Goal: Task Accomplishment & Management: Manage account settings

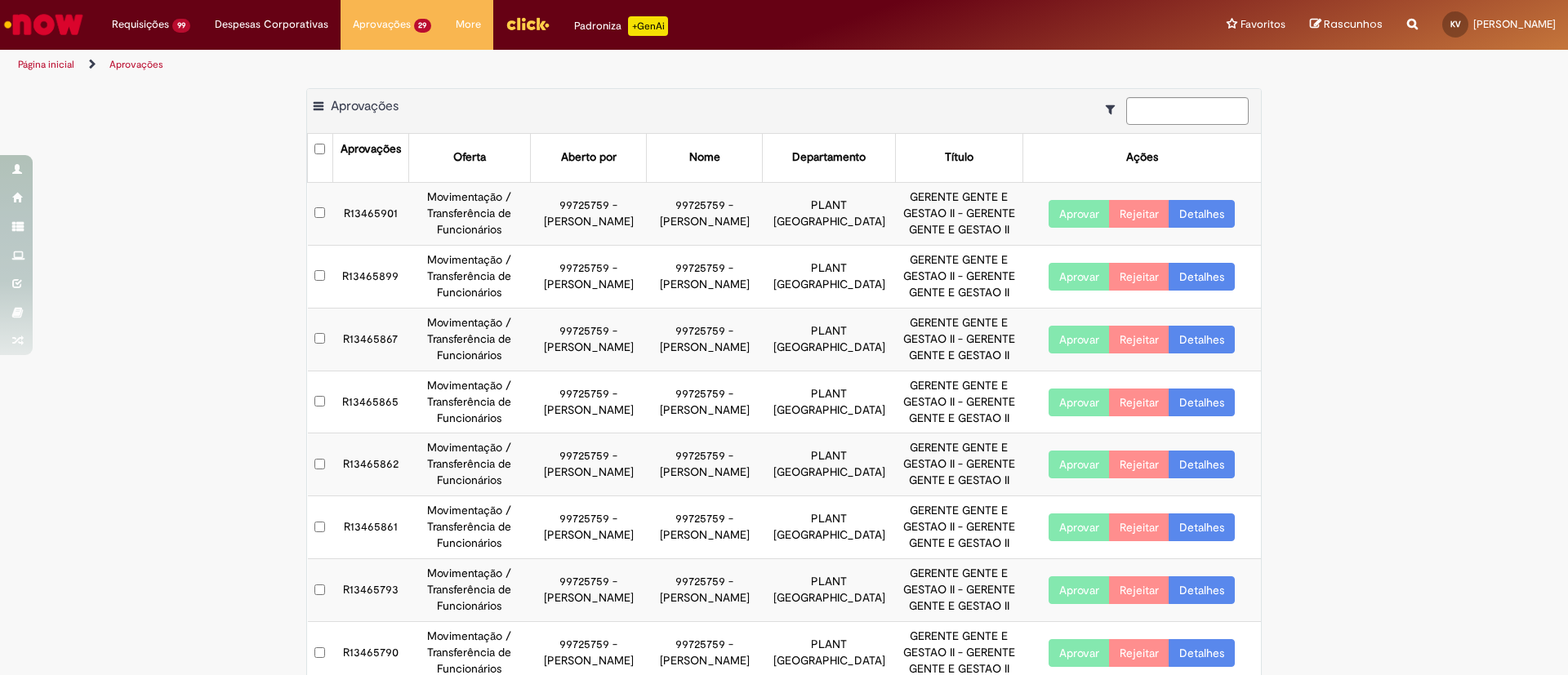
click at [1214, 208] on link "Detalhes" at bounding box center [1202, 213] width 67 height 27
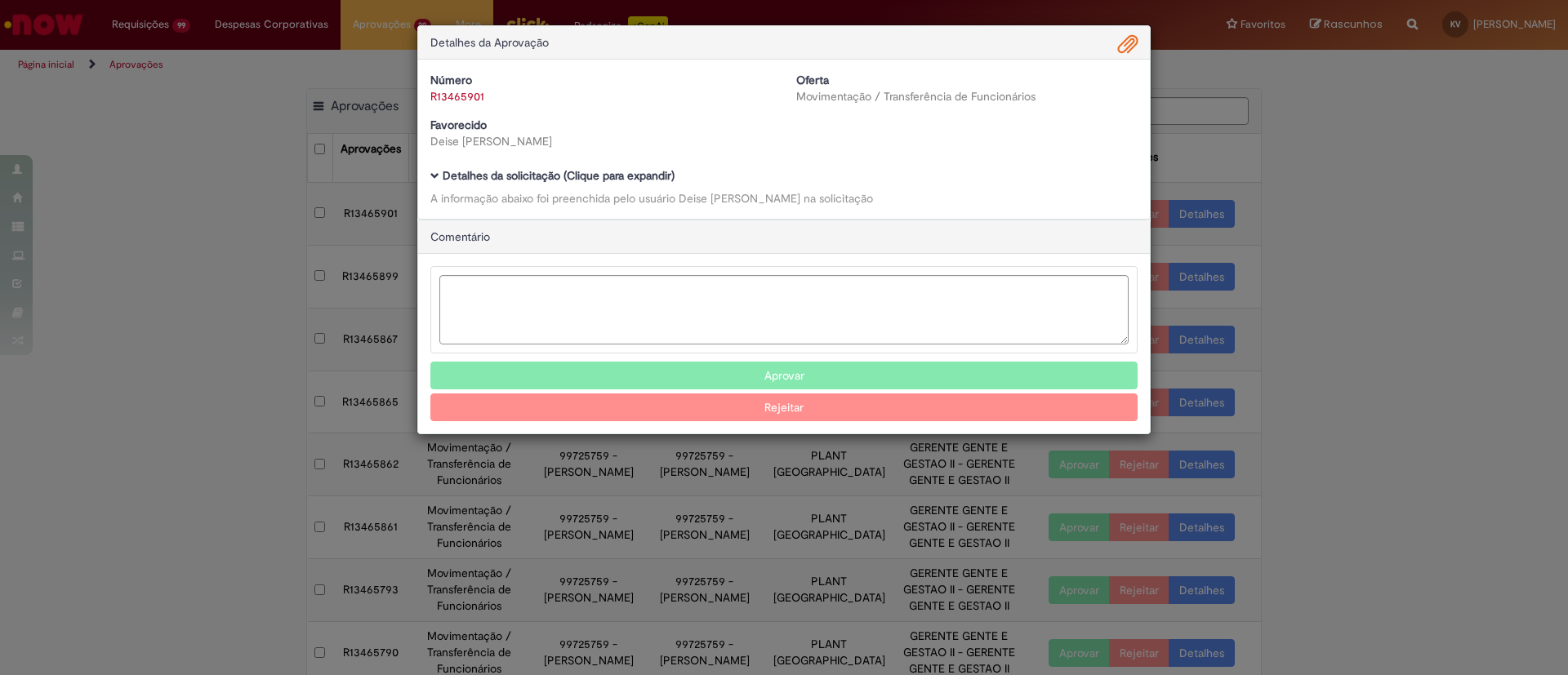
click at [485, 171] on b "Detalhes da solicitação (Clique para expandir)" at bounding box center [558, 176] width 232 height 15
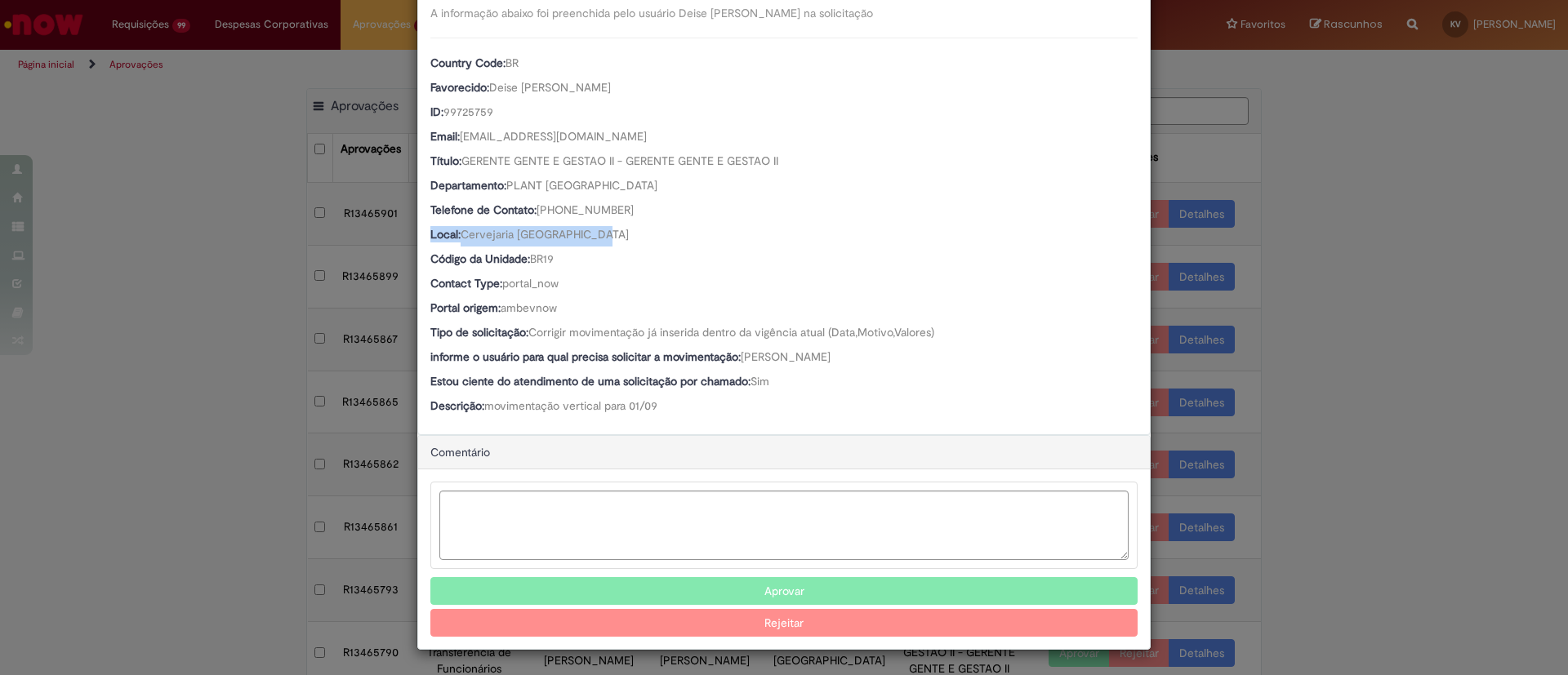
click at [1194, 232] on div "Detalhes da Aprovação Número R13465901 Oferta Movimentação / Transferência de F…" at bounding box center [784, 337] width 1568 height 675
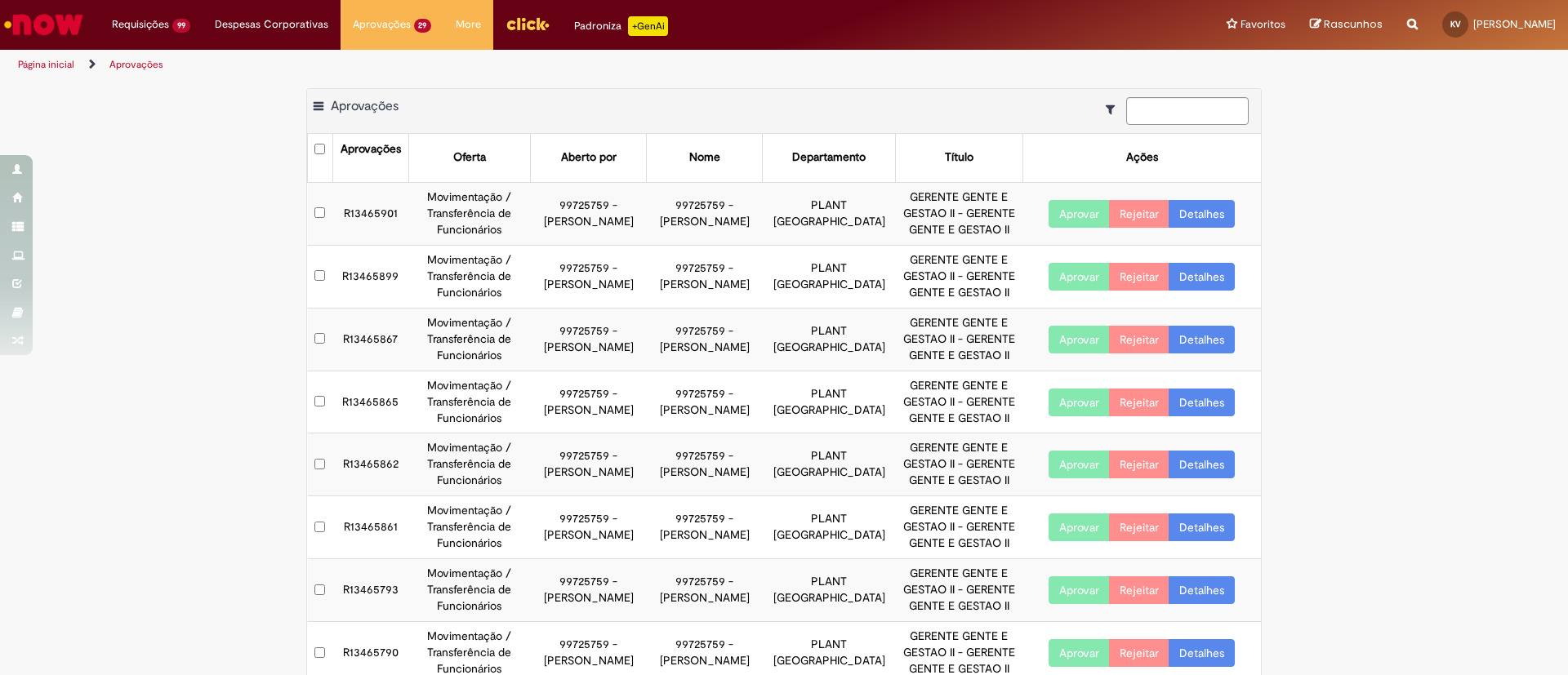
click at [1188, 219] on link "Detalhes" at bounding box center [1202, 213] width 67 height 27
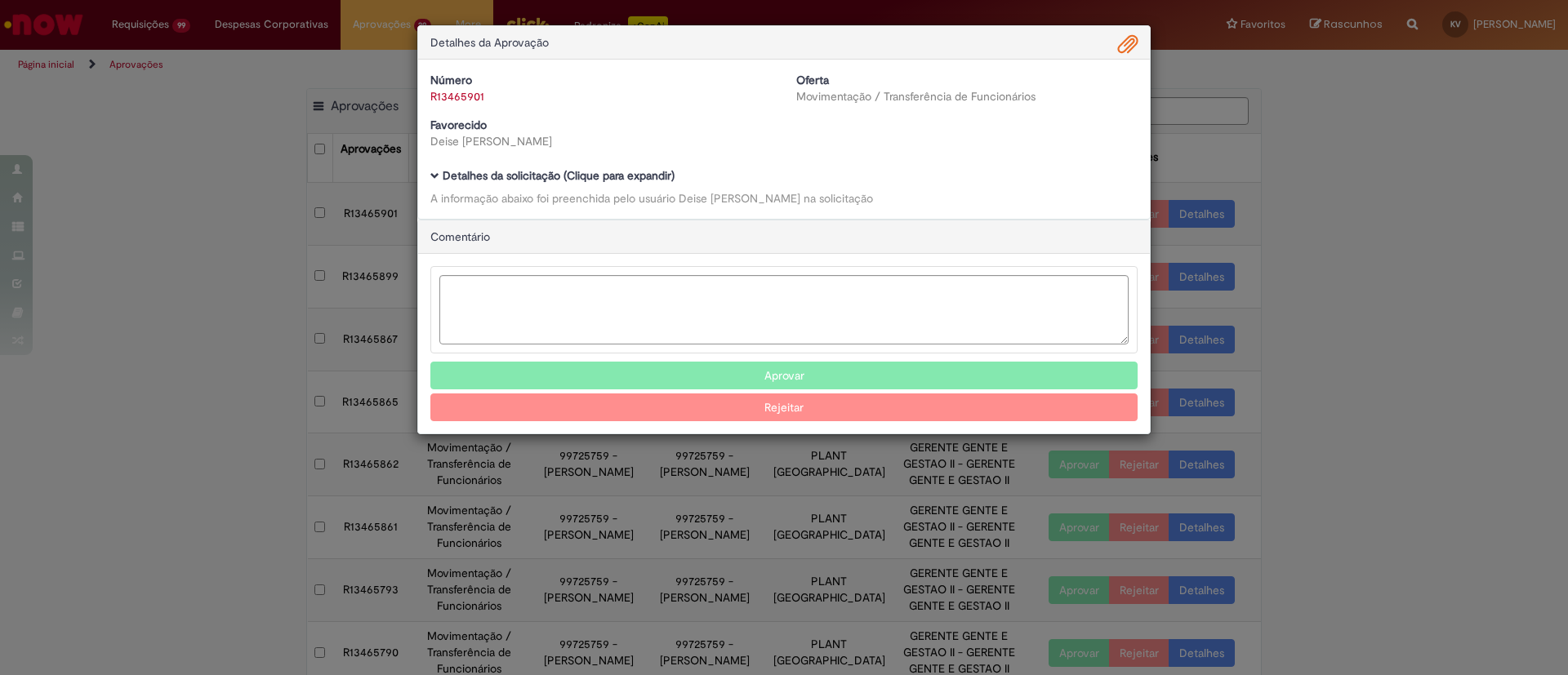
click at [567, 177] on b "Detalhes da solicitação (Clique para expandir)" at bounding box center [558, 176] width 232 height 15
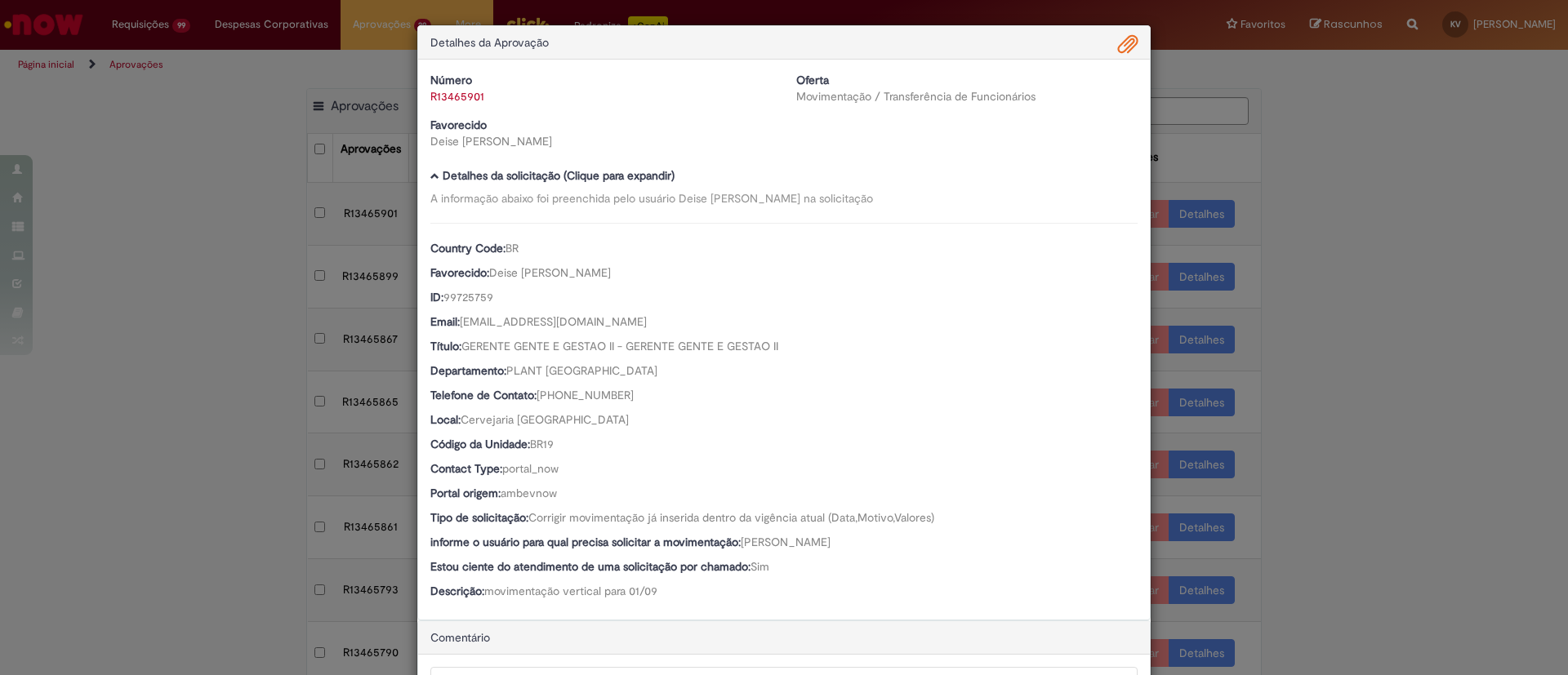
click at [1135, 45] on div "Detalhes da Aprovação" at bounding box center [784, 43] width 732 height 34
click at [1130, 42] on div "Detalhes da Aprovação" at bounding box center [784, 43] width 732 height 34
click at [1122, 43] on span "Ambev Approval Modal" at bounding box center [1128, 44] width 20 height 27
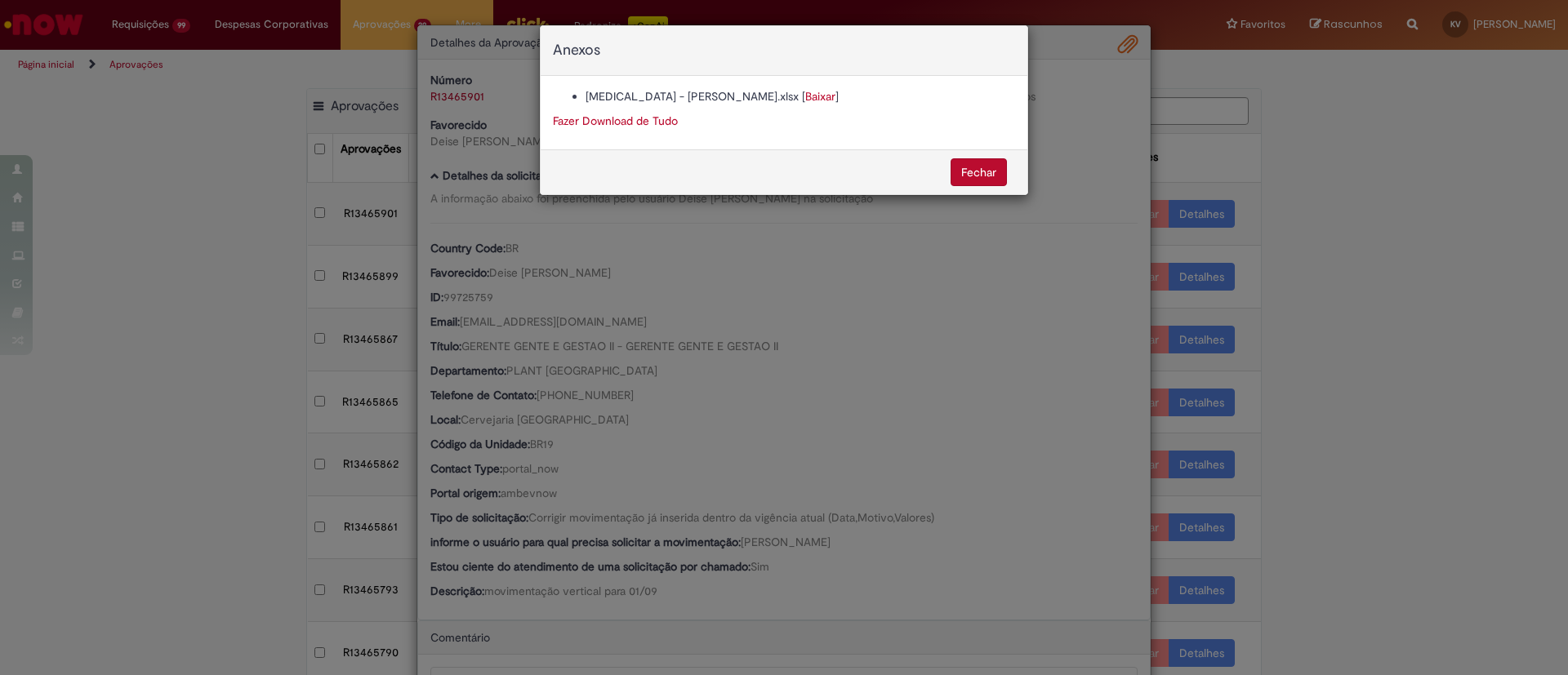
click at [882, 328] on div "Anexos Change Job - GUSTAVO RODRIGUES DA COSTA.xlsx [ Baixar ] Fazer Download d…" at bounding box center [784, 337] width 1568 height 675
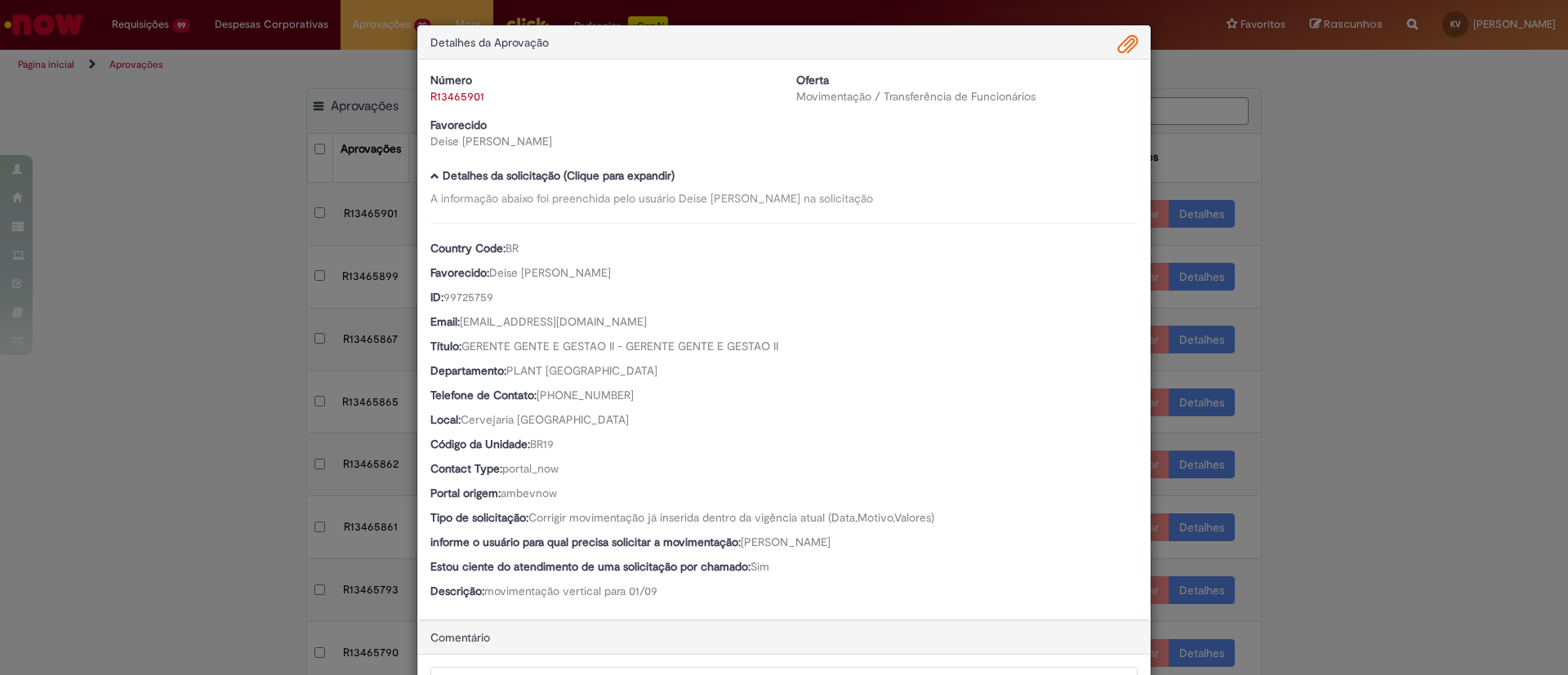
click at [510, 36] on span "Detalhes da Aprovação" at bounding box center [489, 43] width 118 height 15
click at [1118, 44] on span "Ambev Approval Modal" at bounding box center [1128, 44] width 20 height 27
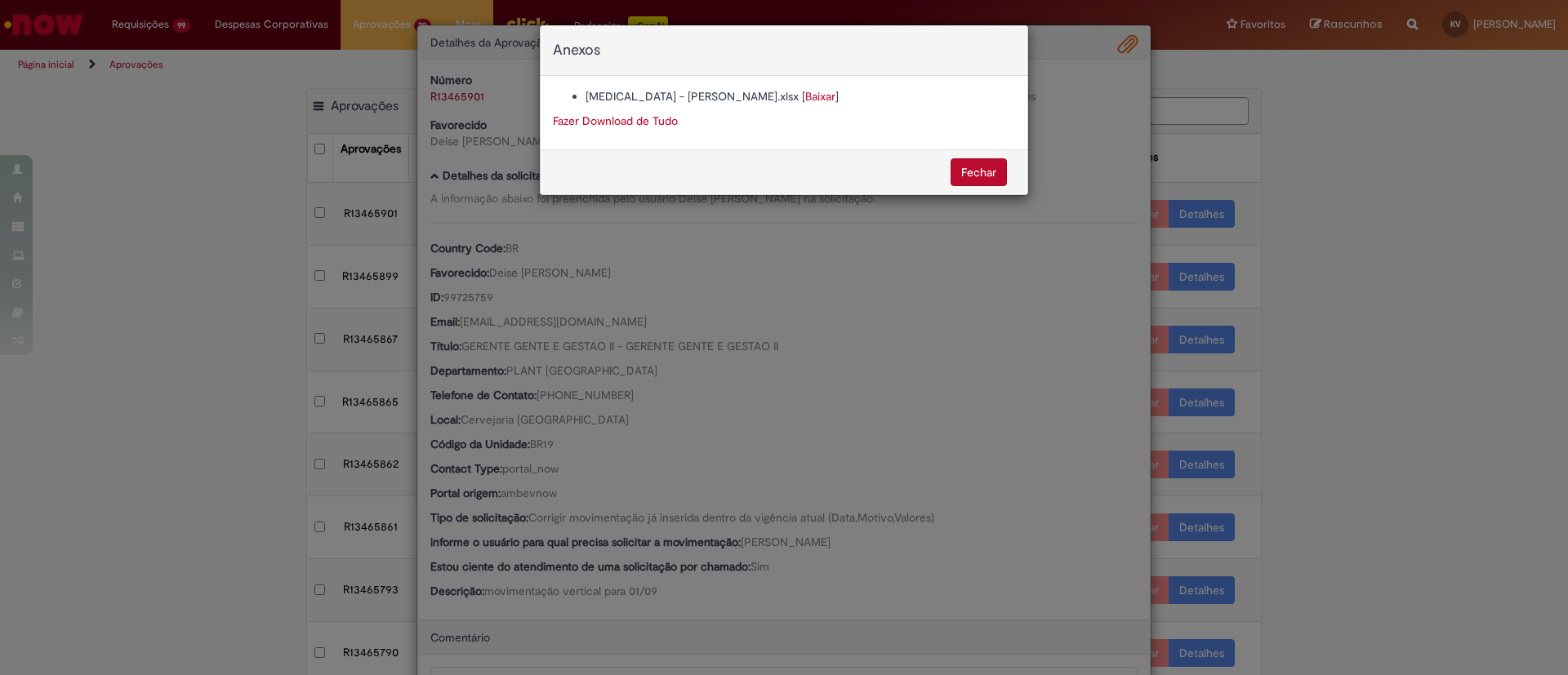
click at [875, 295] on div "Anexos Change Job - GUSTAVO RODRIGUES DA COSTA.xlsx [ Baixar ] Fazer Download d…" at bounding box center [784, 337] width 1568 height 675
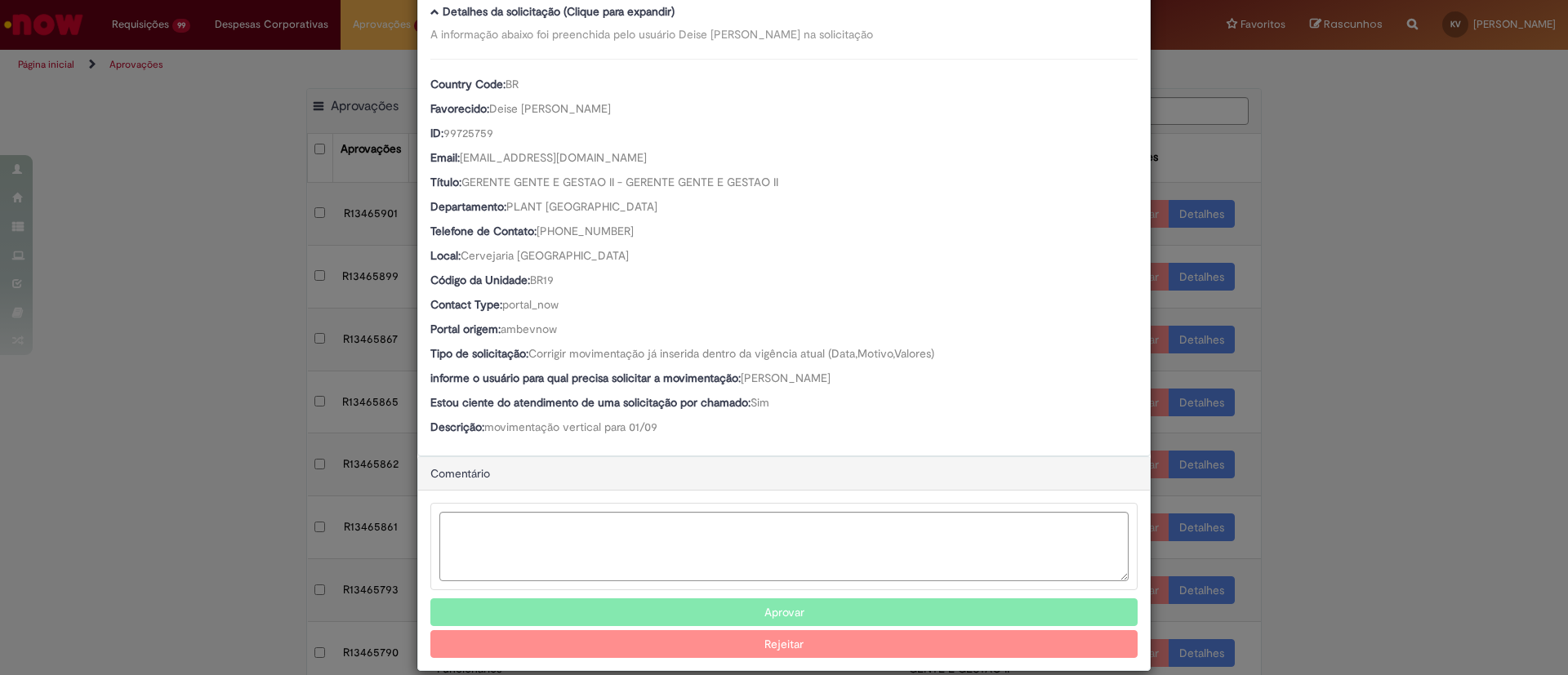
scroll to position [187, 0]
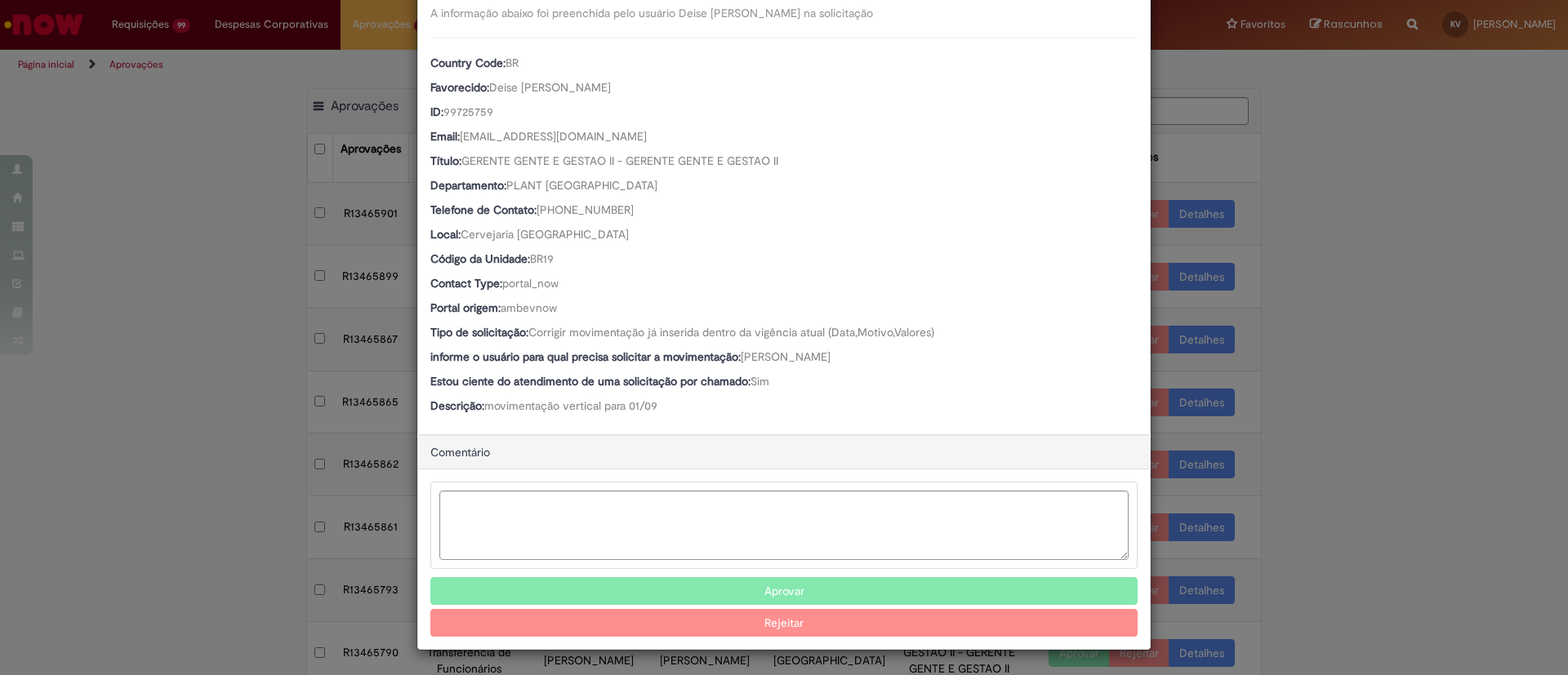
click at [814, 592] on button "Aprovar" at bounding box center [784, 591] width 707 height 27
click at [1392, 190] on div "Detalhes da Aprovação Número R13465901 Oferta Movimentação / Transferência de F…" at bounding box center [784, 337] width 1568 height 675
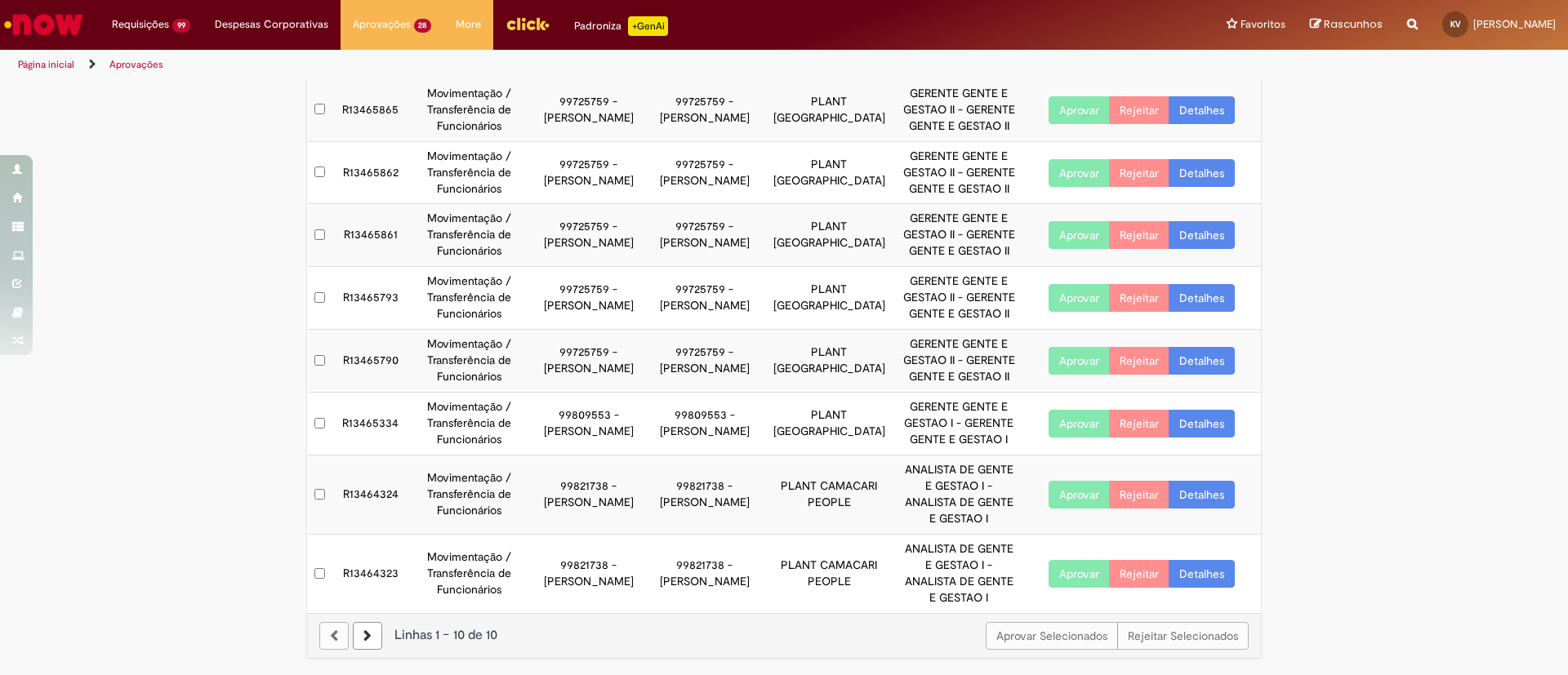
scroll to position [0, 0]
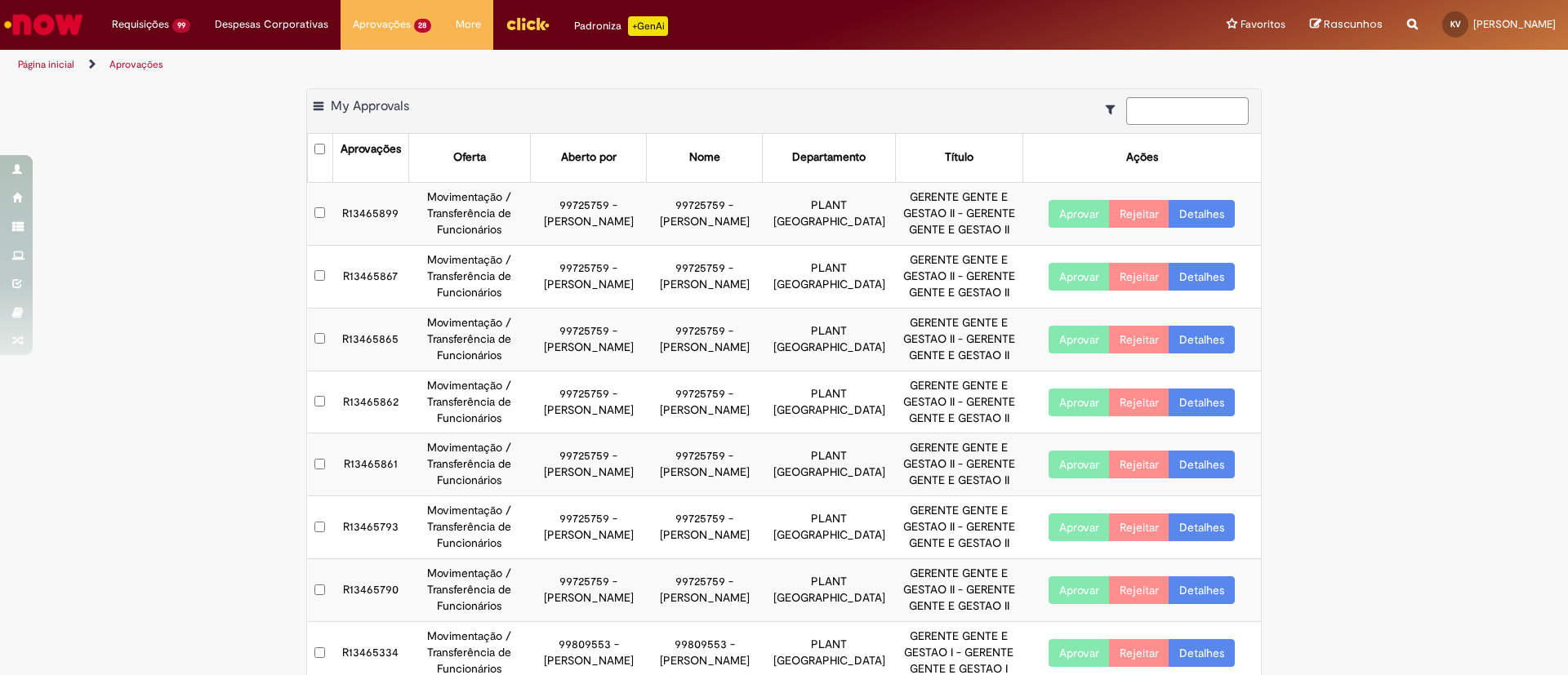
click at [1209, 215] on link "Detalhes" at bounding box center [1202, 213] width 67 height 27
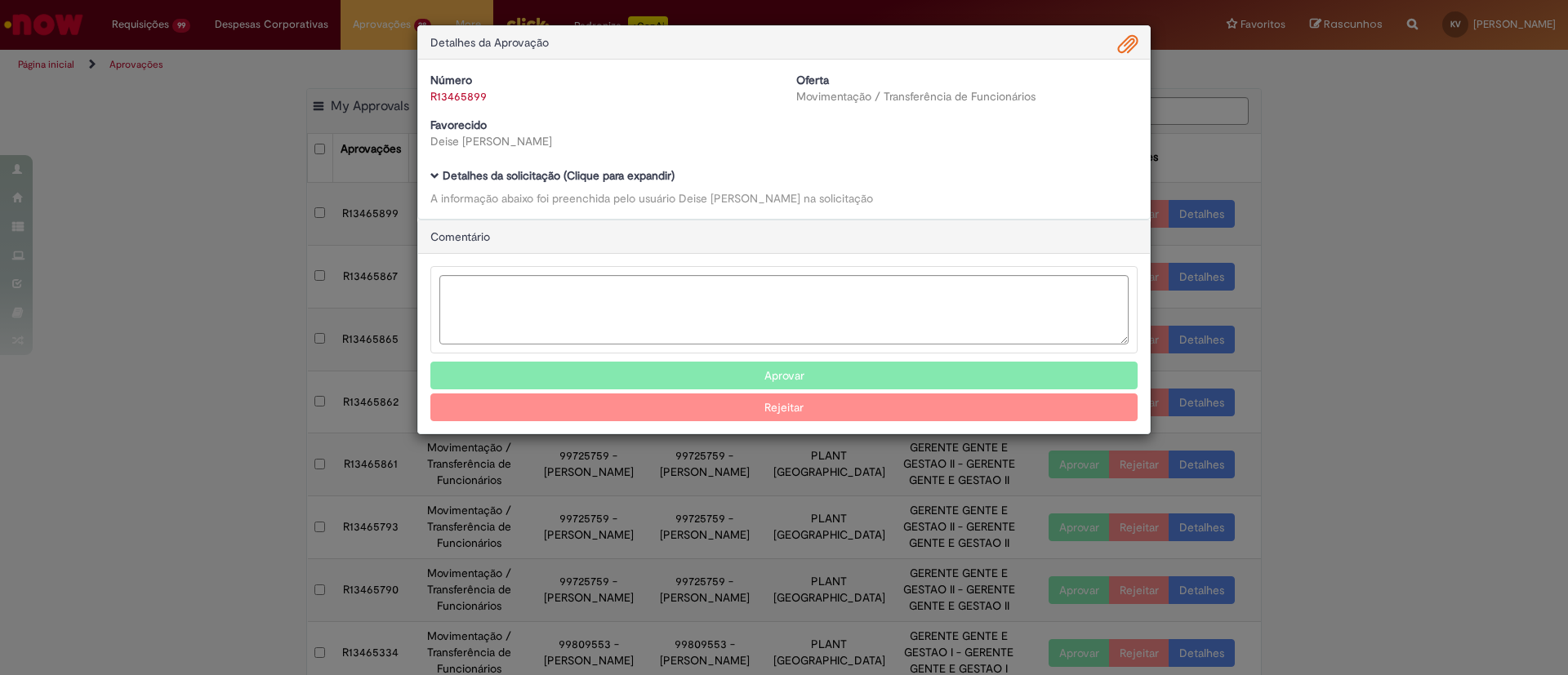
click at [599, 169] on b "Detalhes da solicitação (Clique para expandir)" at bounding box center [558, 176] width 232 height 15
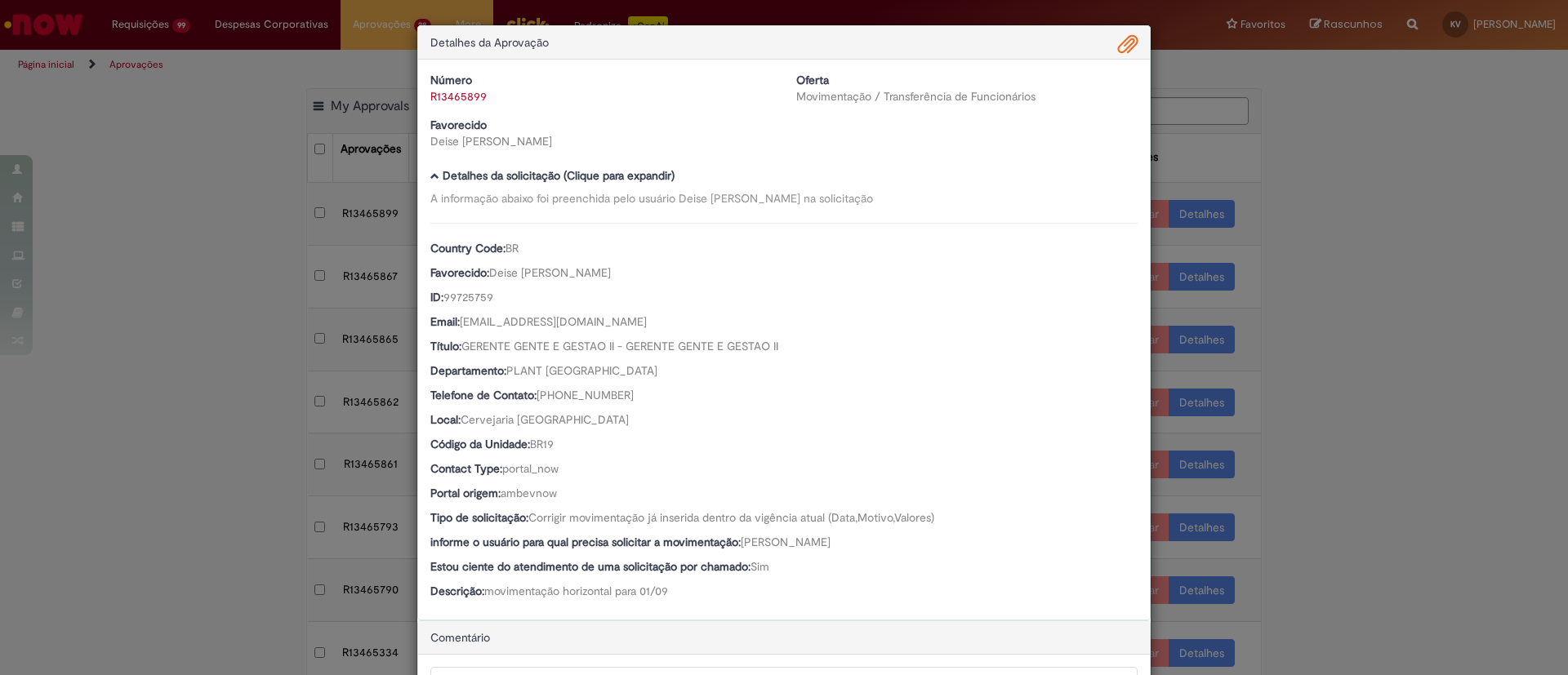
click at [1120, 35] on span "Ambev Approval Modal" at bounding box center [1128, 44] width 20 height 27
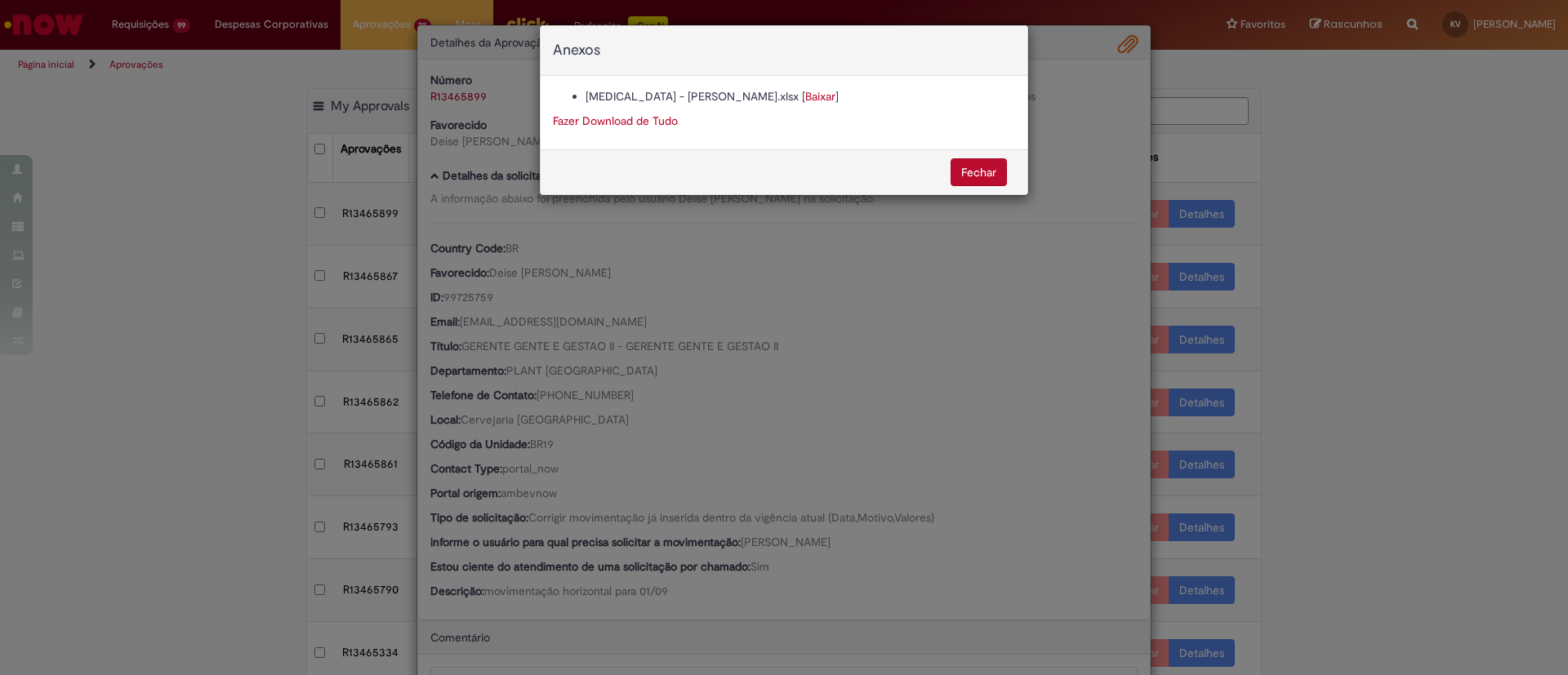
click at [835, 92] on link "Baixar" at bounding box center [820, 96] width 30 height 15
click at [975, 180] on div "Fechar" at bounding box center [784, 171] width 487 height 45
click at [975, 180] on button "Fechar" at bounding box center [979, 172] width 57 height 27
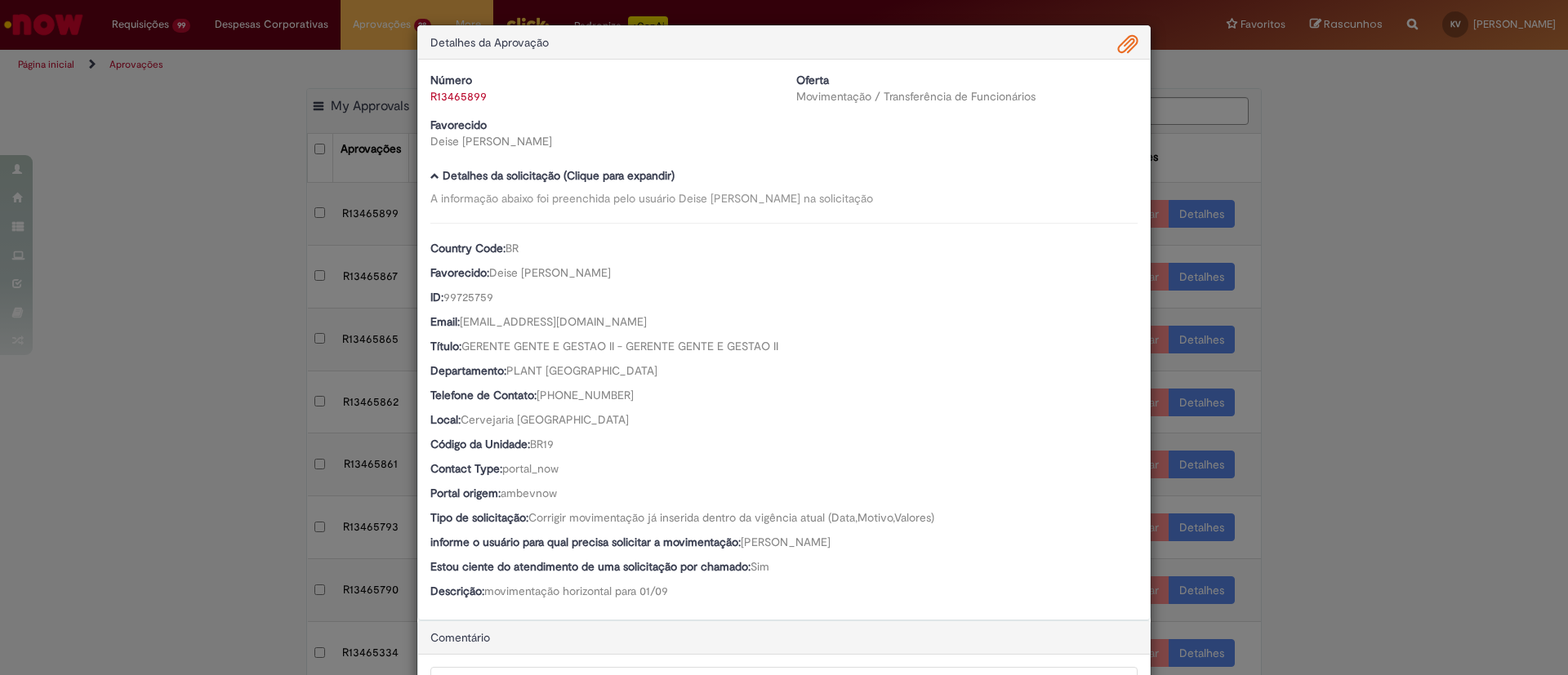
click at [524, 176] on b "Detalhes da solicitação (Clique para expandir)" at bounding box center [558, 176] width 232 height 15
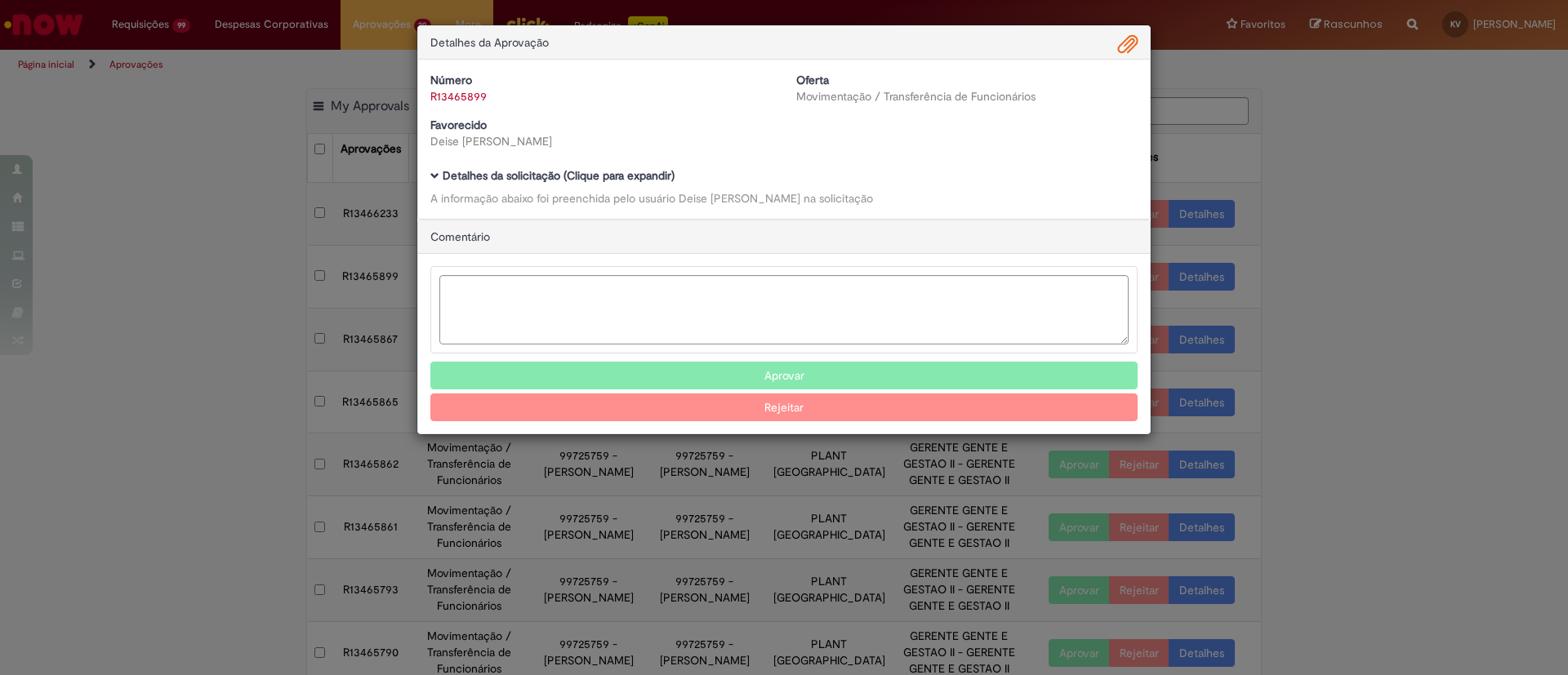
click at [436, 177] on span "Ambev Approval Modal" at bounding box center [435, 176] width 9 height 9
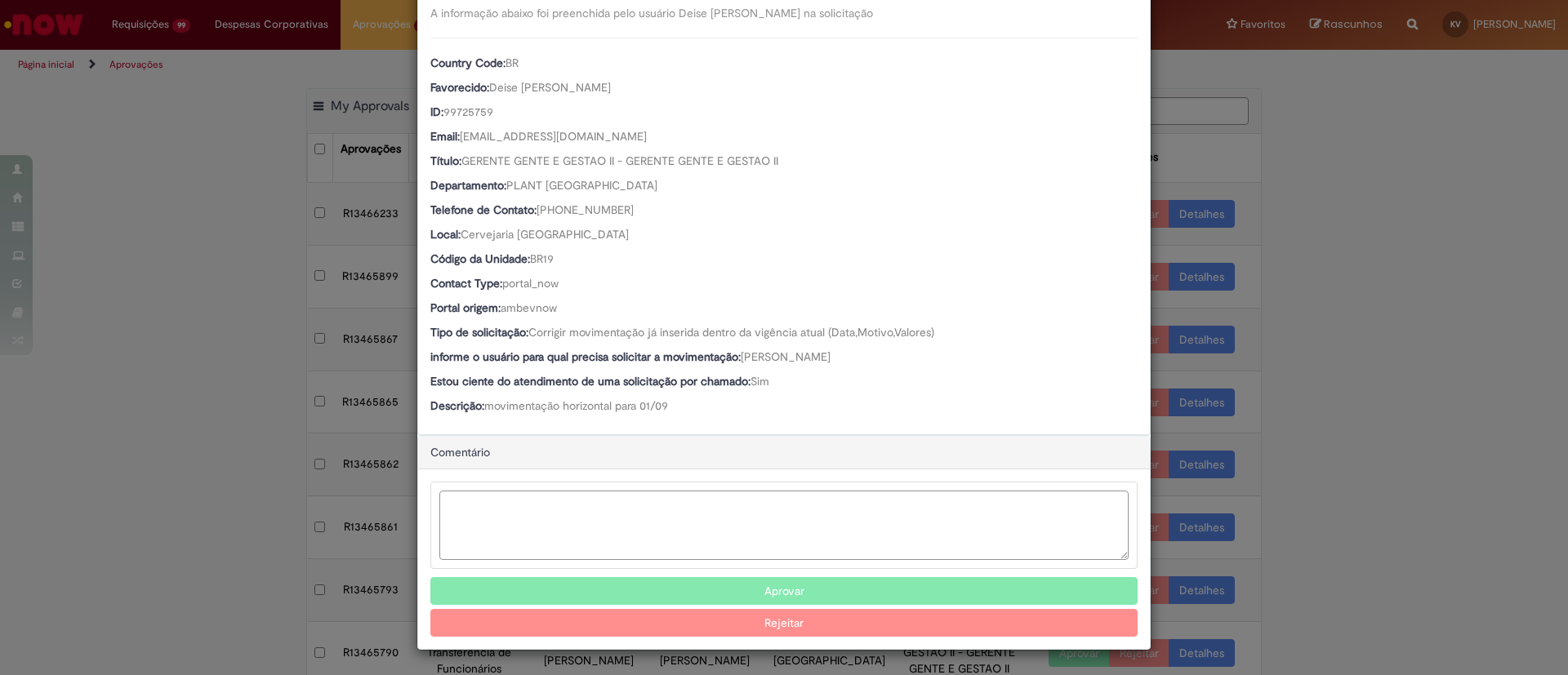
scroll to position [185, 0]
drag, startPoint x: 635, startPoint y: 538, endPoint x: 642, endPoint y: 508, distance: 30.8
click at [639, 533] on textarea "Ambev Approval Modal" at bounding box center [784, 525] width 689 height 69
click at [1350, 234] on div "Detalhes da Aprovação Número R13465899 Oferta Movimentação / Transferência de F…" at bounding box center [784, 337] width 1568 height 675
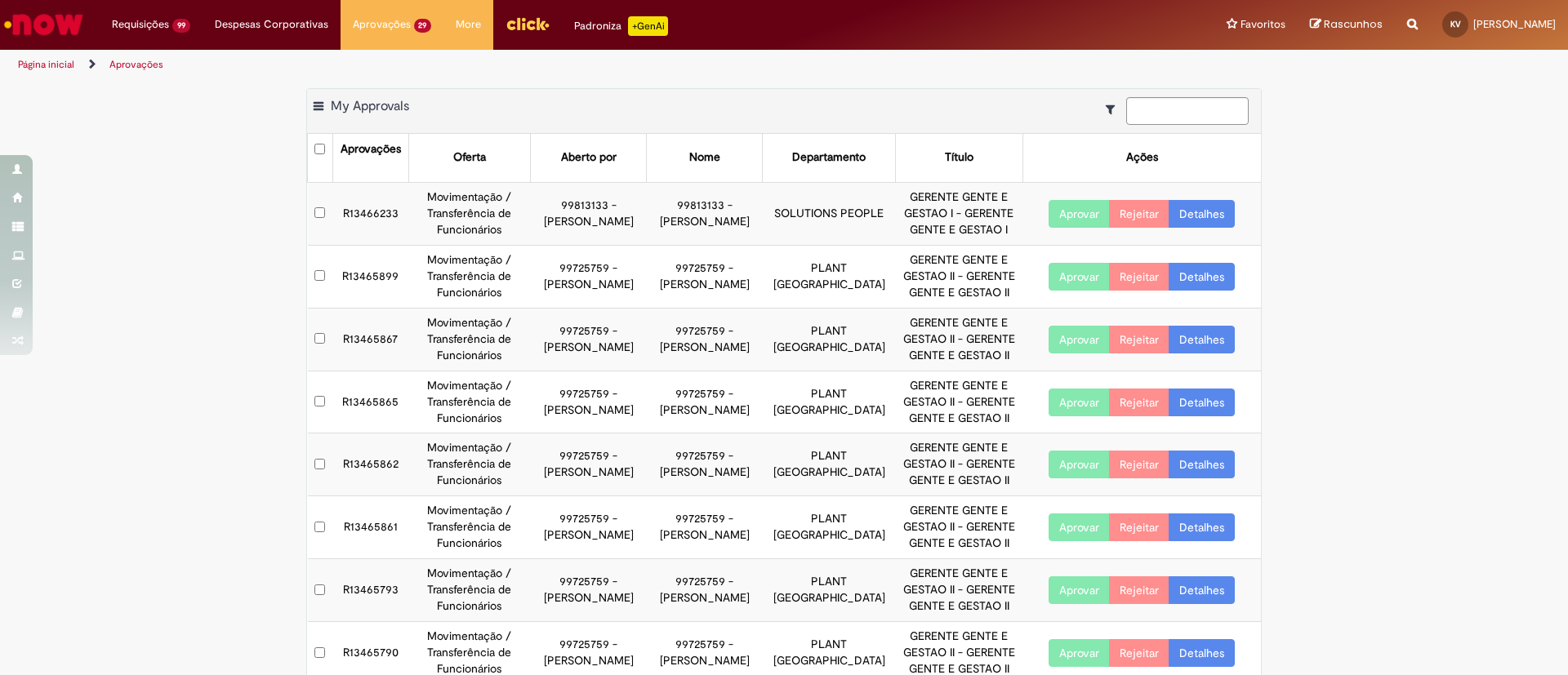
click at [1176, 226] on link "Detalhes" at bounding box center [1202, 213] width 67 height 27
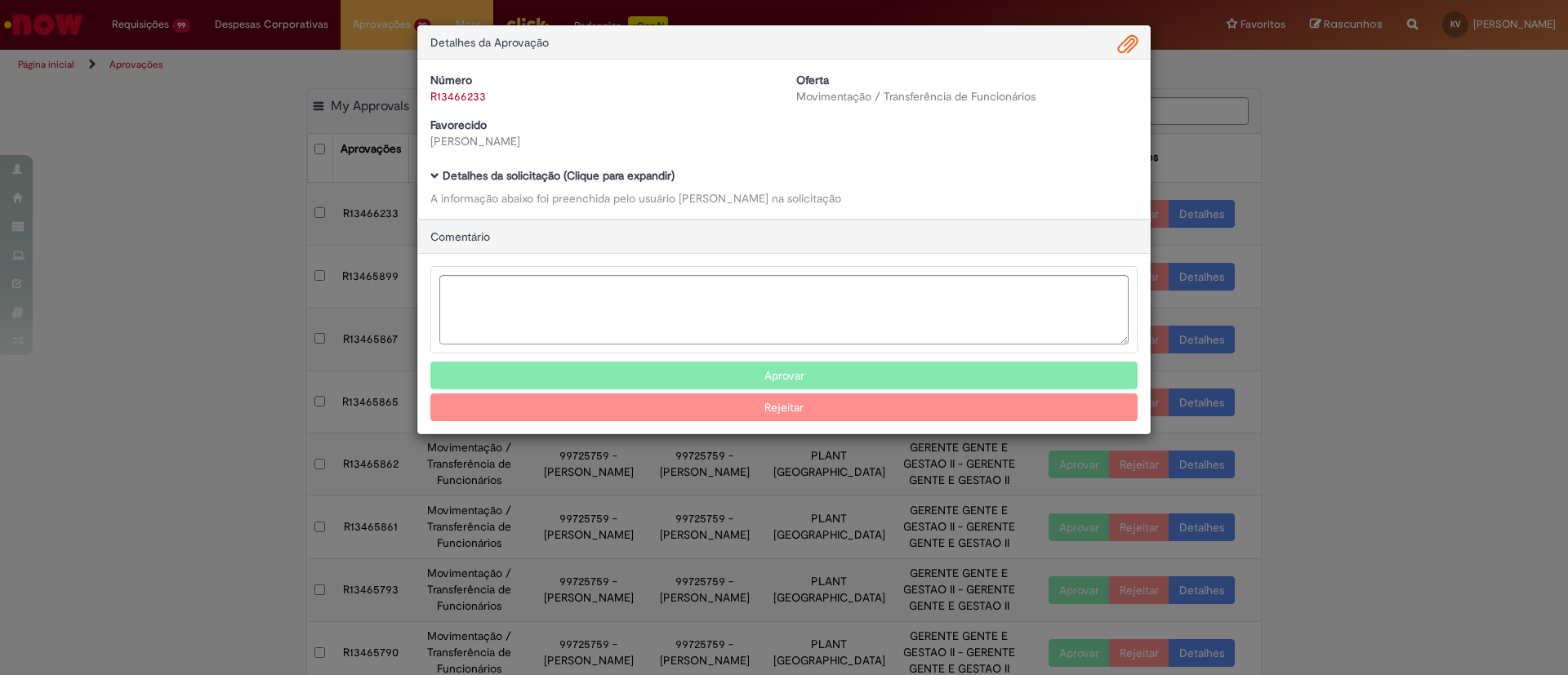
click at [1533, 209] on div "Detalhes da Aprovação Número R13466233 Oferta Movimentação / Transferência de F…" at bounding box center [784, 337] width 1568 height 675
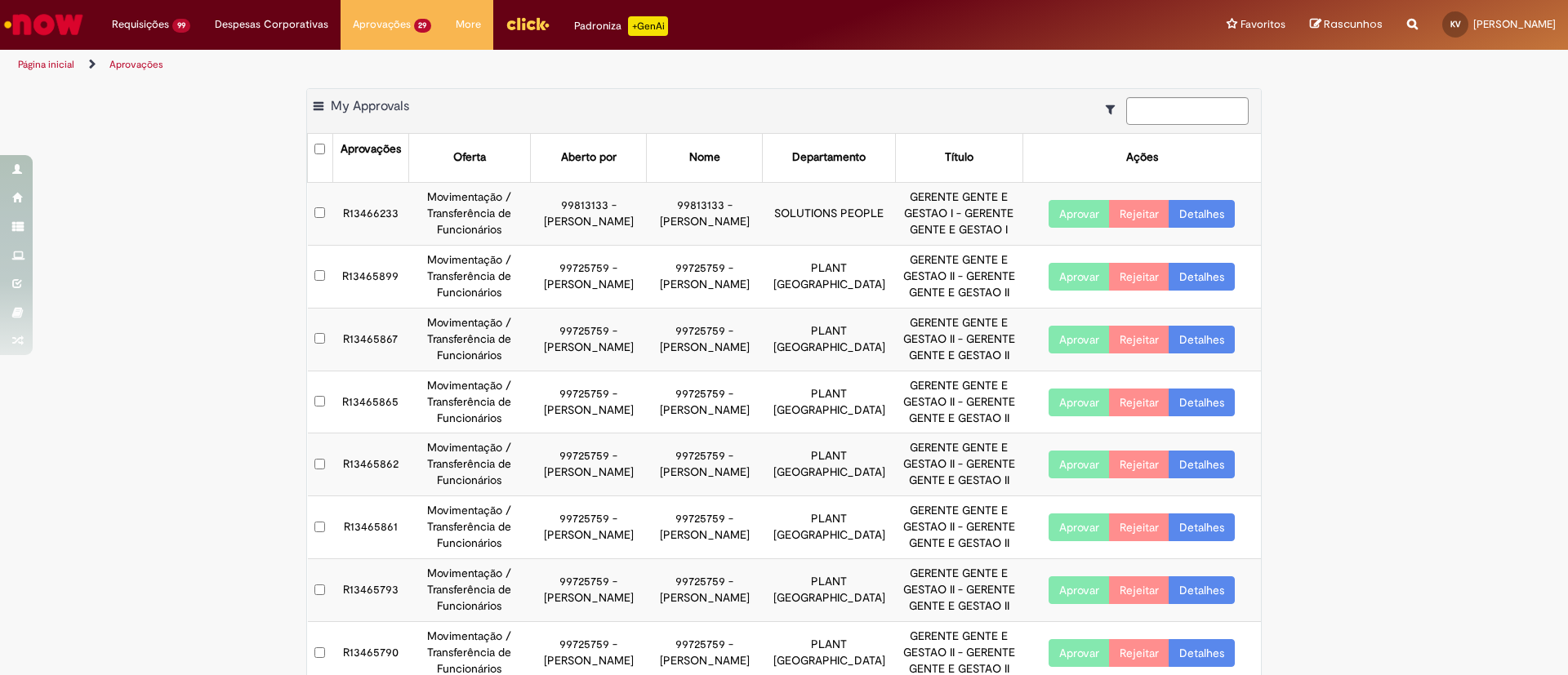
click at [1178, 272] on link "Detalhes" at bounding box center [1202, 276] width 67 height 27
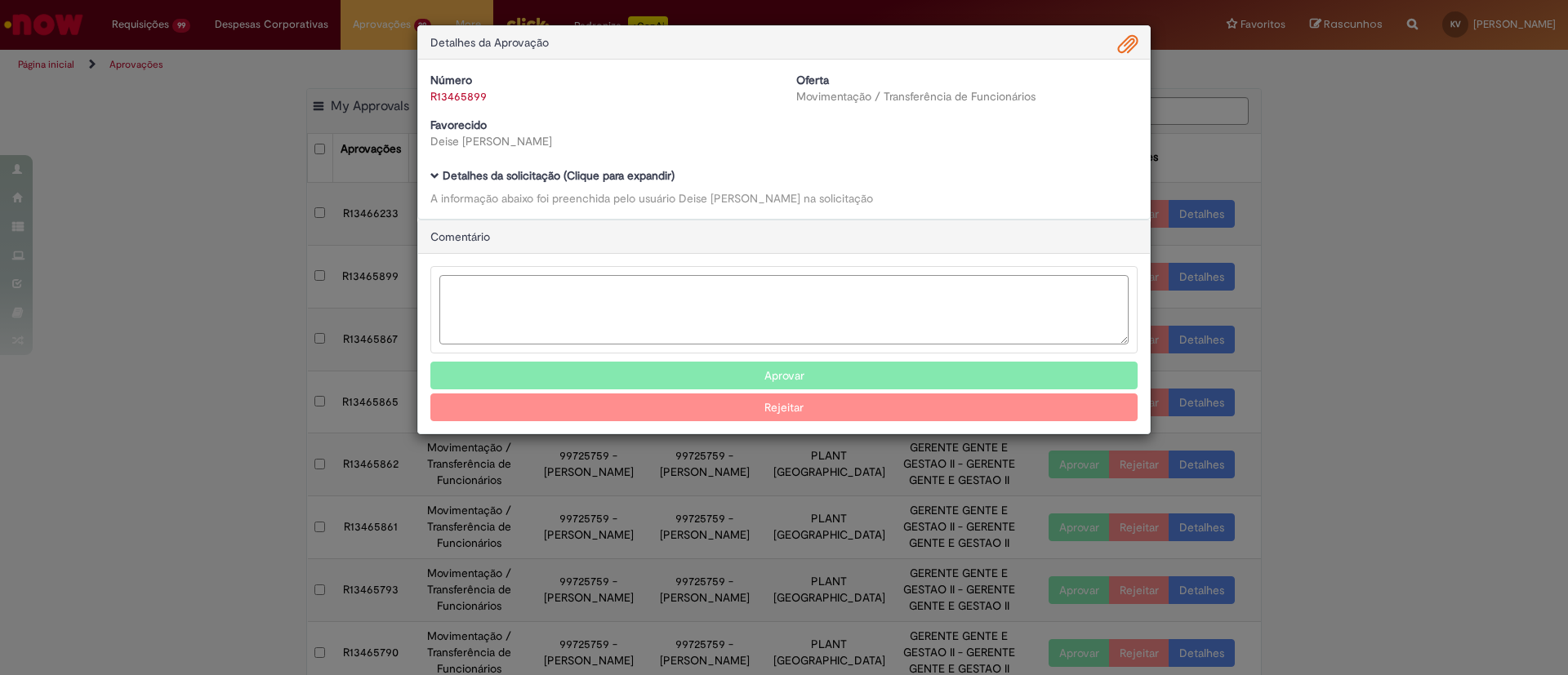
click at [622, 300] on textarea "Ambev Approval Modal" at bounding box center [784, 310] width 689 height 69
type textarea "**********"
click at [800, 404] on button "Rejeitar" at bounding box center [784, 407] width 707 height 27
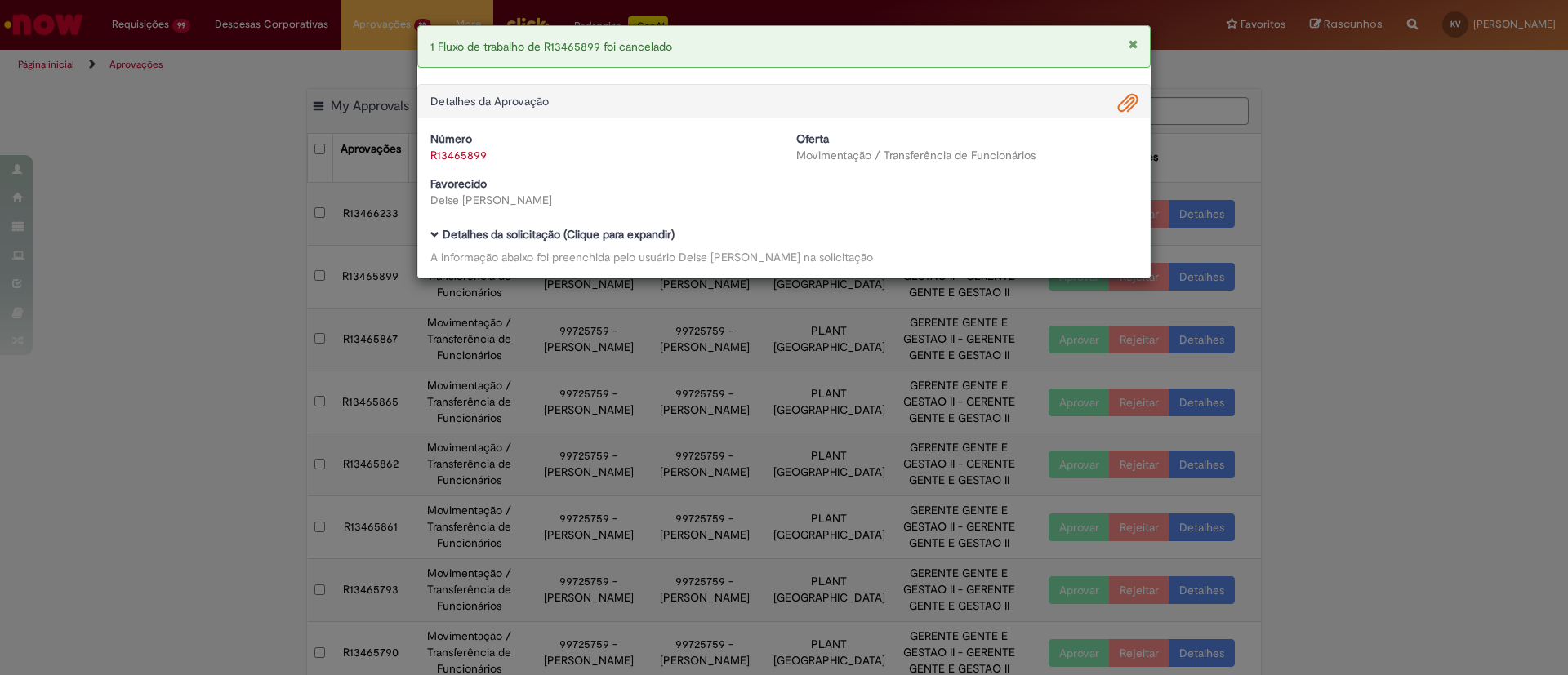
click at [1355, 248] on div "1 Fluxo de trabalho de R13465899 foi cancelado Detalhes da Aprovação Número R13…" at bounding box center [784, 337] width 1568 height 675
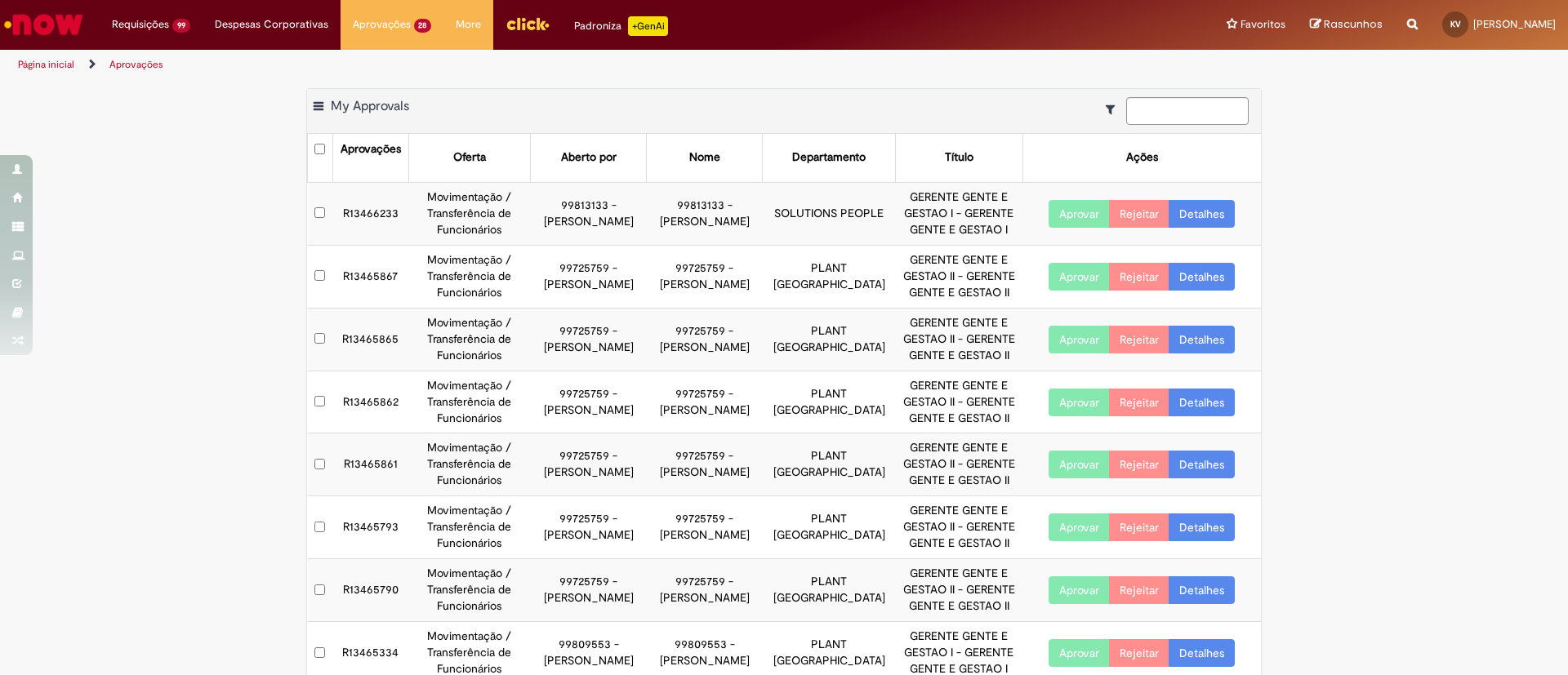
click at [1193, 210] on link "Detalhes" at bounding box center [1202, 213] width 67 height 27
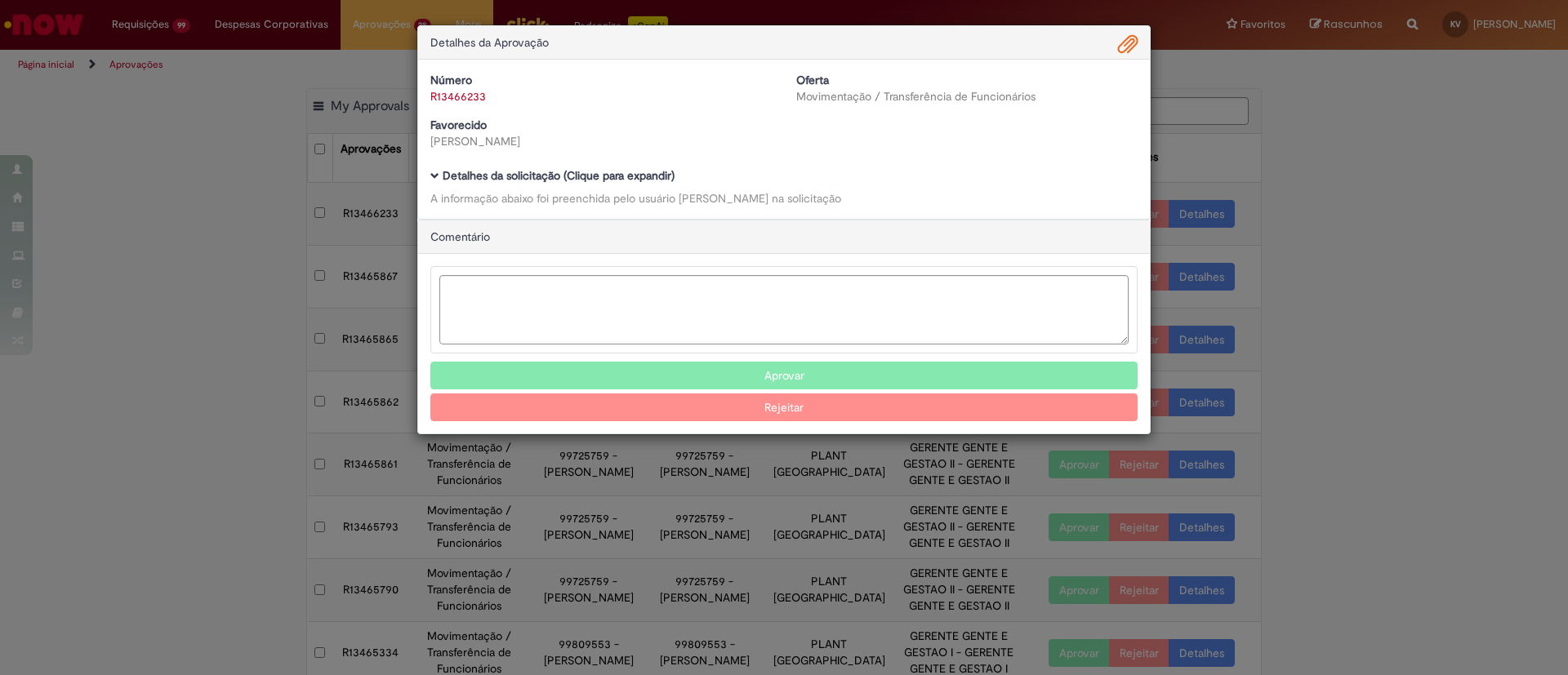
click at [430, 174] on span "Ambev Approval Modal" at bounding box center [435, 176] width 9 height 9
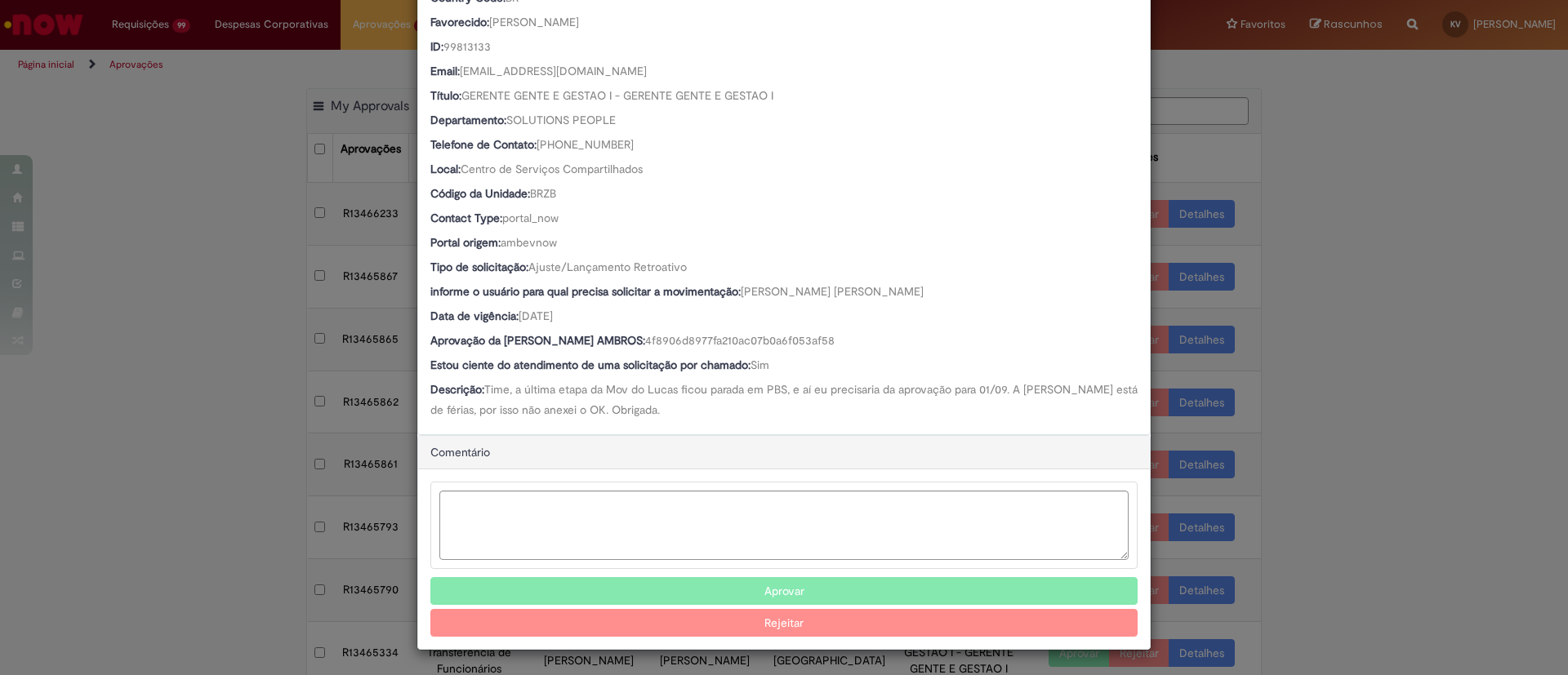
scroll to position [251, 0]
click at [788, 579] on button "Aprovar" at bounding box center [784, 591] width 707 height 27
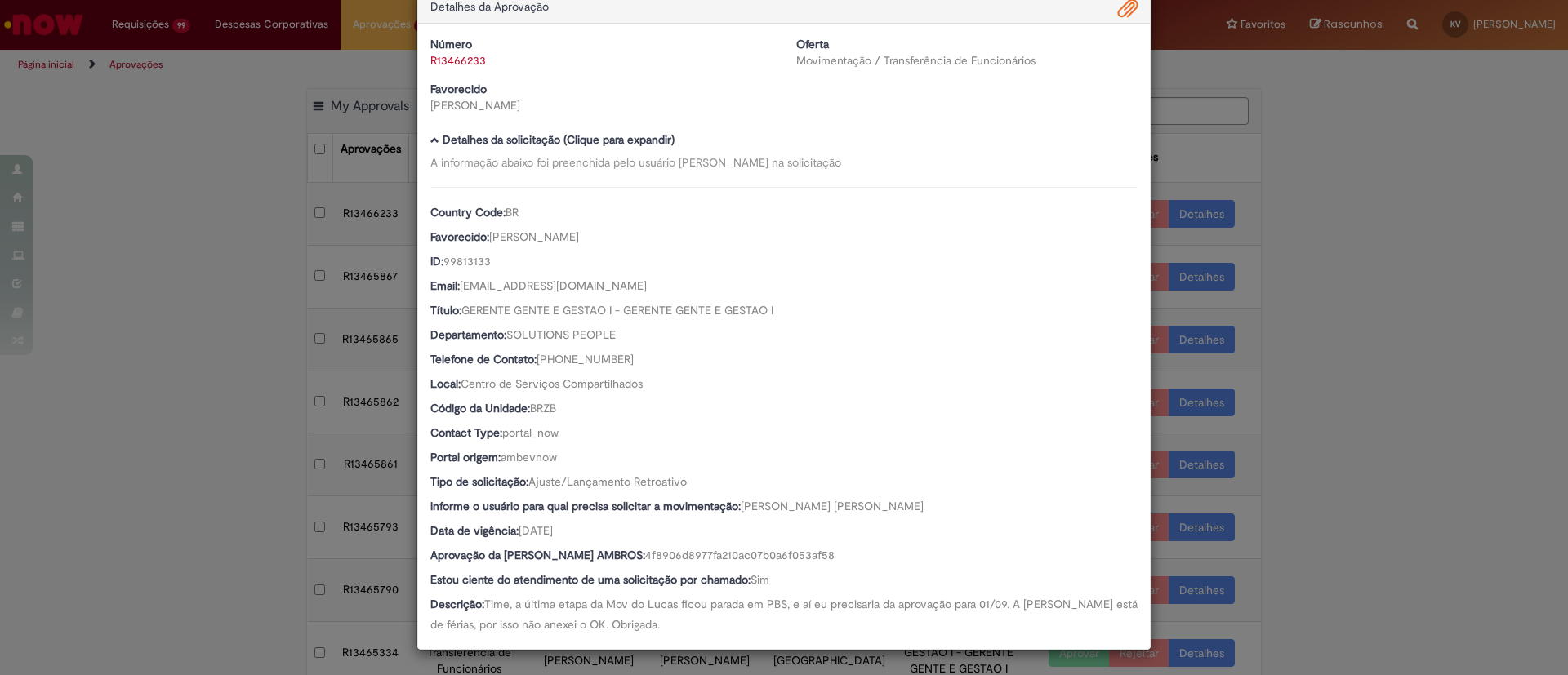
scroll to position [37, 0]
click at [1363, 183] on div "Detalhes da Aprovação Número R13466233 Oferta Movimentação / Transferência de F…" at bounding box center [784, 337] width 1568 height 675
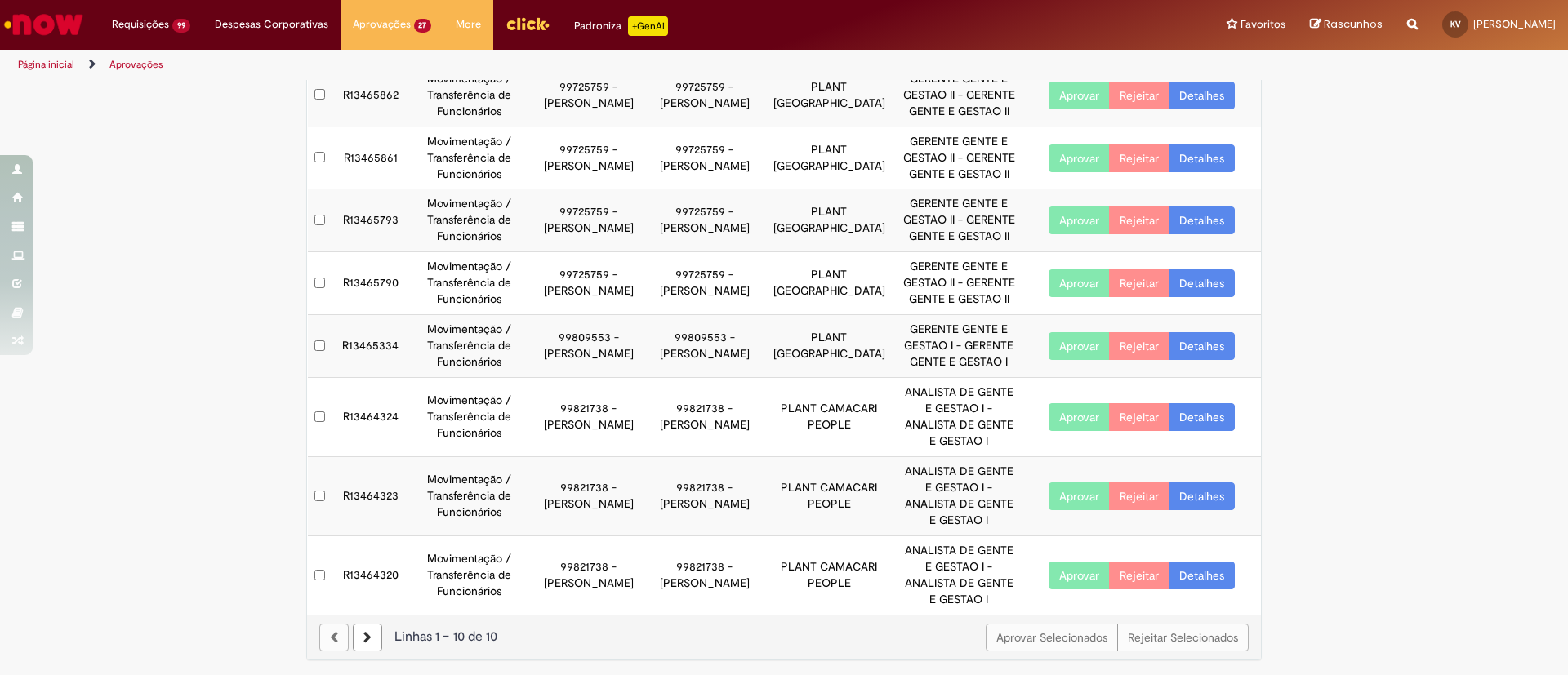
scroll to position [245, 0]
click at [1199, 348] on link "Detalhes" at bounding box center [1202, 345] width 67 height 27
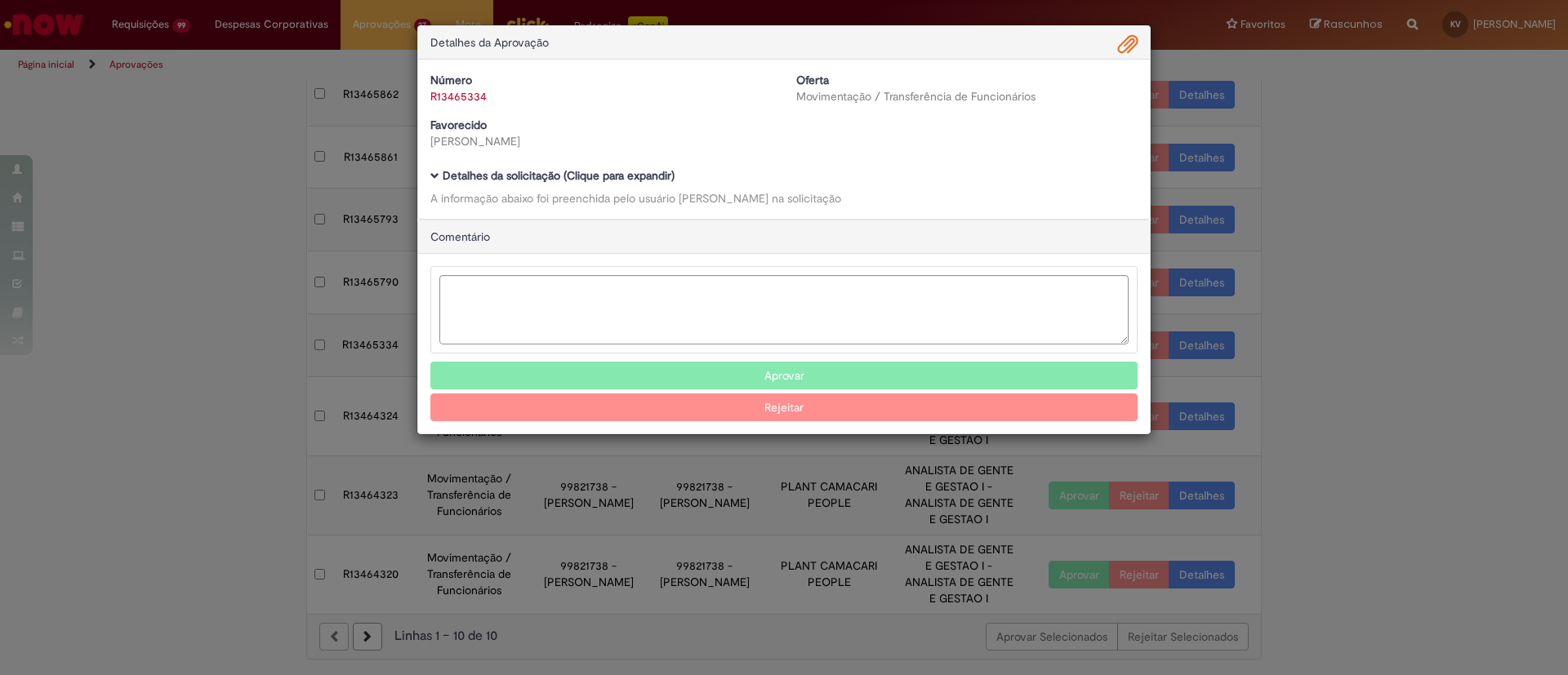
click at [466, 177] on b "Detalhes da solicitação (Clique para expandir)" at bounding box center [558, 176] width 232 height 15
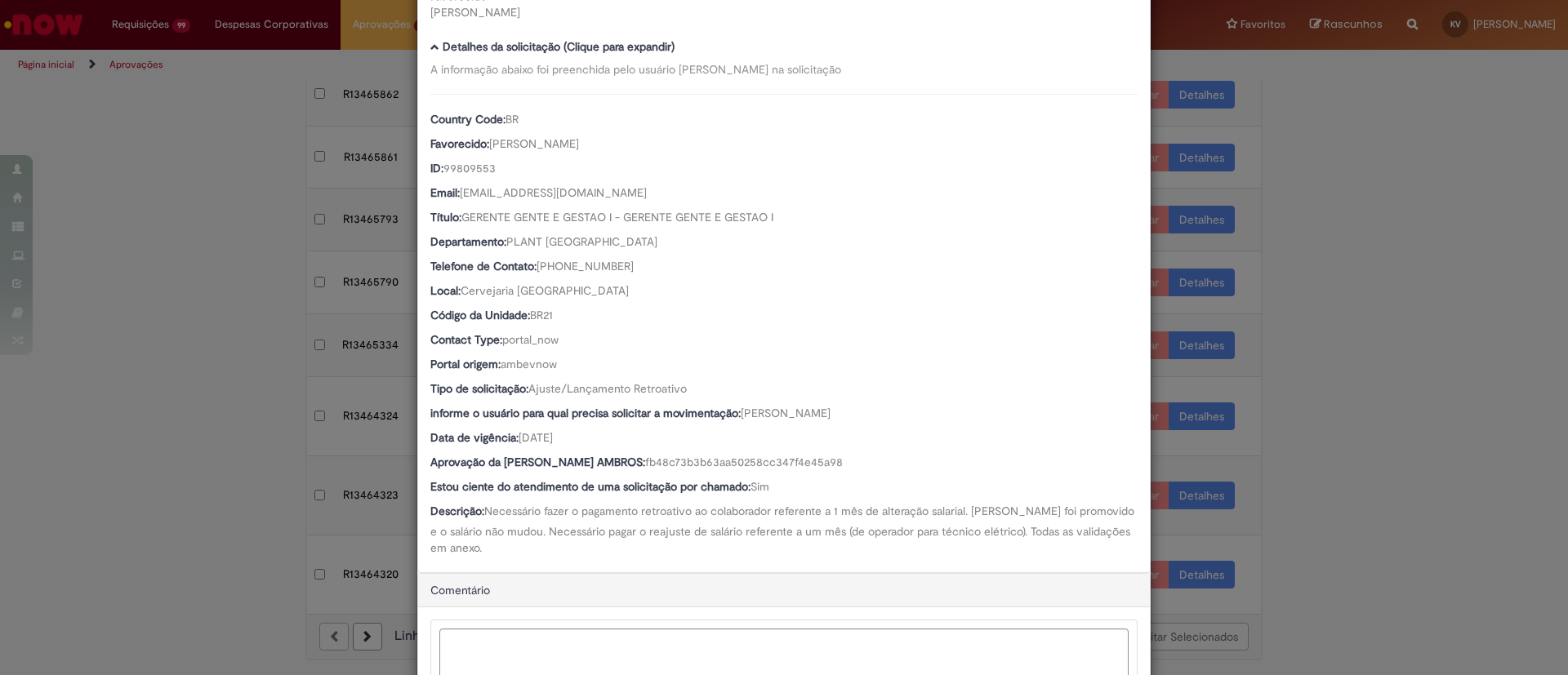
scroll to position [0, 0]
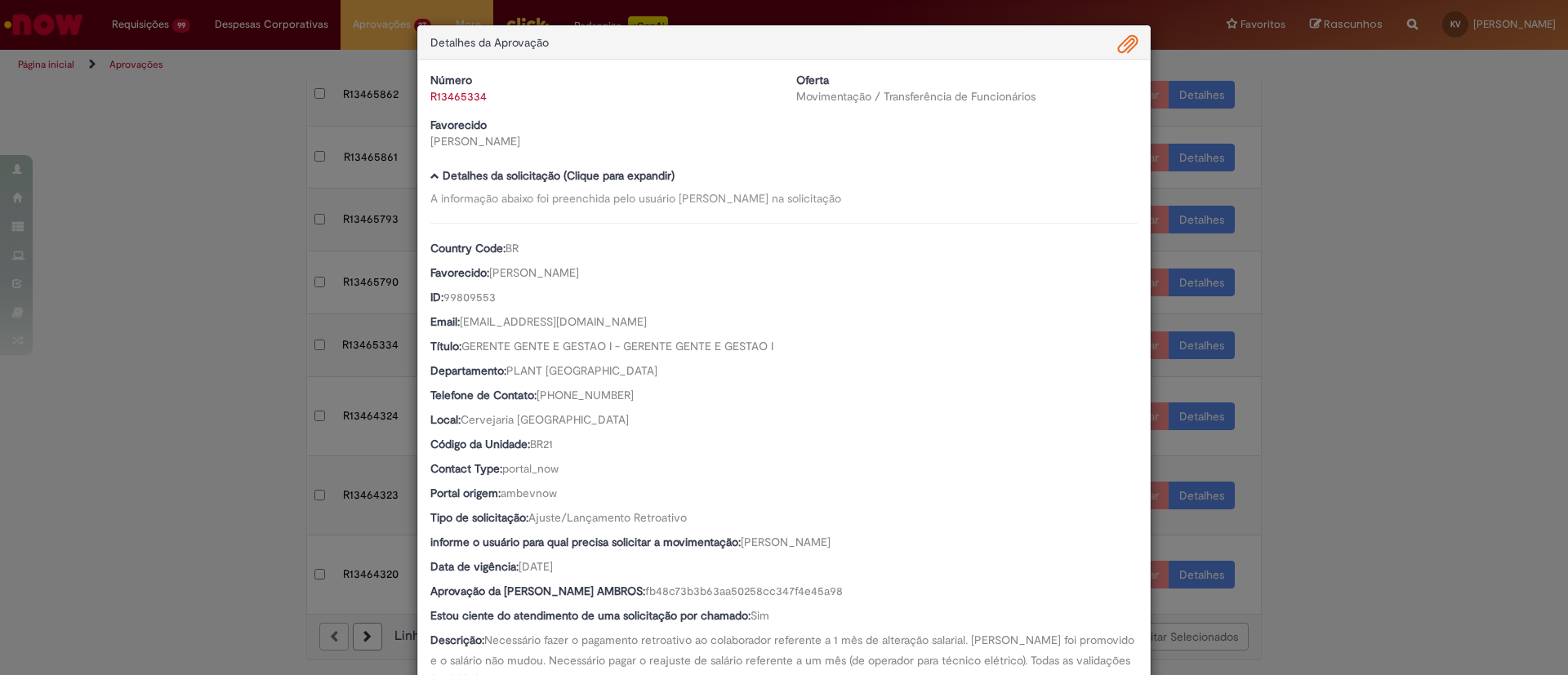
click at [1124, 31] on span "Ambev Approval Modal" at bounding box center [1128, 44] width 20 height 27
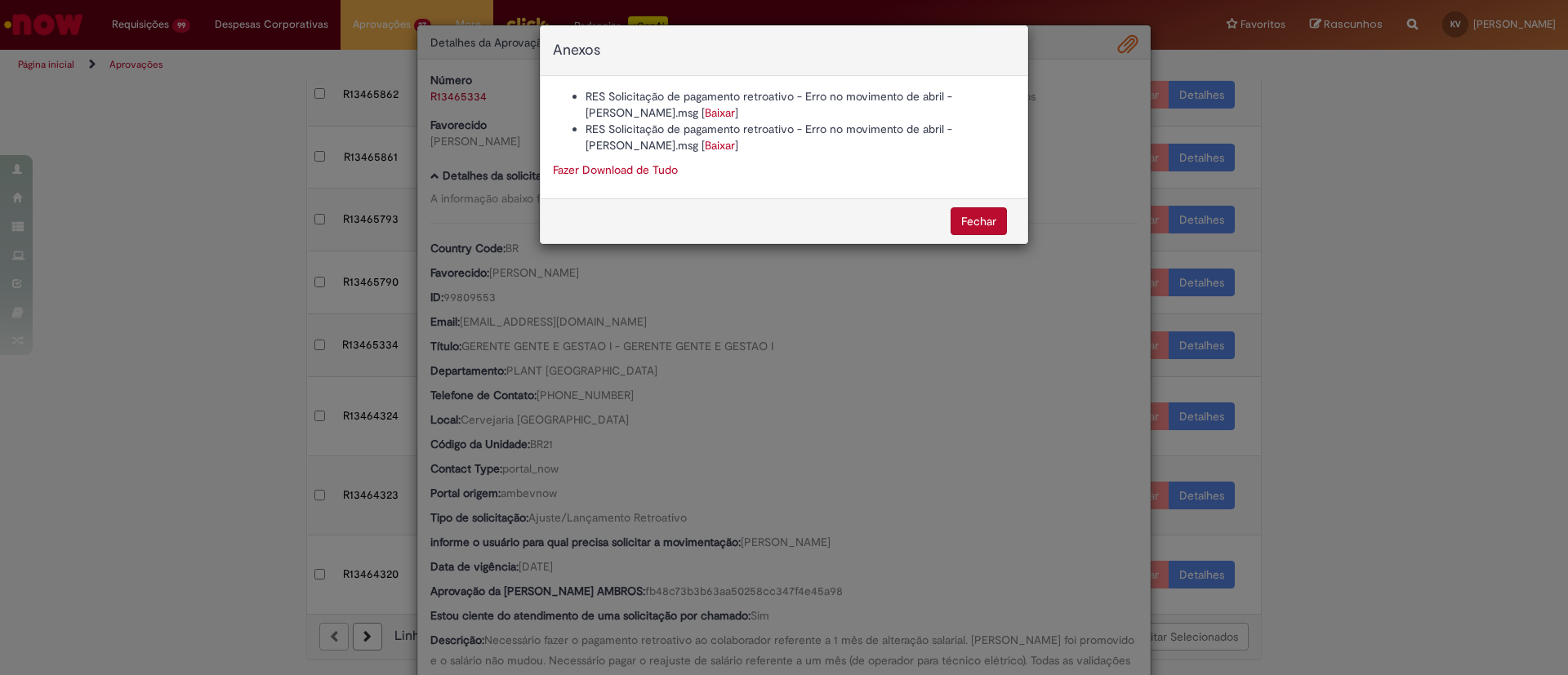
click at [705, 114] on link "Baixar" at bounding box center [720, 113] width 30 height 15
click at [1002, 218] on button "Fechar" at bounding box center [979, 221] width 57 height 27
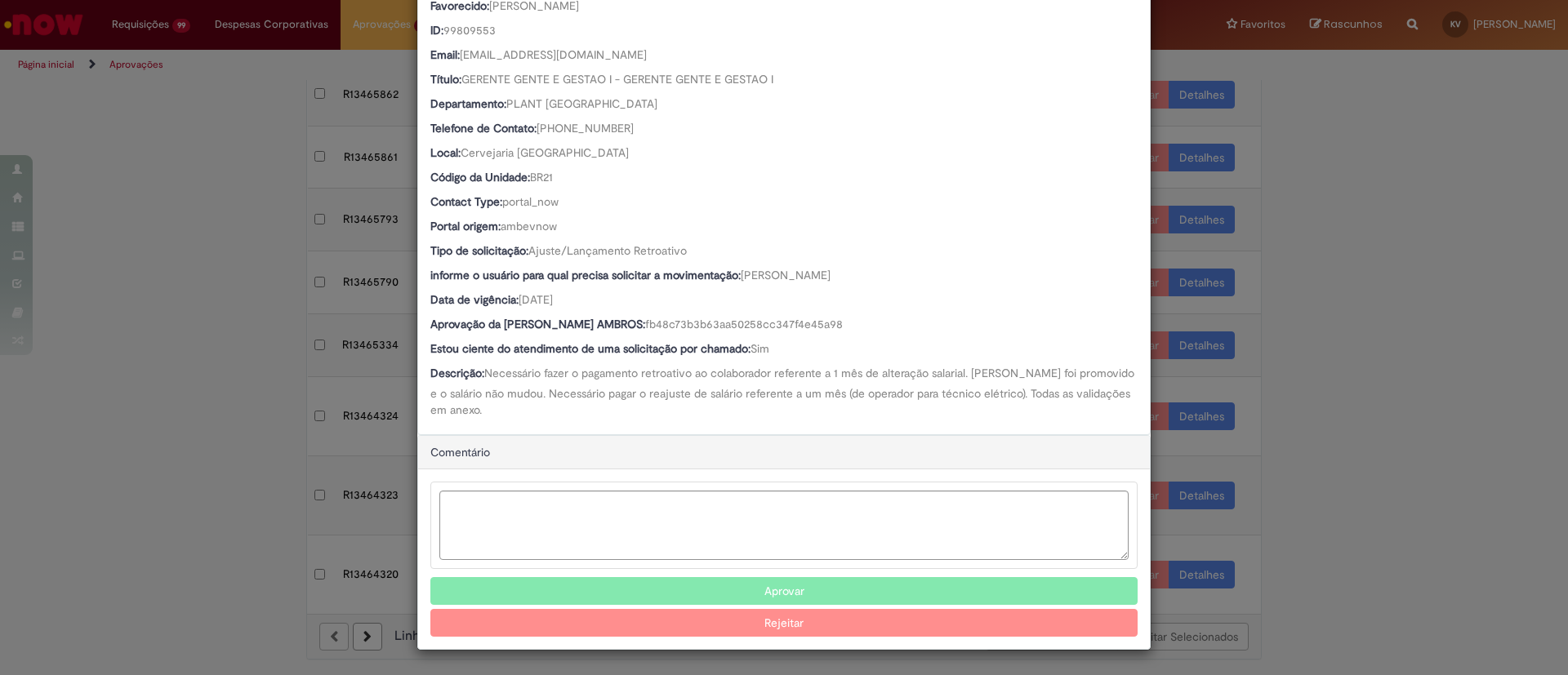
scroll to position [267, 0]
click at [760, 585] on button "Aprovar" at bounding box center [784, 591] width 707 height 27
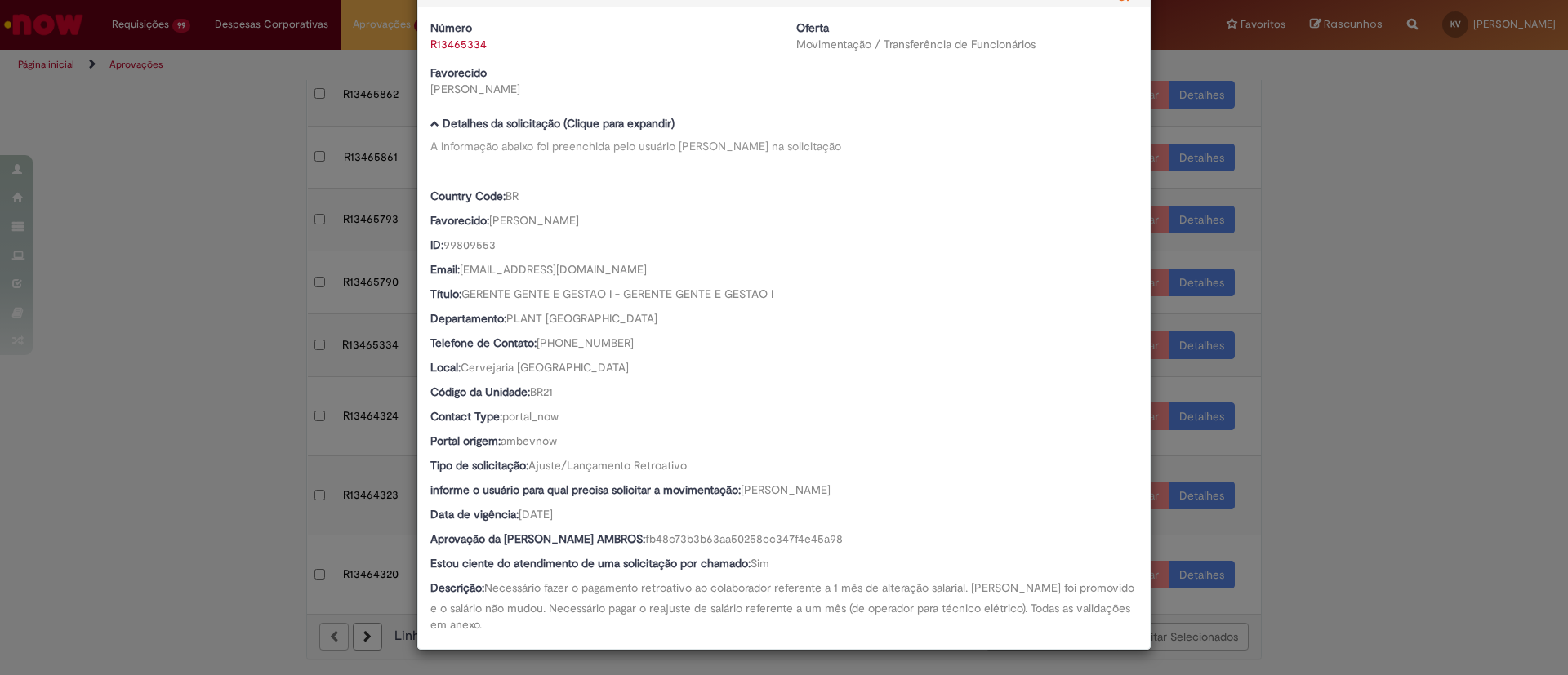
scroll to position [54, 0]
click at [1464, 310] on div "Detalhes da Aprovação Número R13465334 Oferta Movimentação / Transferência de F…" at bounding box center [784, 337] width 1568 height 675
click at [1438, 236] on div "Detalhes da Aprovação Número R13465334 Oferta Movimentação / Transferência de F…" at bounding box center [784, 337] width 1568 height 675
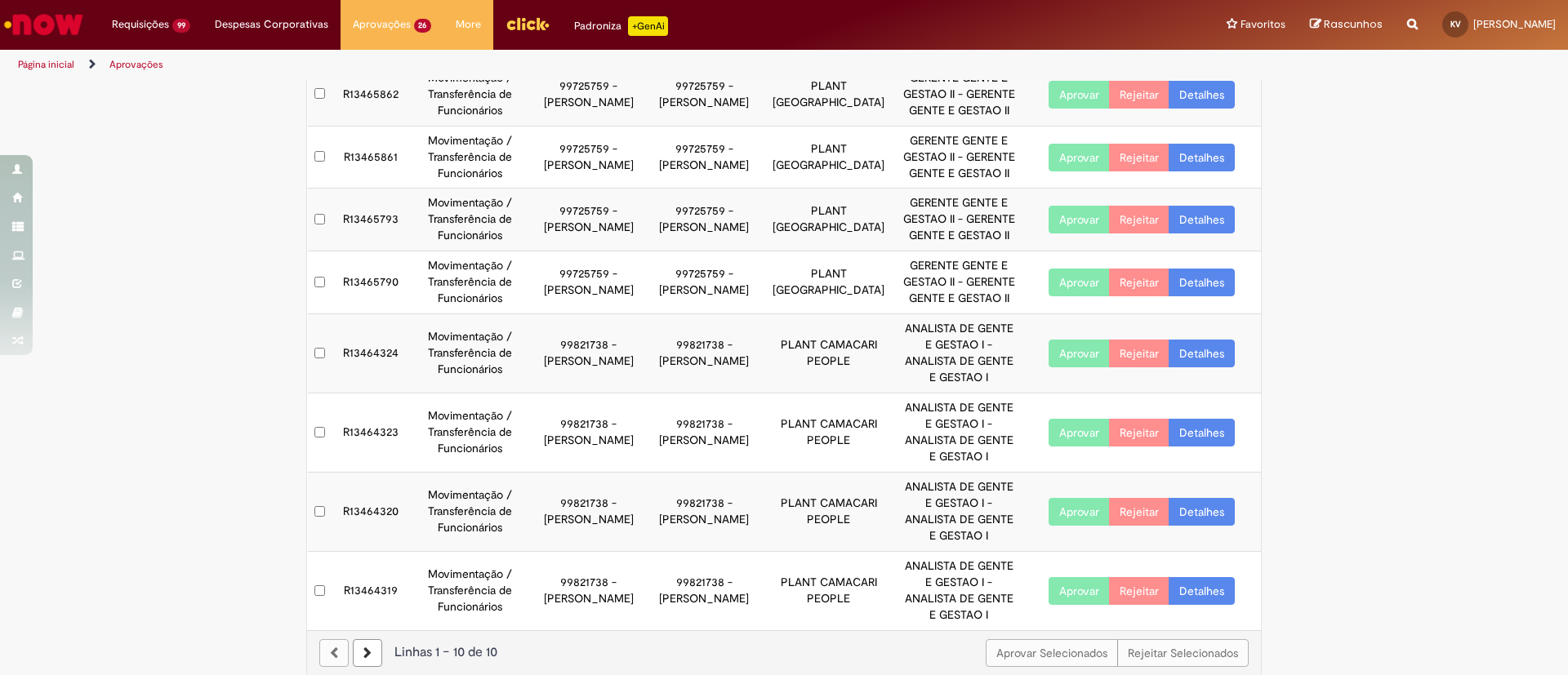
click at [1195, 346] on link "Detalhes" at bounding box center [1202, 353] width 67 height 27
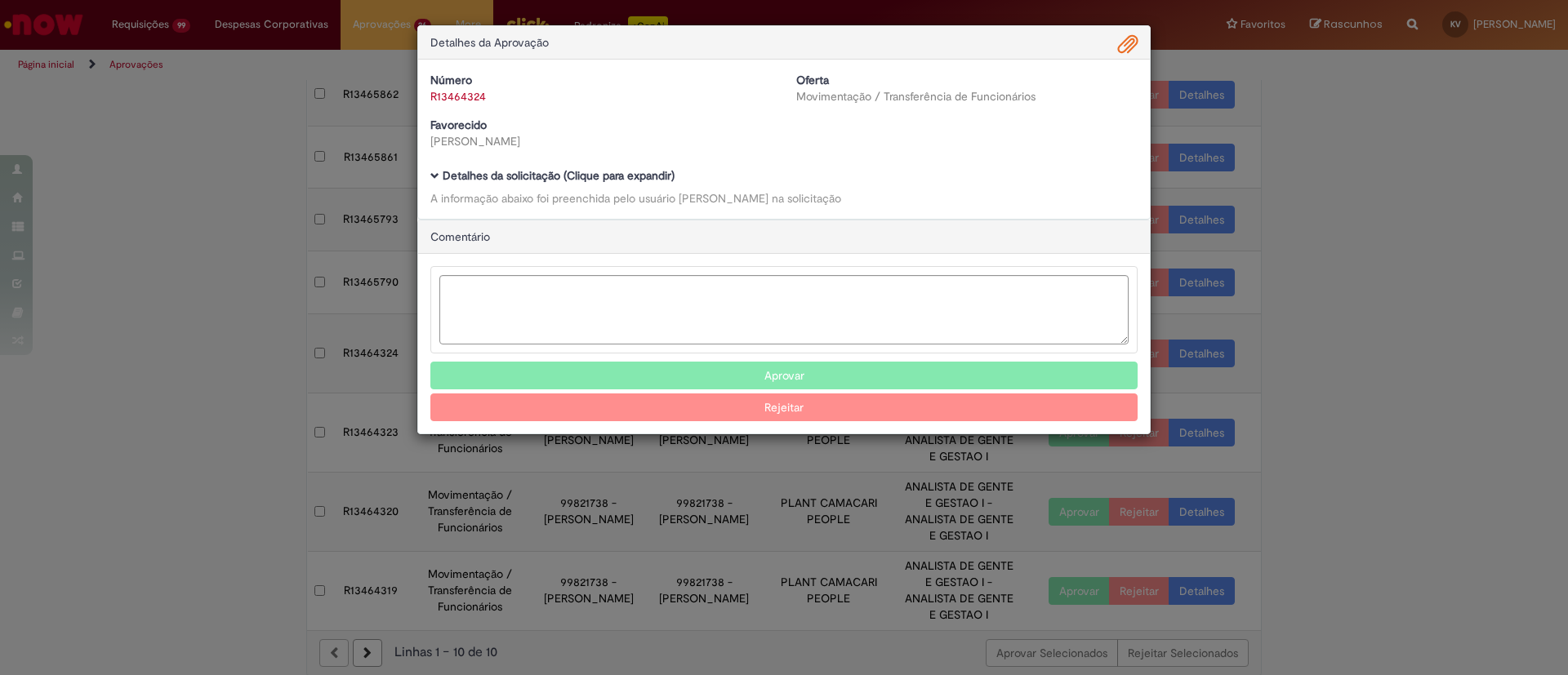
click at [458, 177] on b "Detalhes da solicitação (Clique para expandir)" at bounding box center [558, 176] width 232 height 15
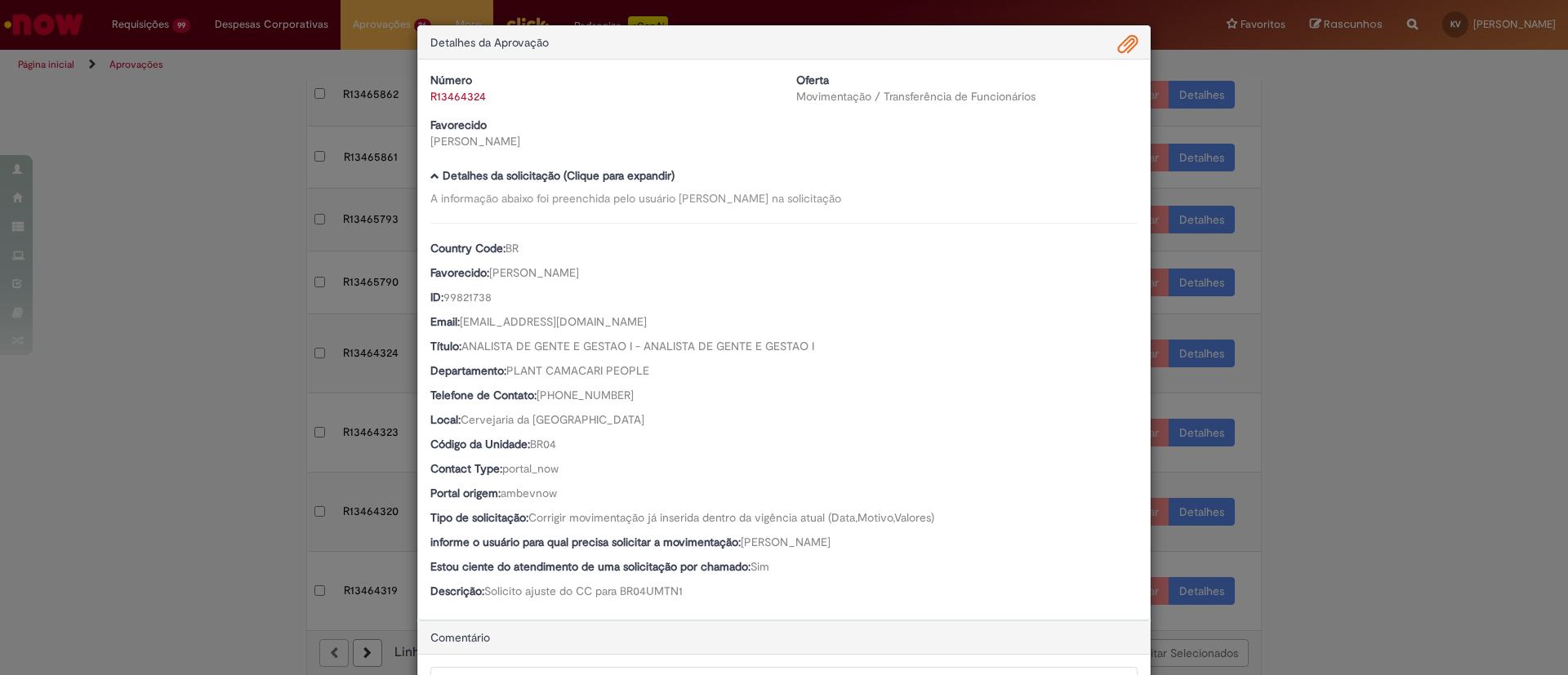
scroll to position [187, 0]
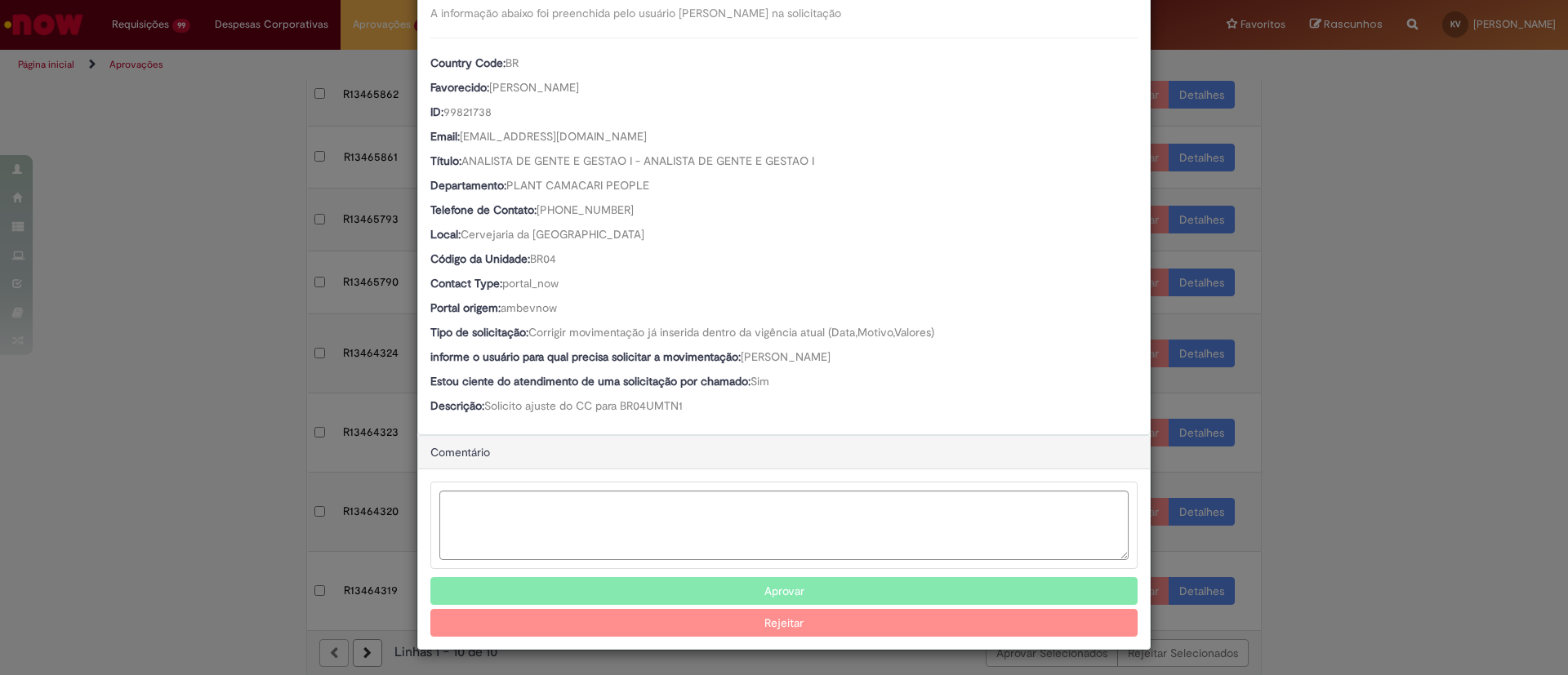
click at [787, 588] on button "Aprovar" at bounding box center [784, 591] width 707 height 27
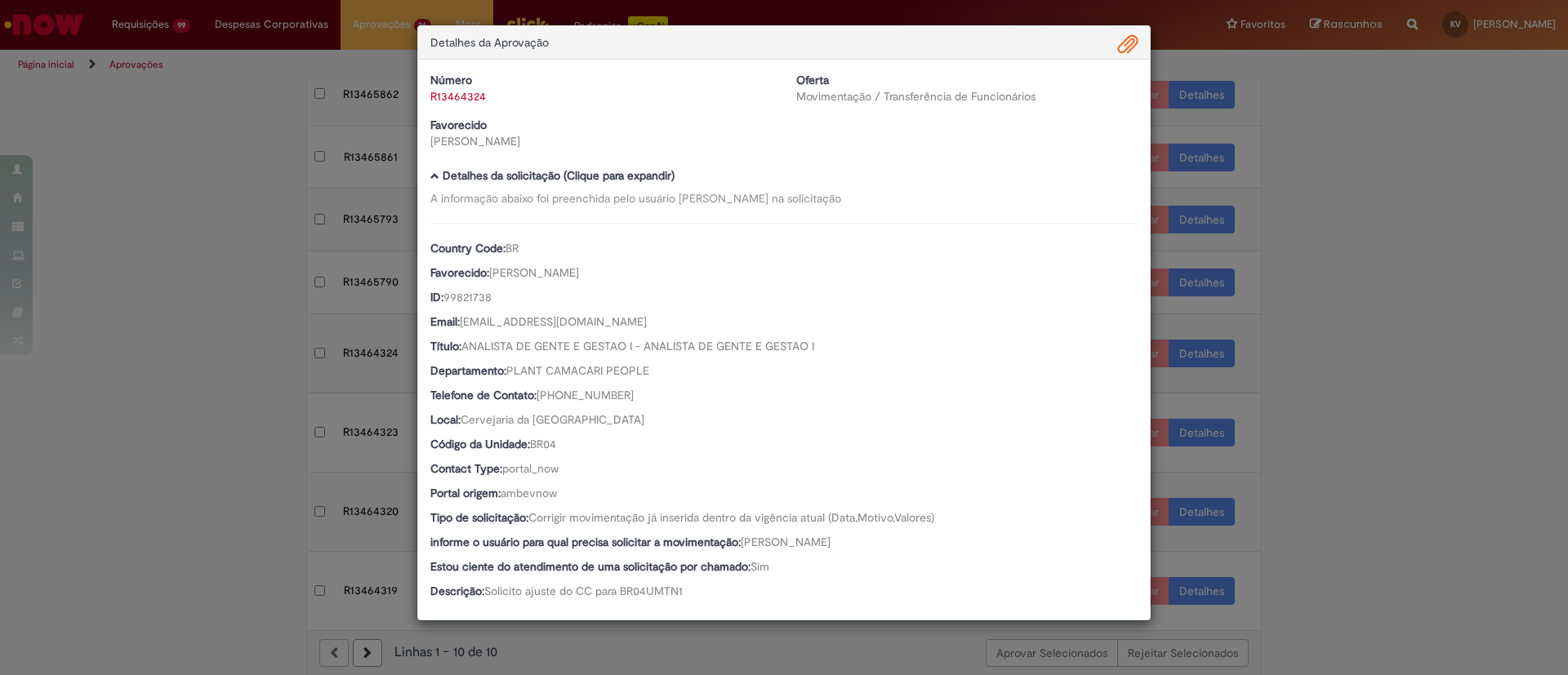
click at [1363, 314] on div "Detalhes da Aprovação Número R13464324 Oferta Movimentação / Transferência de F…" at bounding box center [784, 337] width 1568 height 675
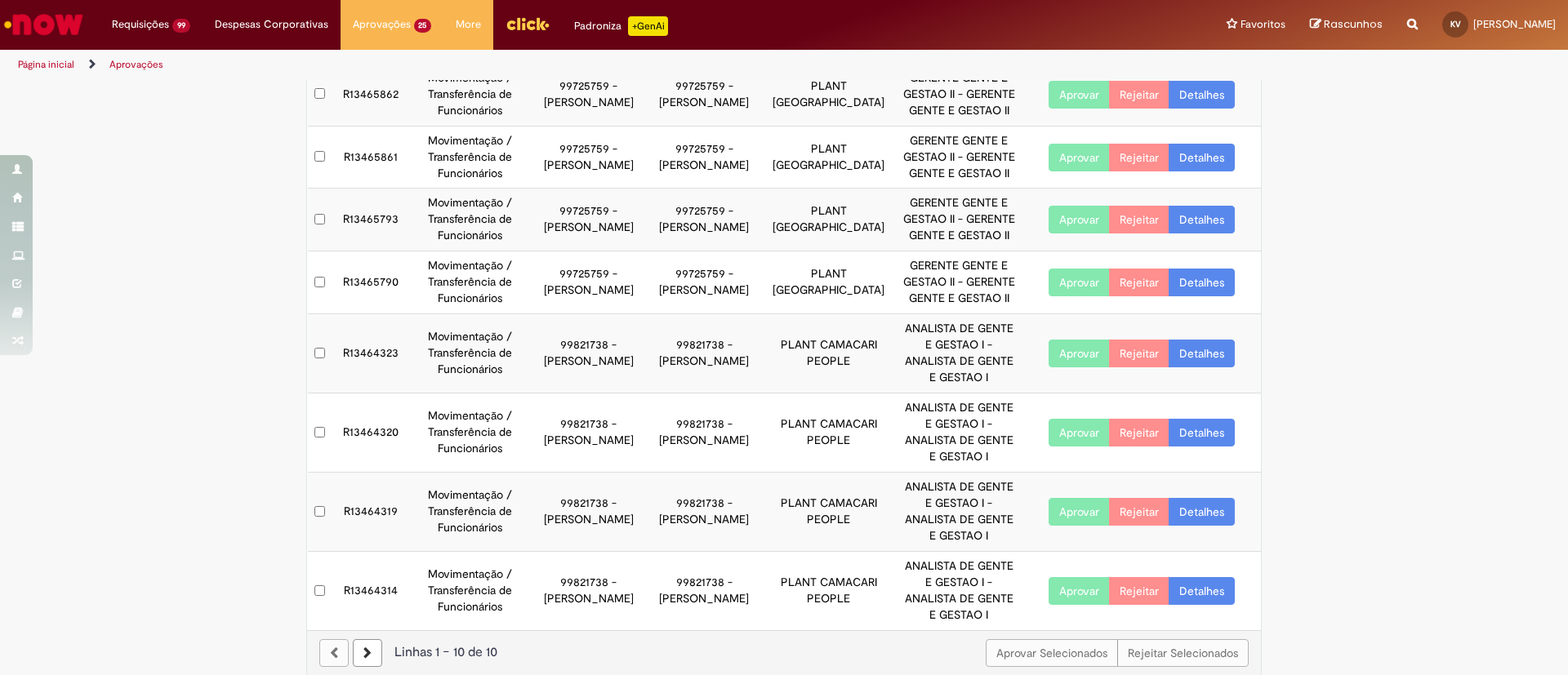
click at [1197, 349] on link "Detalhes" at bounding box center [1202, 353] width 67 height 27
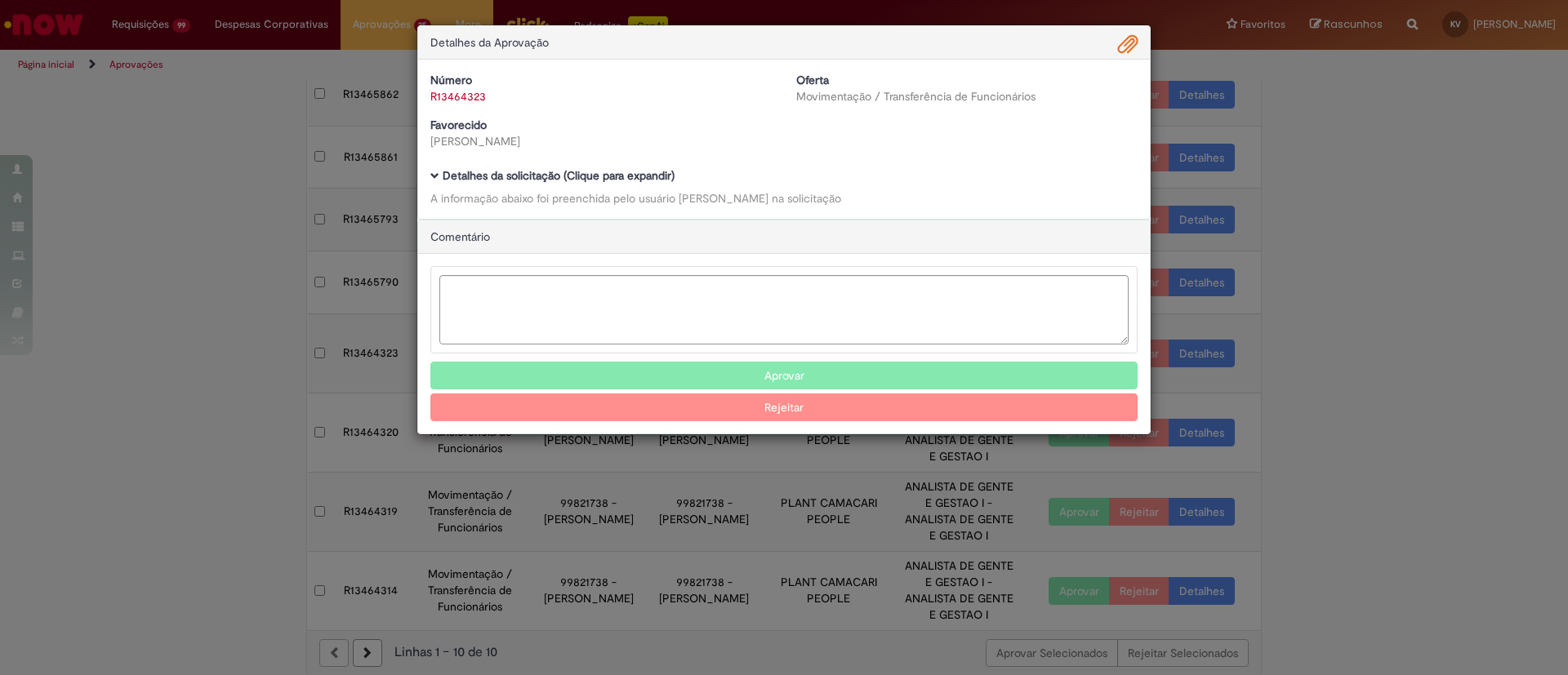
click at [579, 172] on b "Detalhes da solicitação (Clique para expandir)" at bounding box center [558, 176] width 232 height 15
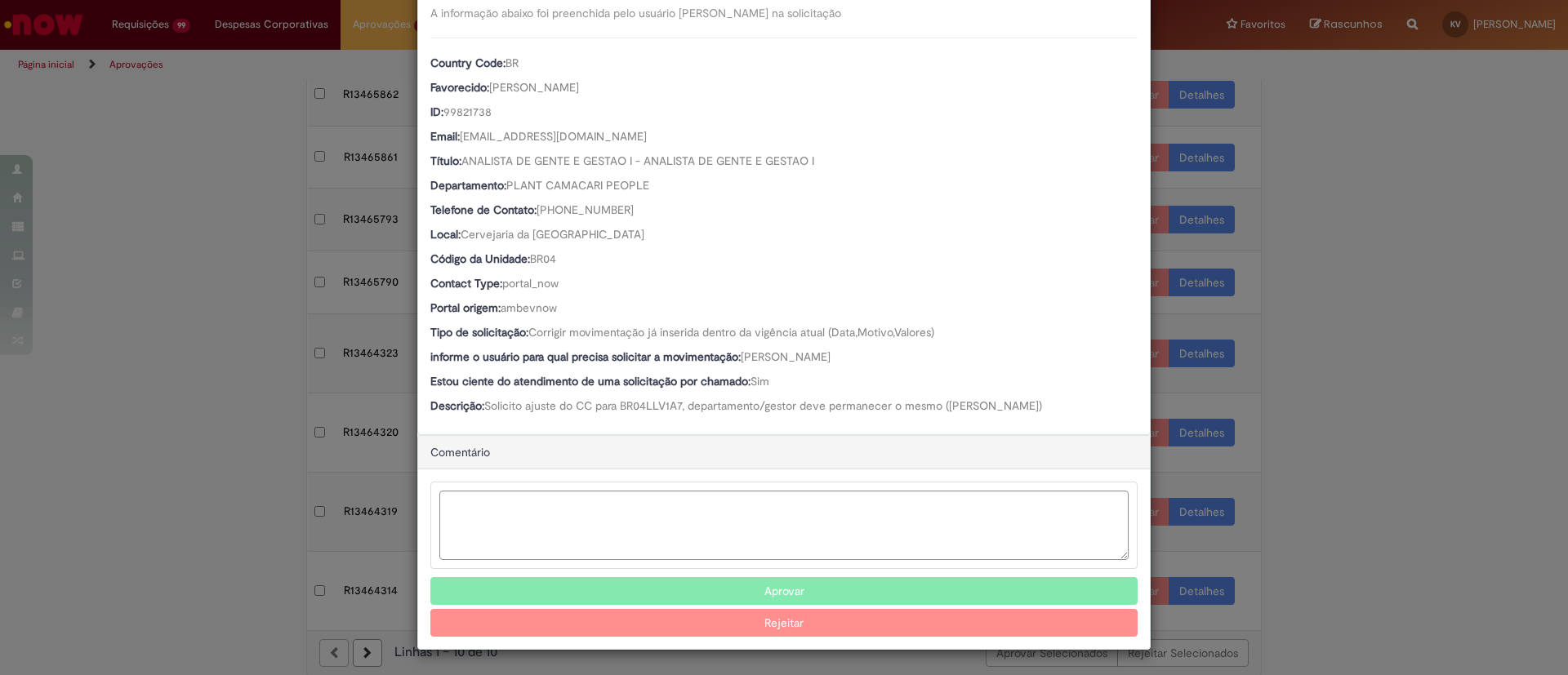
click at [740, 589] on button "Aprovar" at bounding box center [784, 591] width 707 height 27
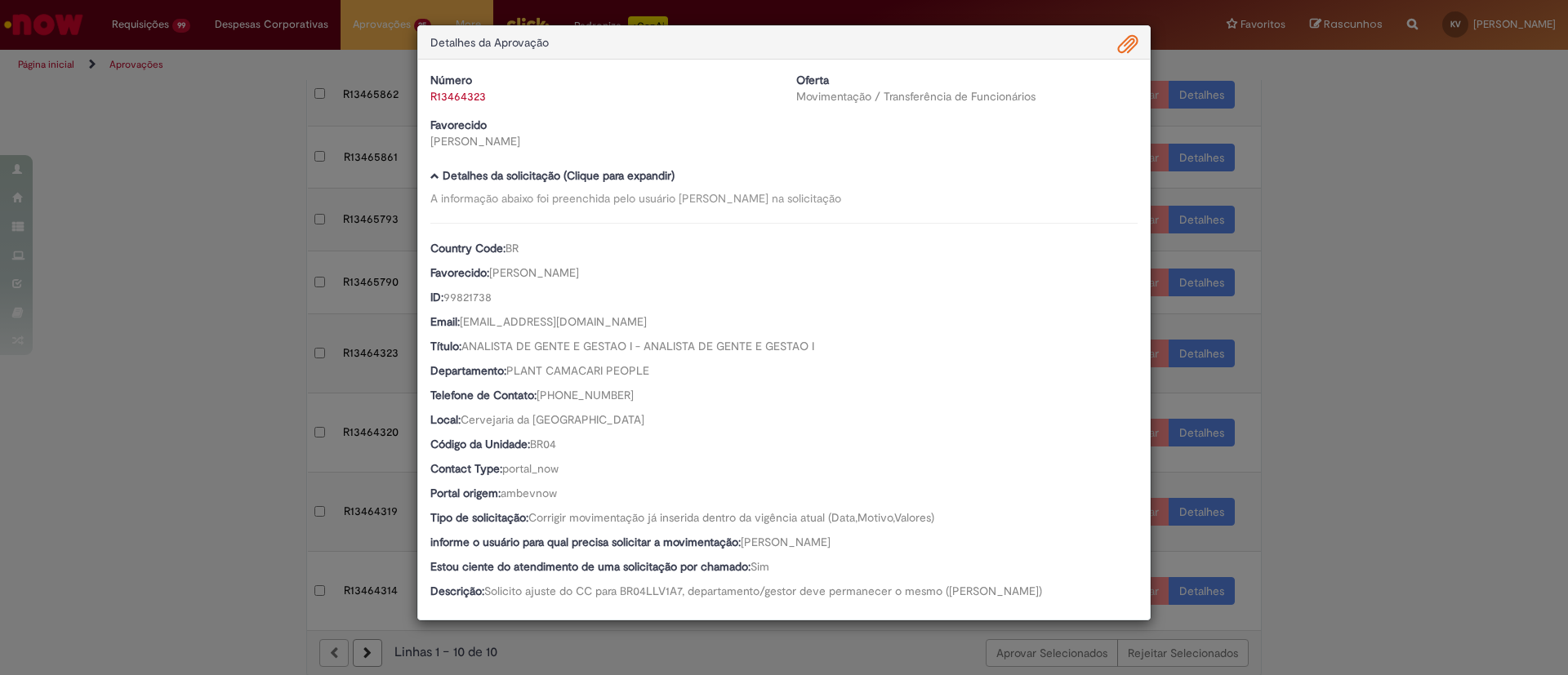
click at [1327, 286] on div "Detalhes da Aprovação Número R13464323 Oferta Movimentação / Transferência de F…" at bounding box center [784, 337] width 1568 height 675
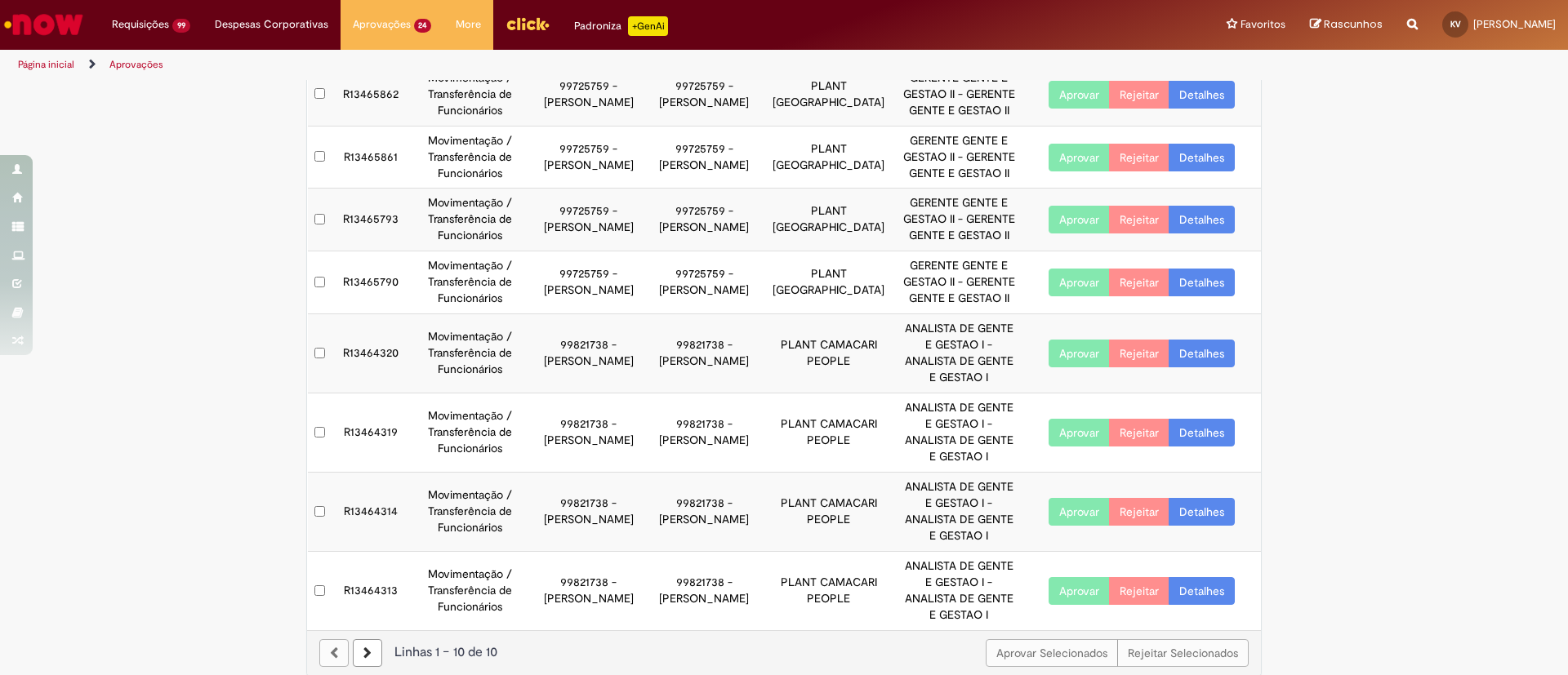
click at [1205, 351] on link "Detalhes" at bounding box center [1202, 353] width 67 height 27
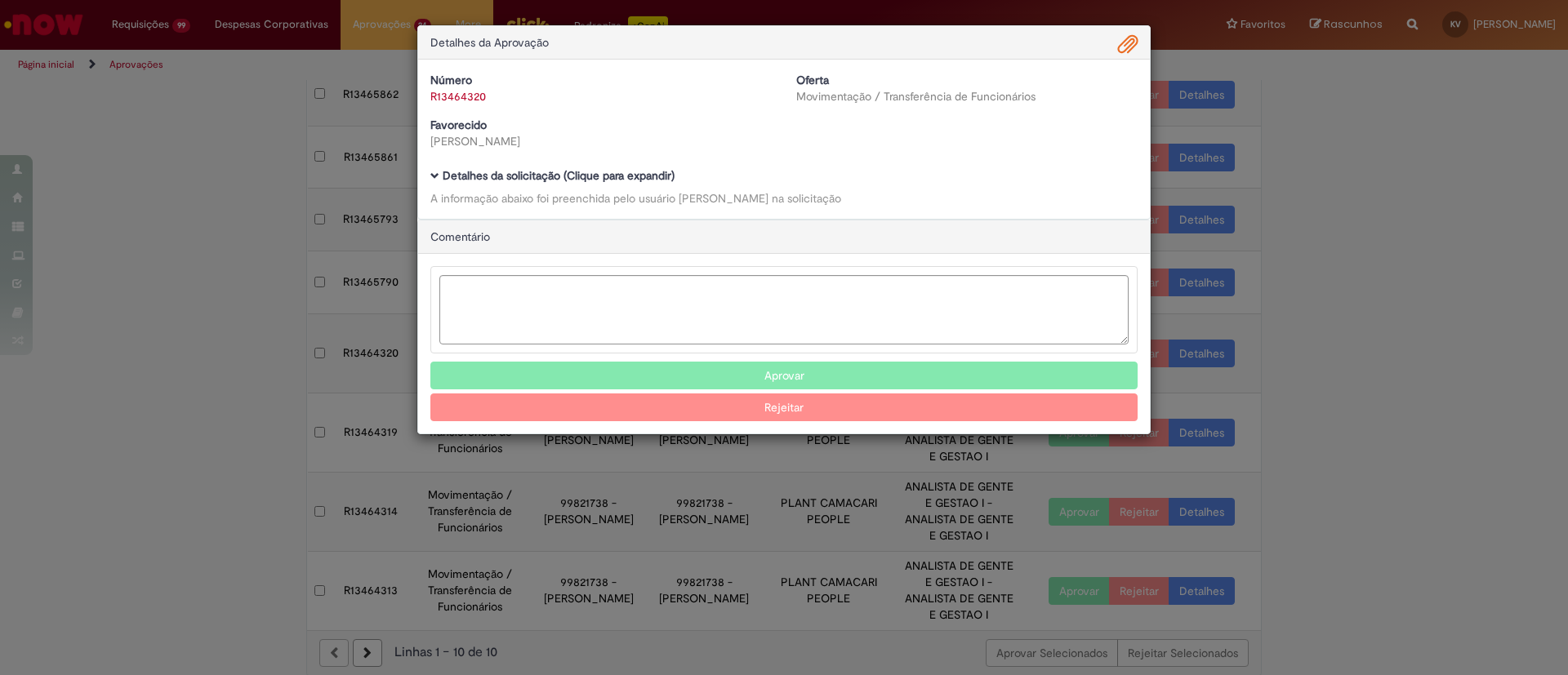
click at [606, 179] on b "Detalhes da solicitação (Clique para expandir)" at bounding box center [558, 176] width 232 height 15
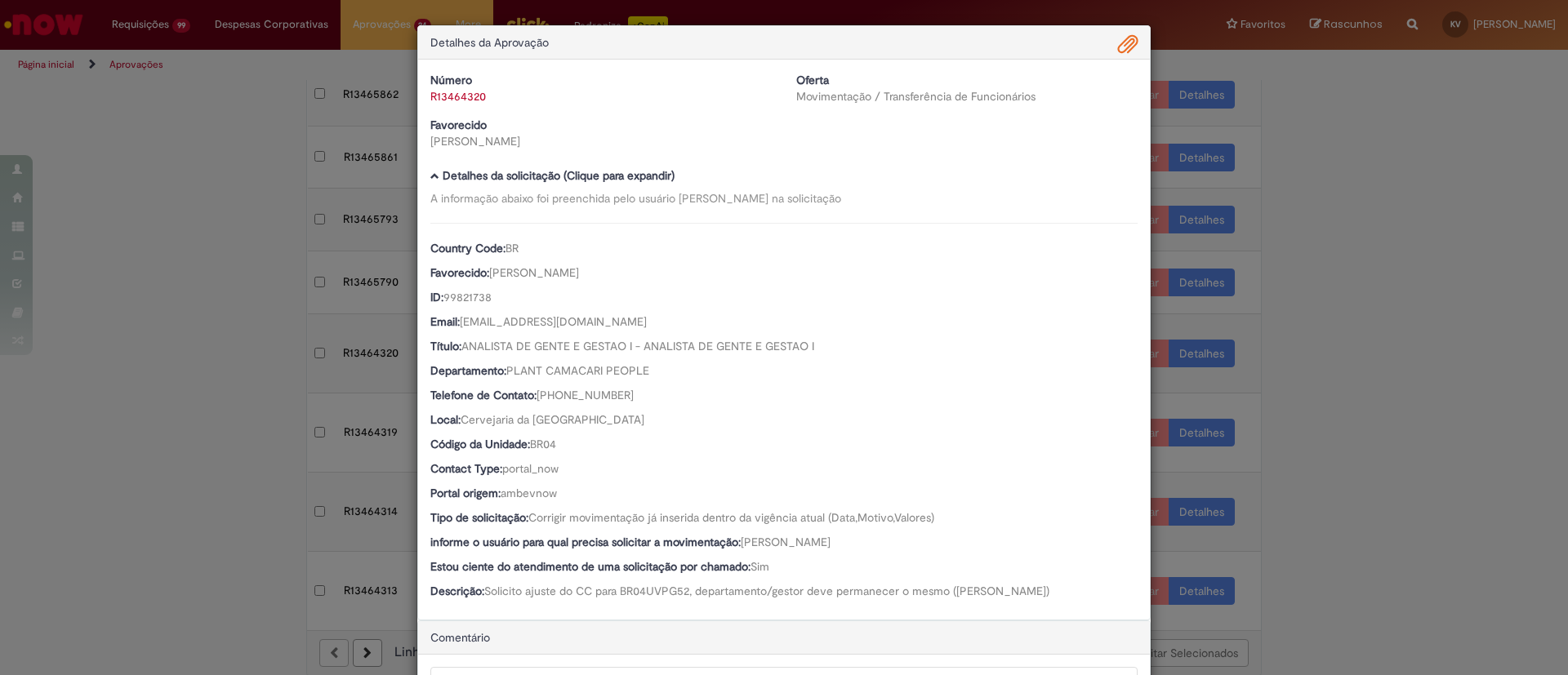
scroll to position [187, 0]
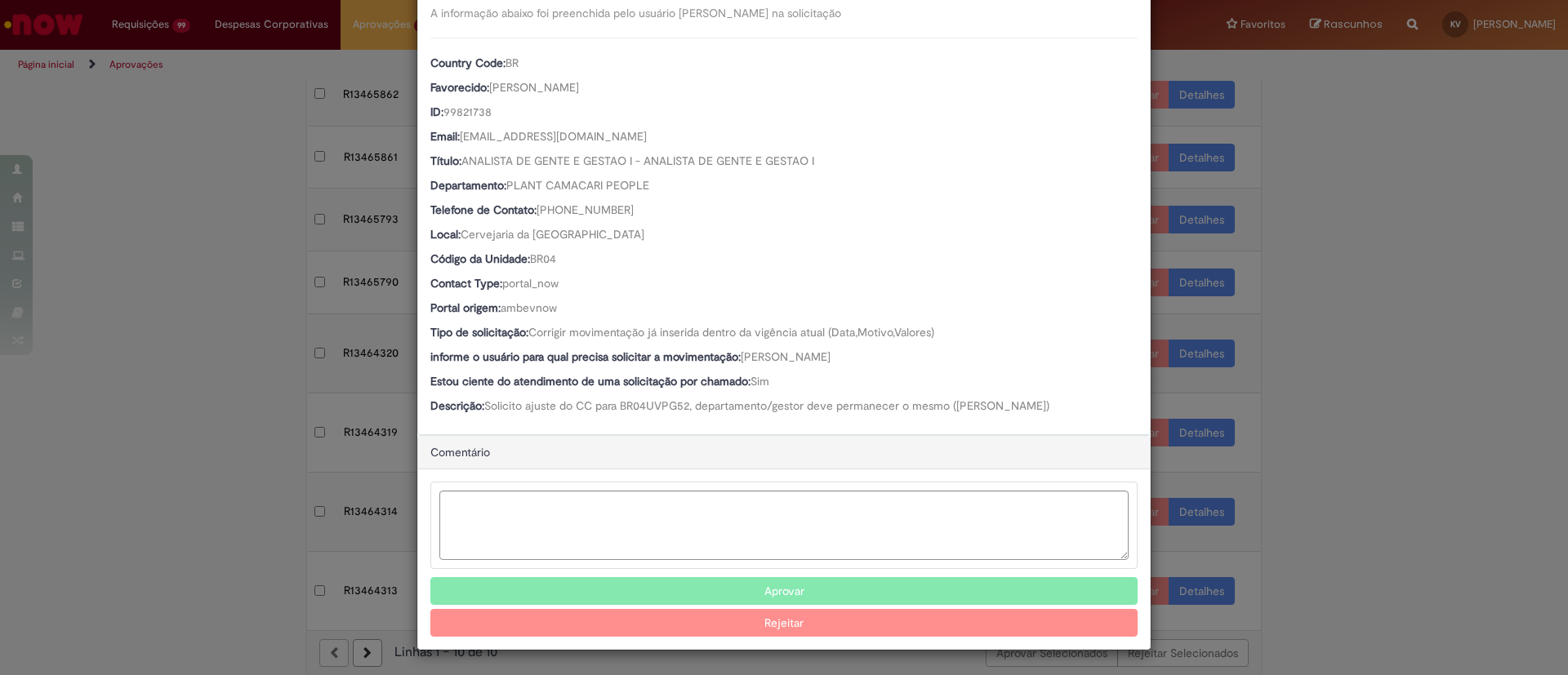
click at [803, 580] on button "Aprovar" at bounding box center [784, 591] width 707 height 27
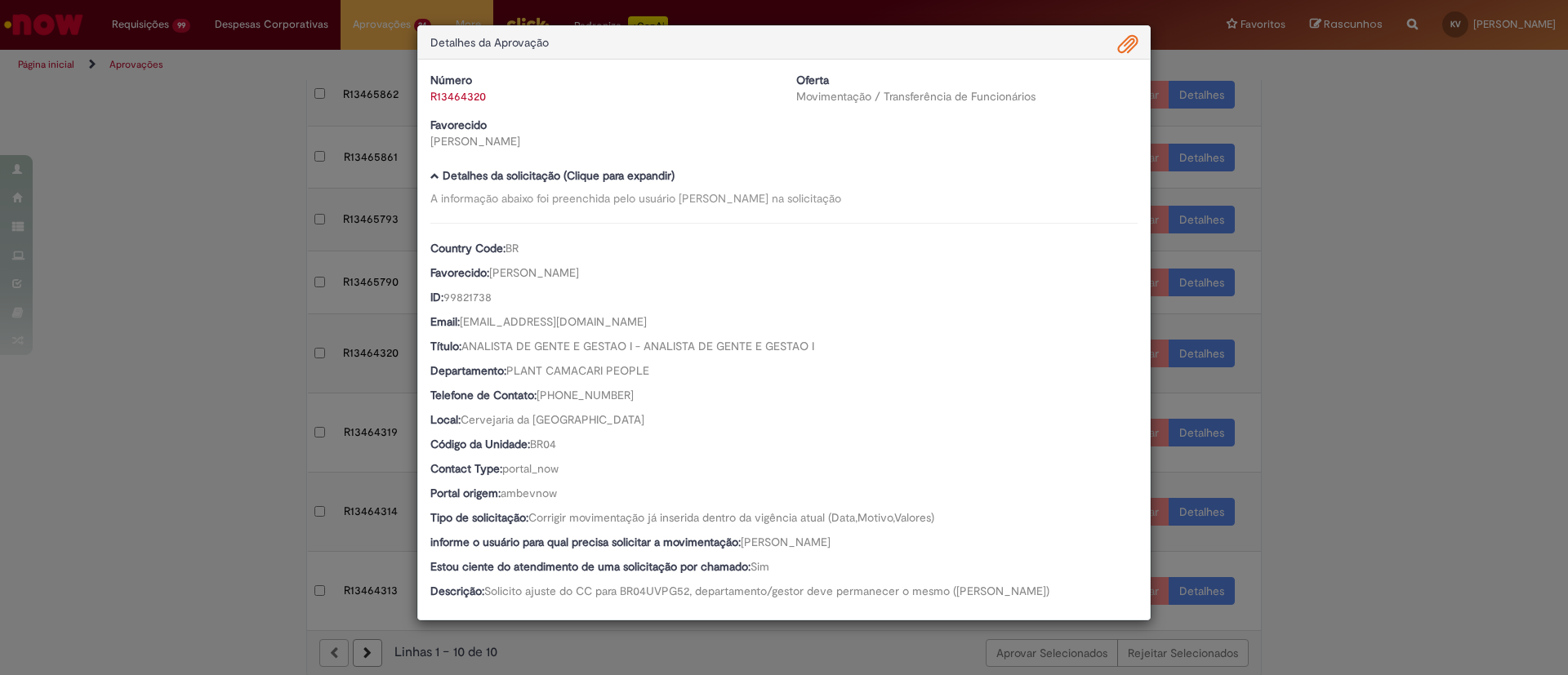
click at [1340, 241] on div "Detalhes da Aprovação Número R13464320 Oferta Movimentação / Transferência de F…" at bounding box center [784, 337] width 1568 height 675
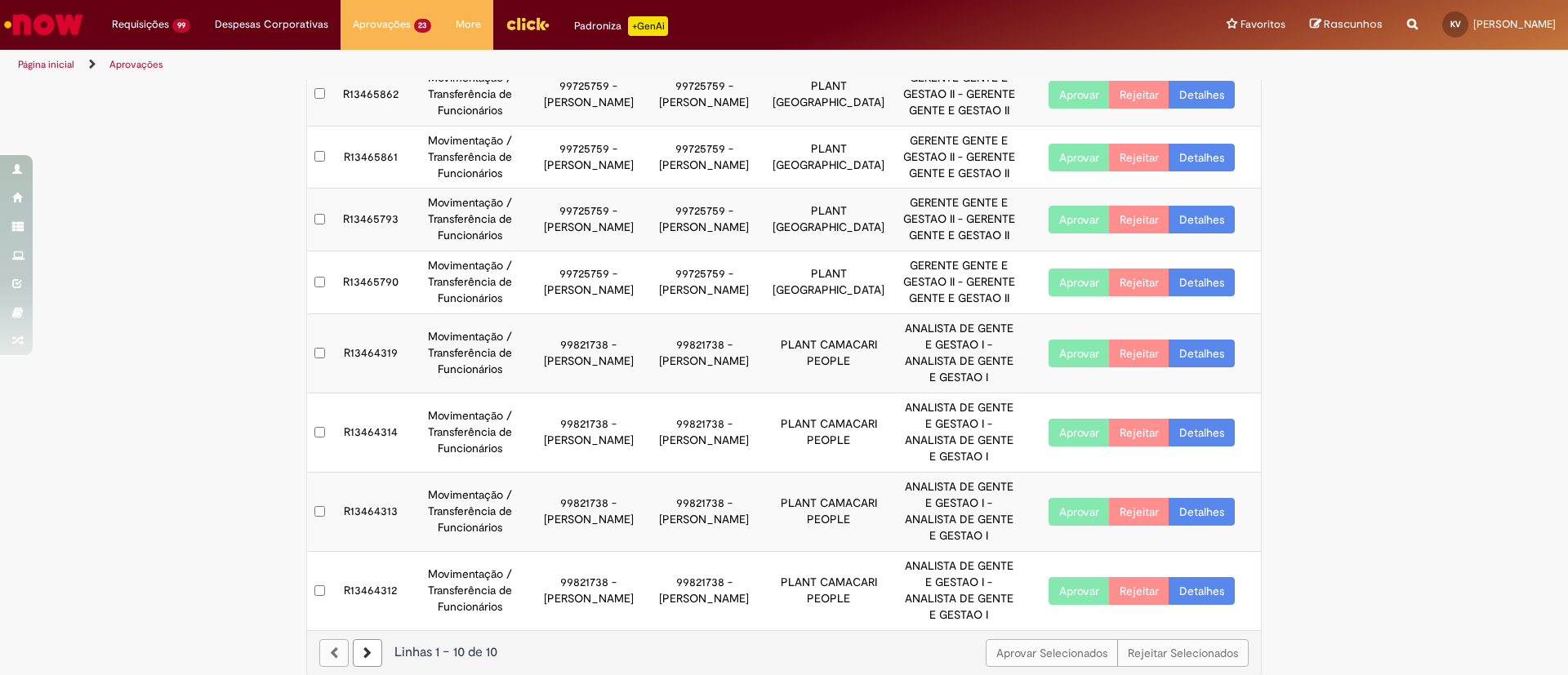
click at [1190, 351] on link "Detalhes" at bounding box center [1202, 353] width 67 height 27
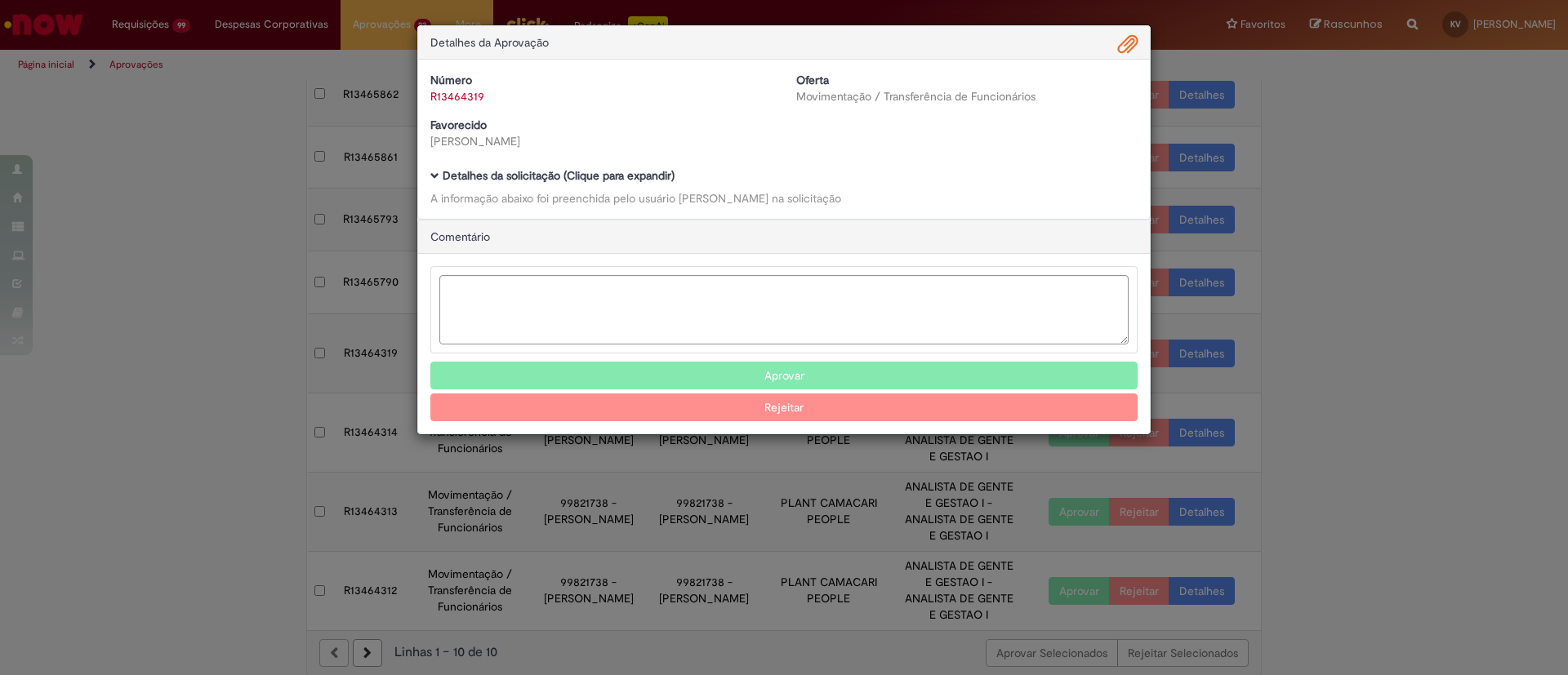
click at [576, 177] on b "Detalhes da solicitação (Clique para expandir)" at bounding box center [558, 176] width 232 height 15
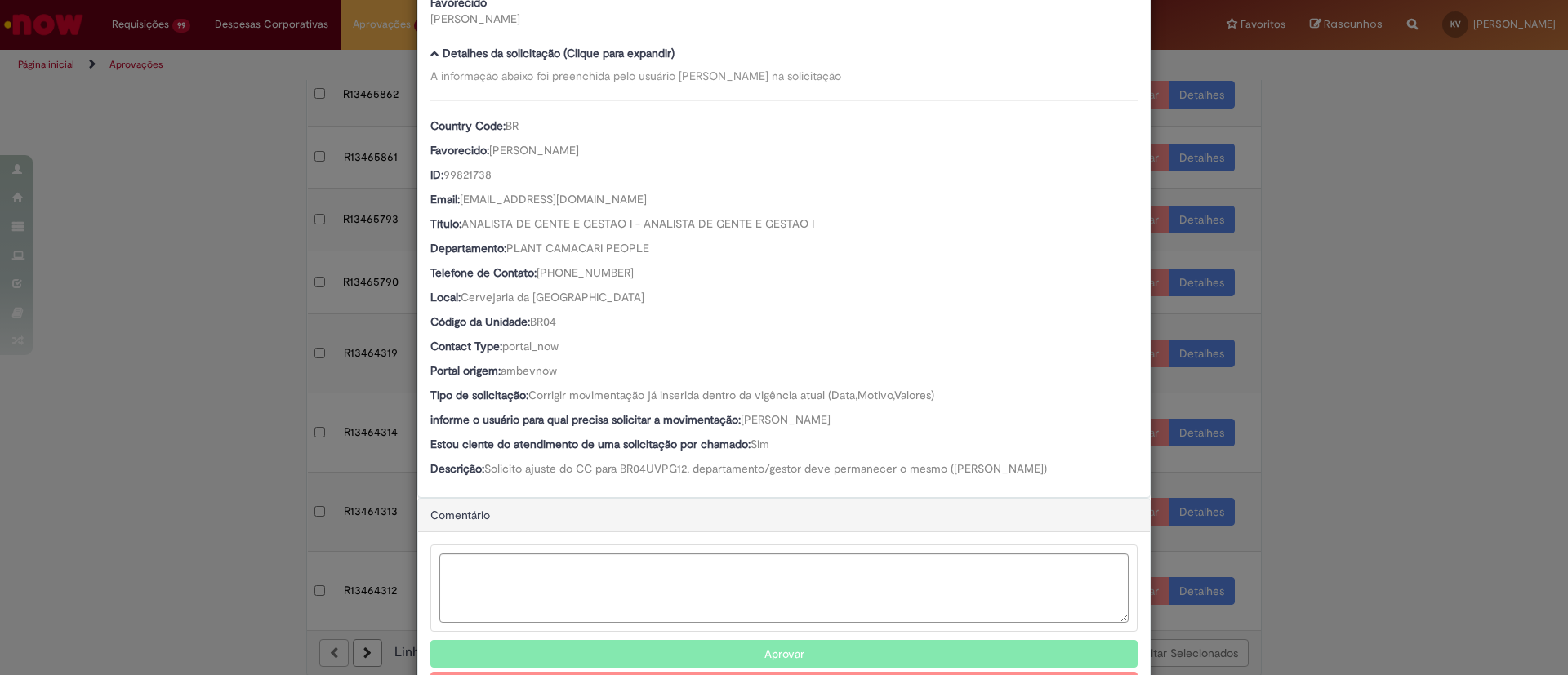
scroll to position [203, 0]
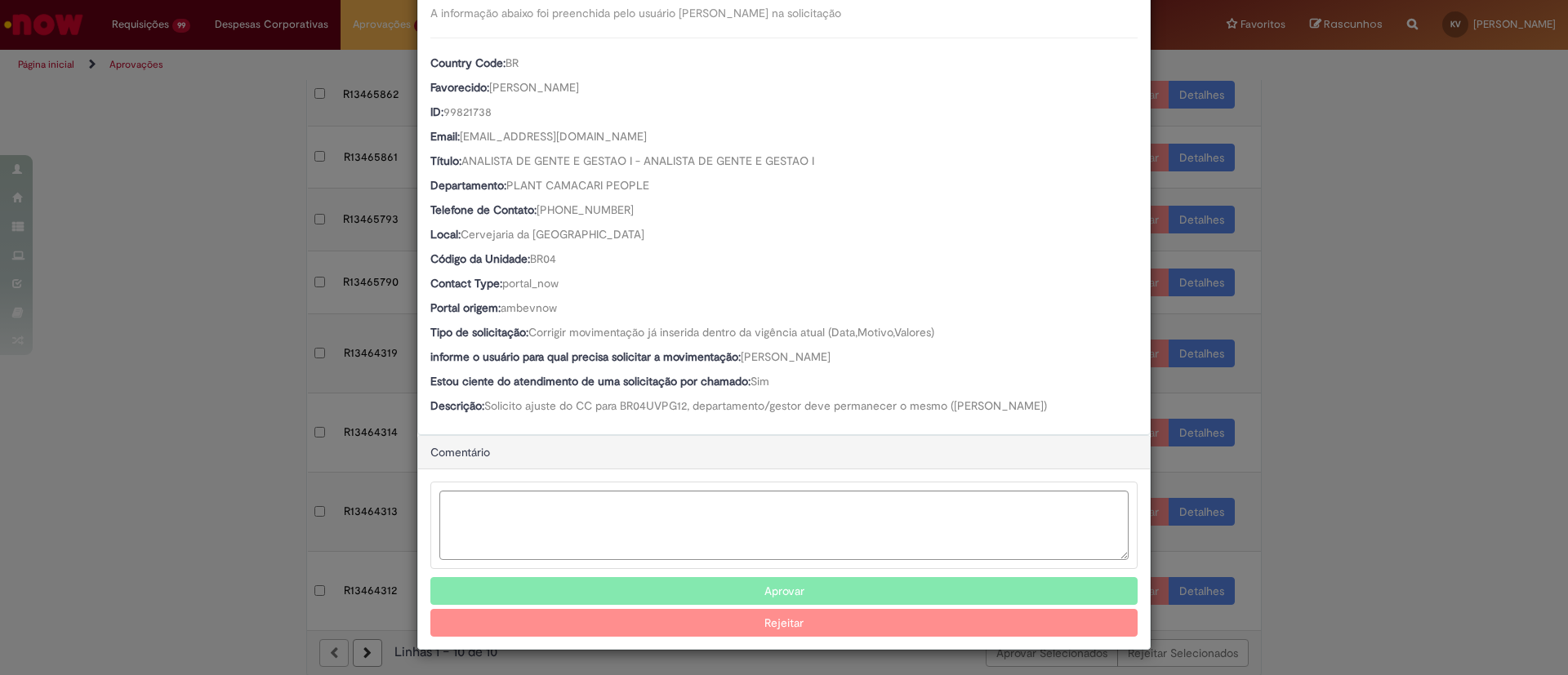
click at [794, 582] on button "Aprovar" at bounding box center [784, 591] width 707 height 27
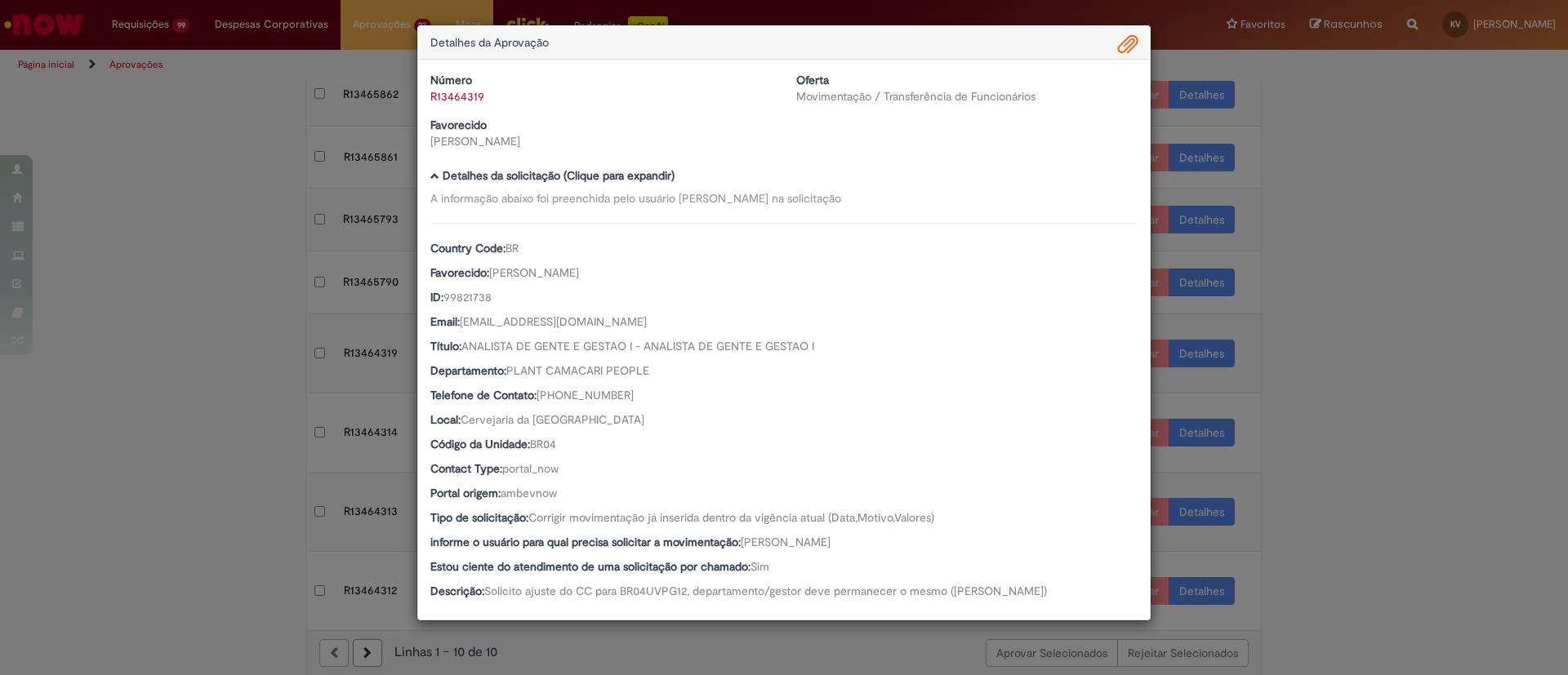
click at [1326, 249] on div "Detalhes da Aprovação Número R13464319 Oferta Movimentação / Transferência de F…" at bounding box center [784, 337] width 1568 height 675
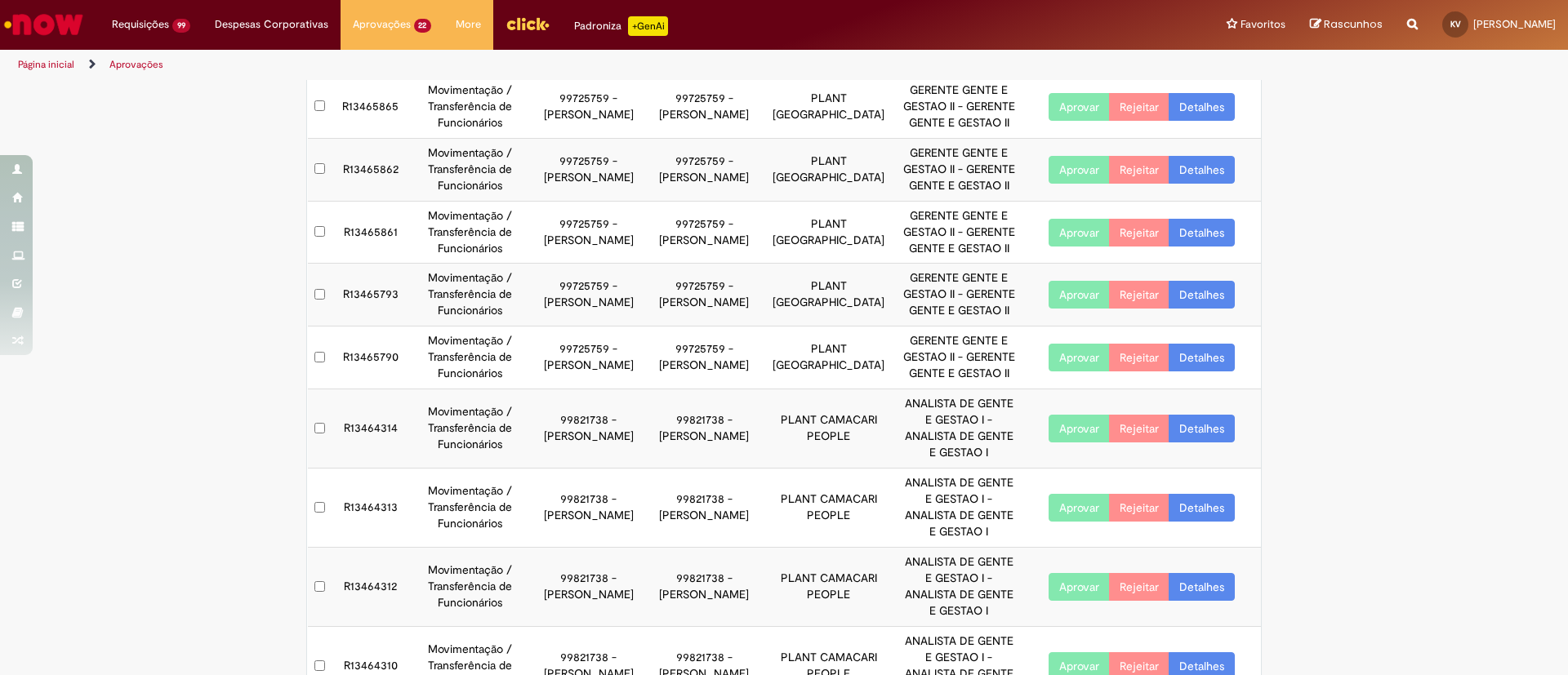
scroll to position [262, 0]
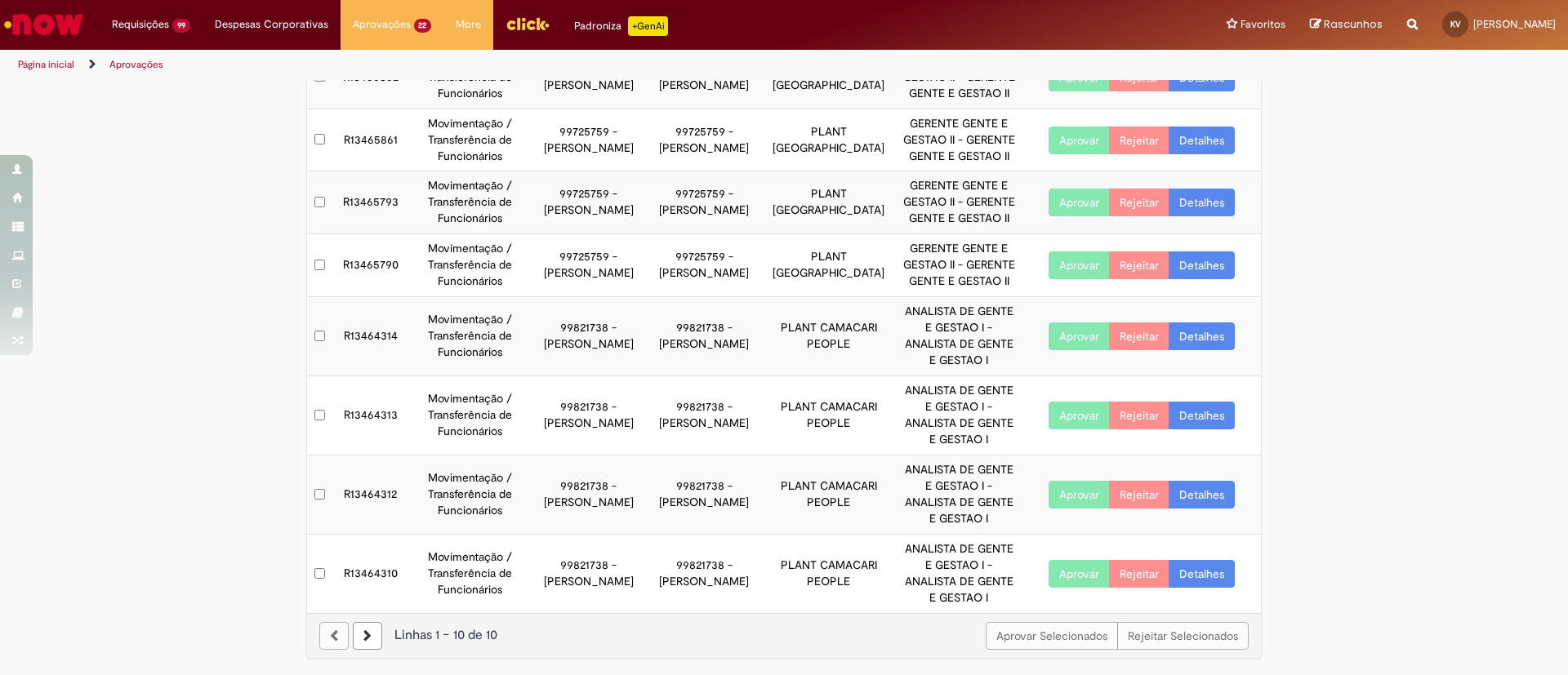
click at [353, 632] on link at bounding box center [367, 635] width 29 height 27
click at [333, 630] on main "Aprovações Exportar como PDF Exportar como Excel Exportar como CSV Aprovações A…" at bounding box center [784, 247] width 1568 height 857
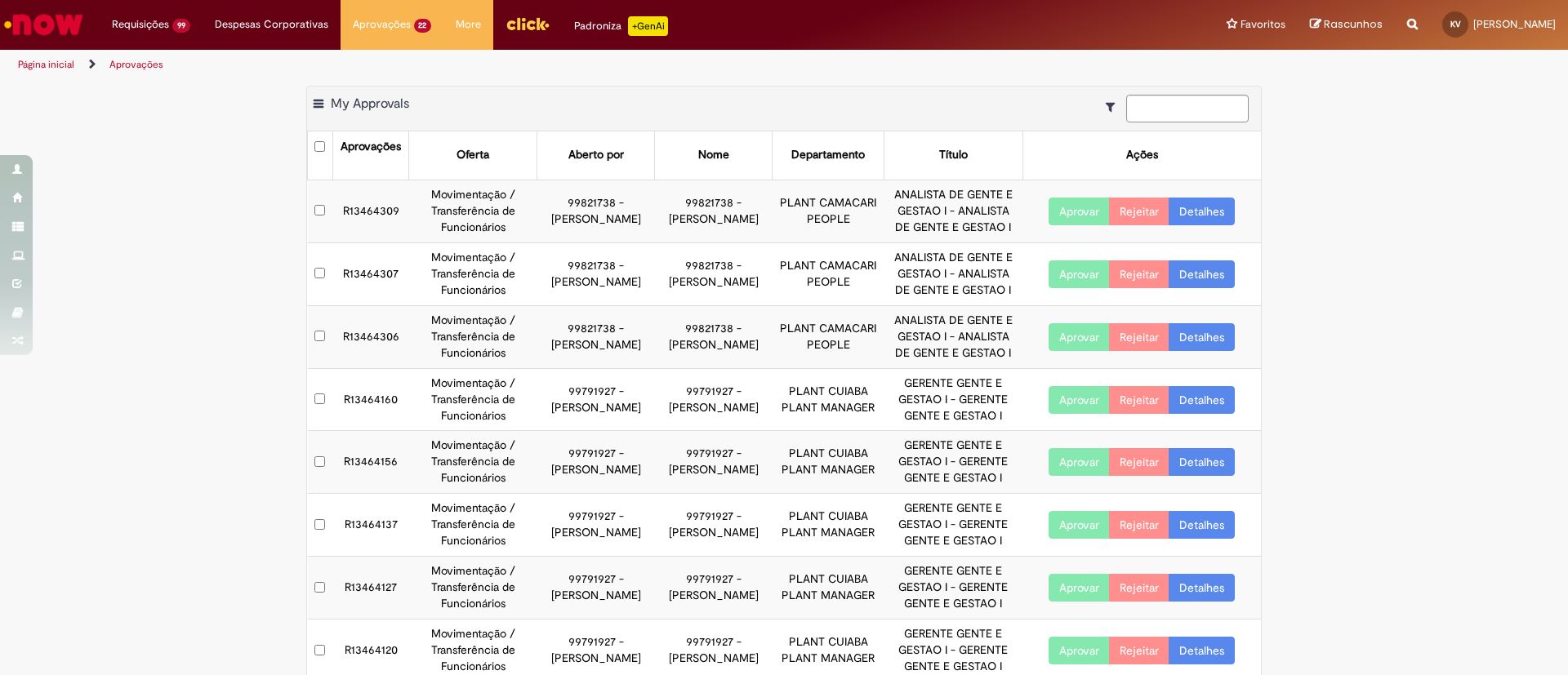
scroll to position [0, 0]
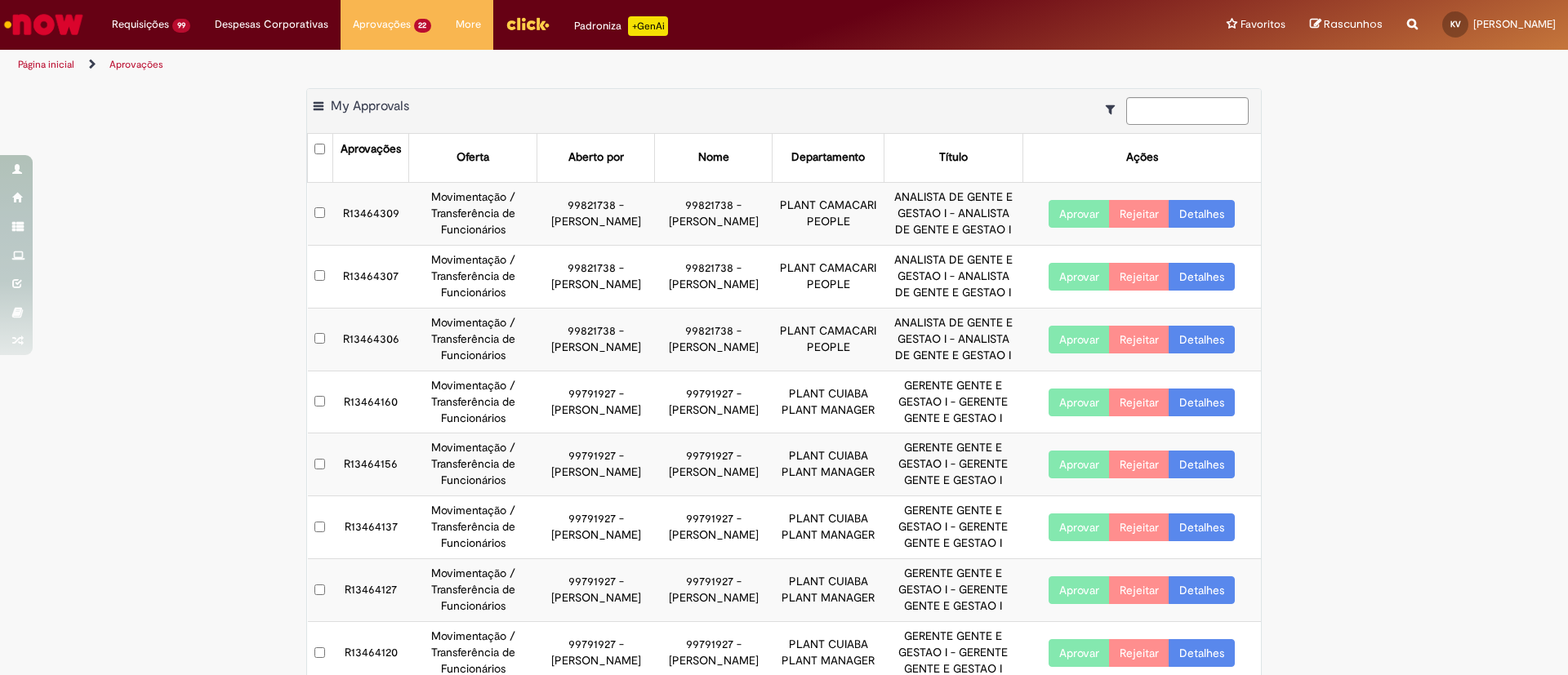
click at [1185, 220] on link "Detalhes" at bounding box center [1202, 213] width 67 height 27
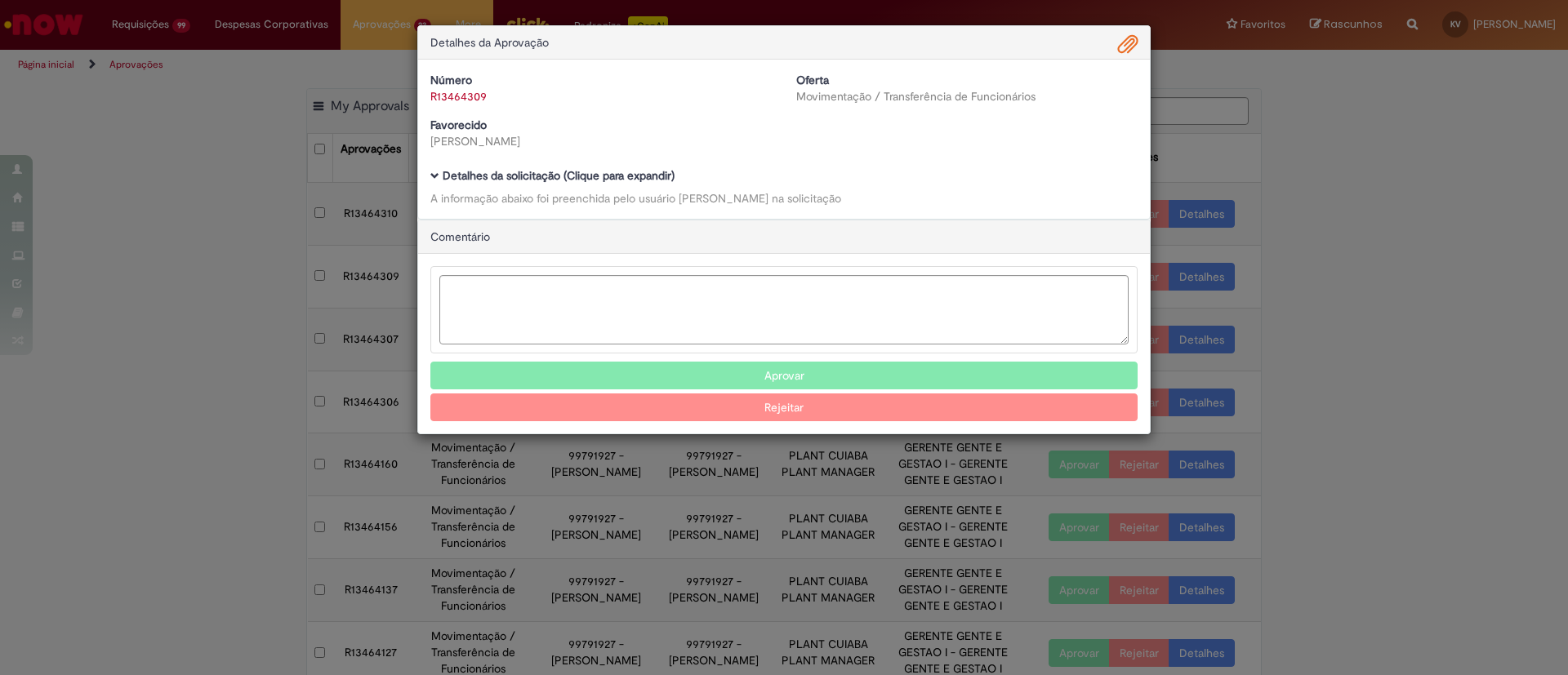
click at [511, 169] on b "Detalhes da solicitação (Clique para expandir)" at bounding box center [558, 176] width 232 height 15
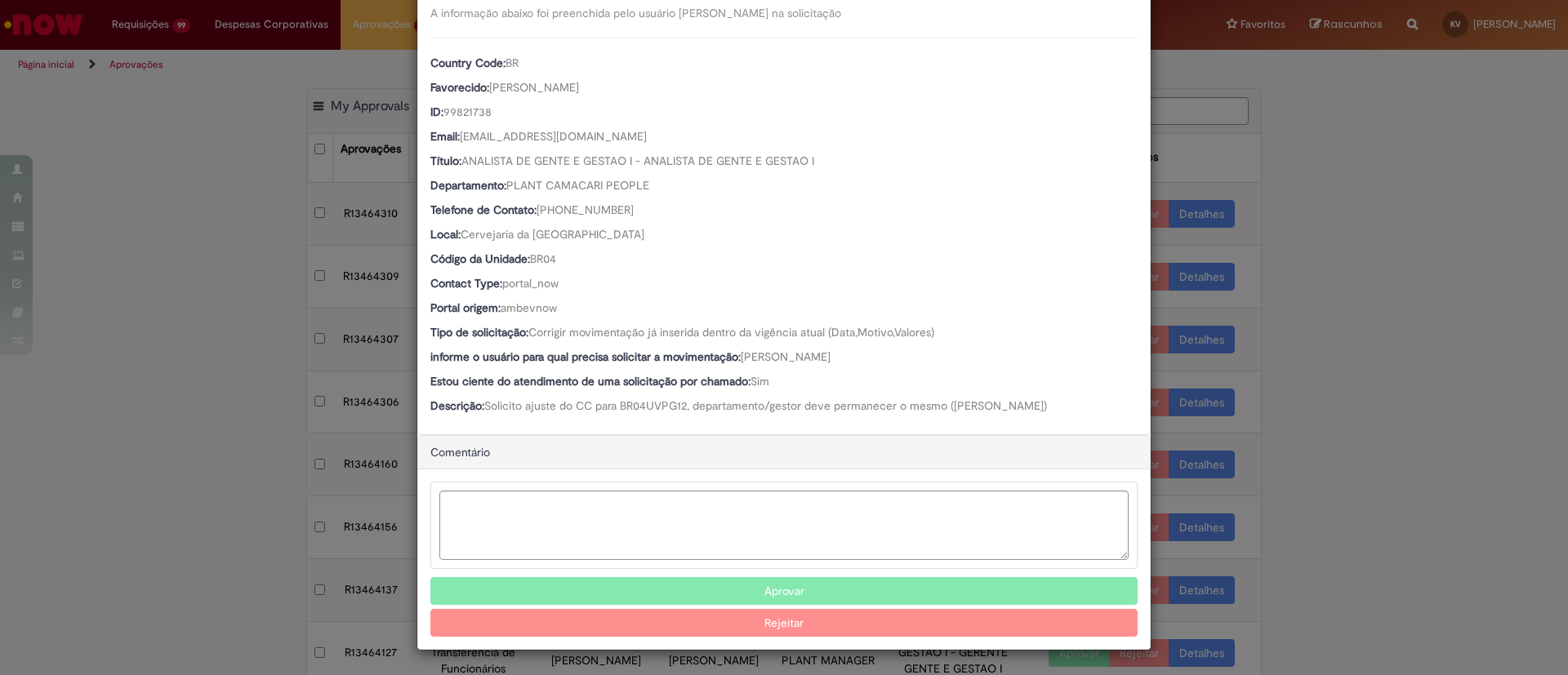
click at [761, 593] on button "Aprovar" at bounding box center [784, 591] width 707 height 27
click at [1386, 199] on div "Detalhes da Aprovação Número R13464309 Oferta Movimentação / Transferência de F…" at bounding box center [784, 337] width 1568 height 675
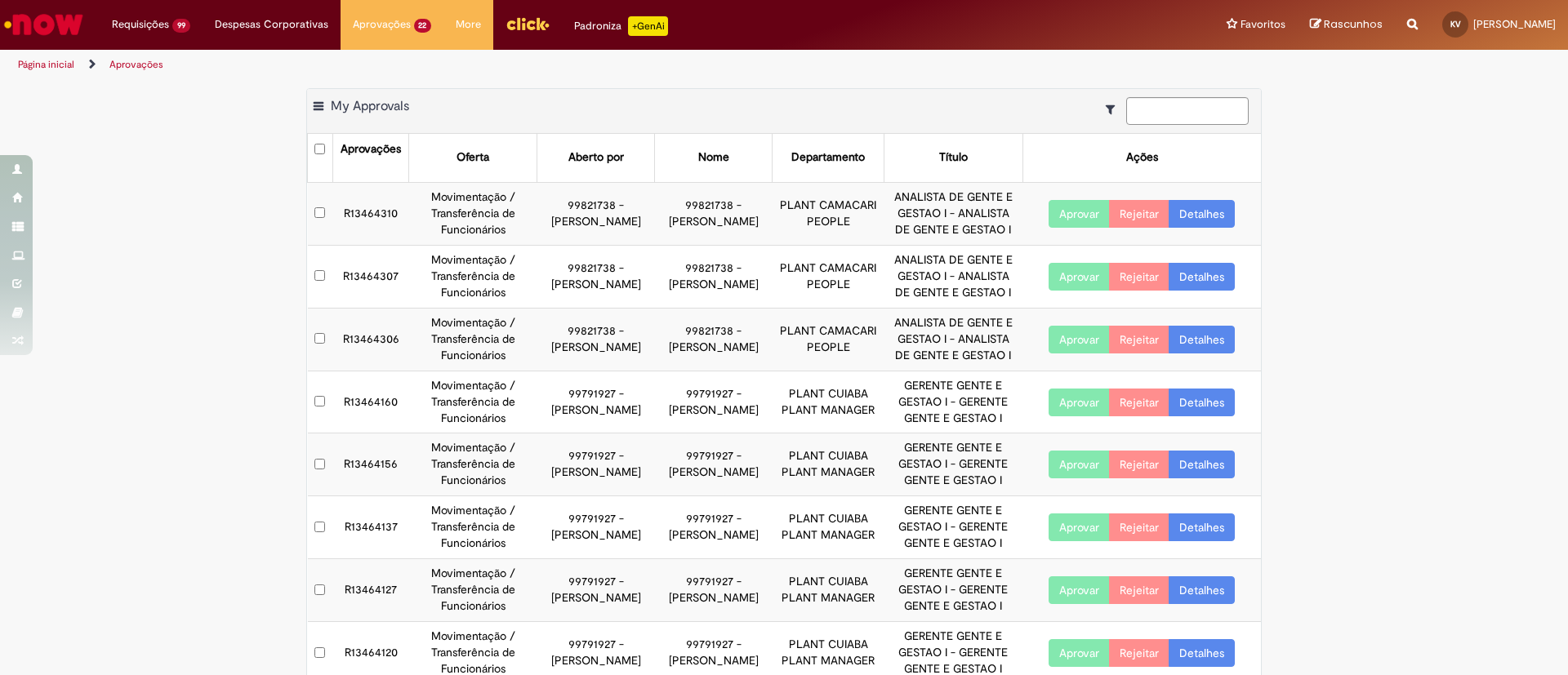
click at [1206, 219] on link "Detalhes" at bounding box center [1202, 213] width 67 height 27
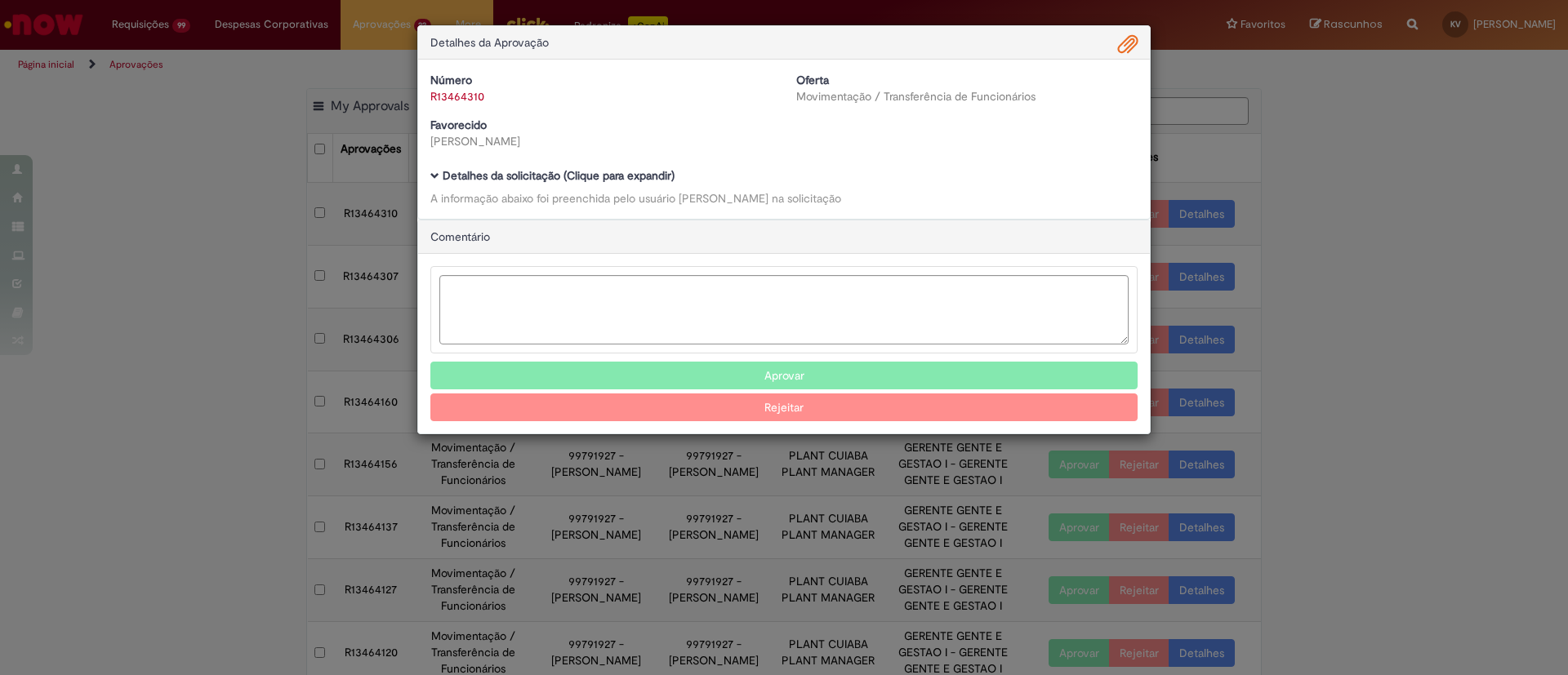
click at [556, 179] on b "Detalhes da solicitação (Clique para expandir)" at bounding box center [558, 176] width 232 height 15
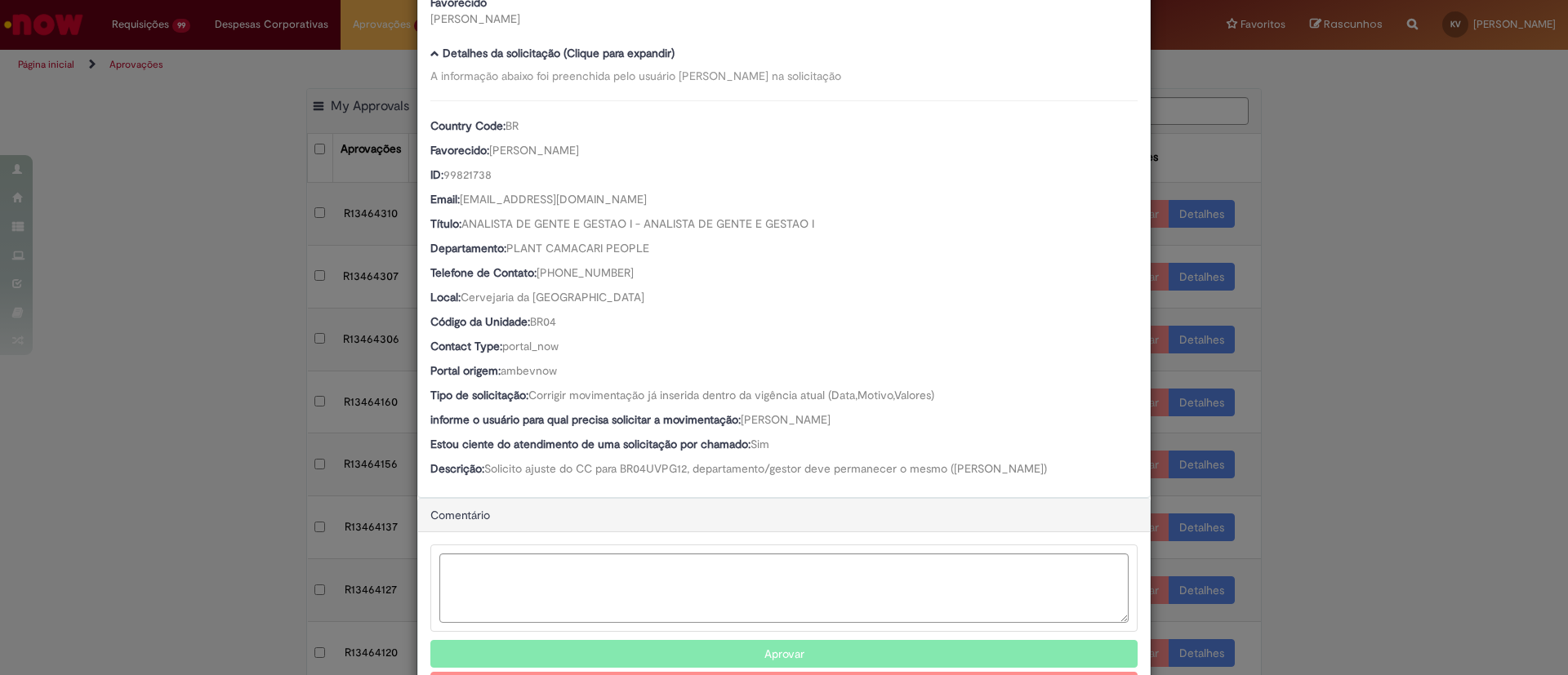
scroll to position [187, 0]
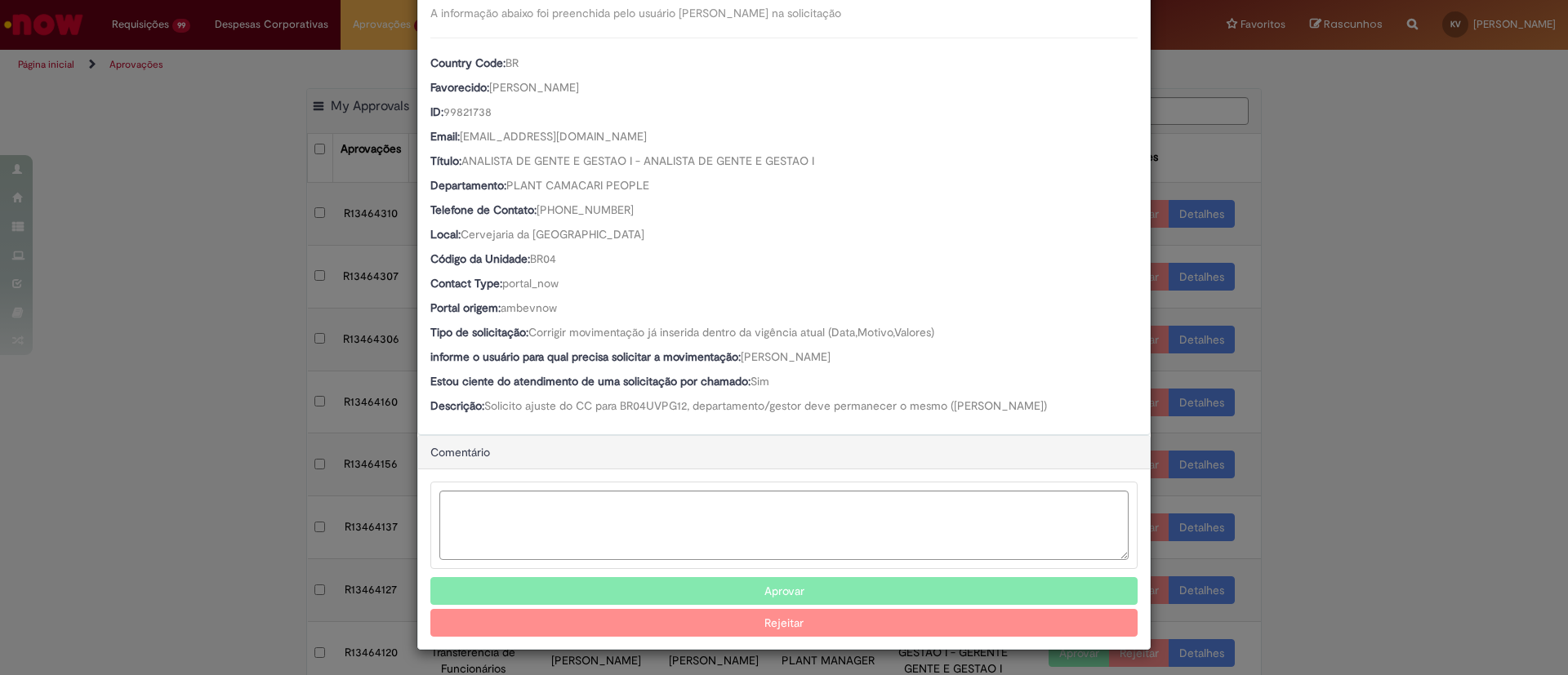
click at [778, 591] on button "Aprovar" at bounding box center [784, 591] width 707 height 27
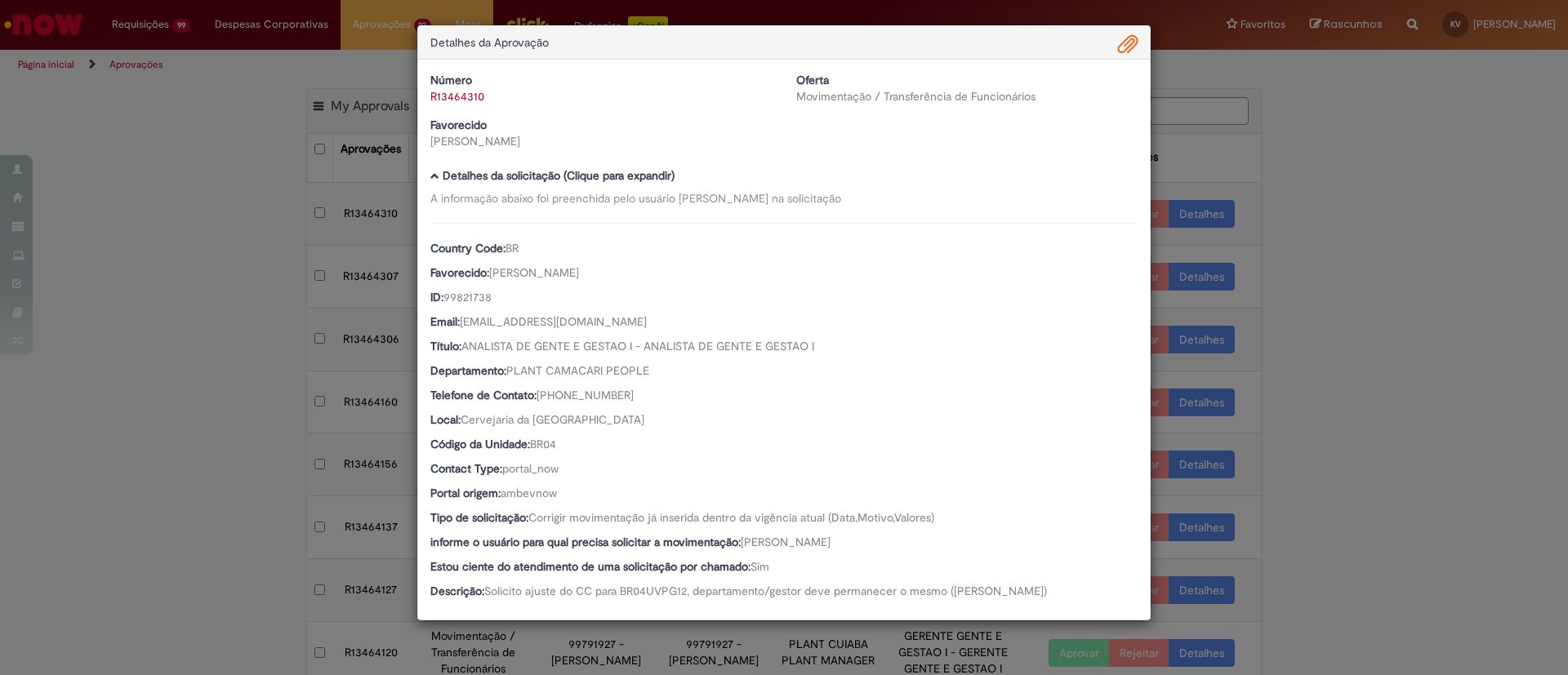
scroll to position [0, 0]
click at [1300, 281] on div "Detalhes da Aprovação Número R13464310 Oferta Movimentação / Transferência de F…" at bounding box center [784, 337] width 1568 height 675
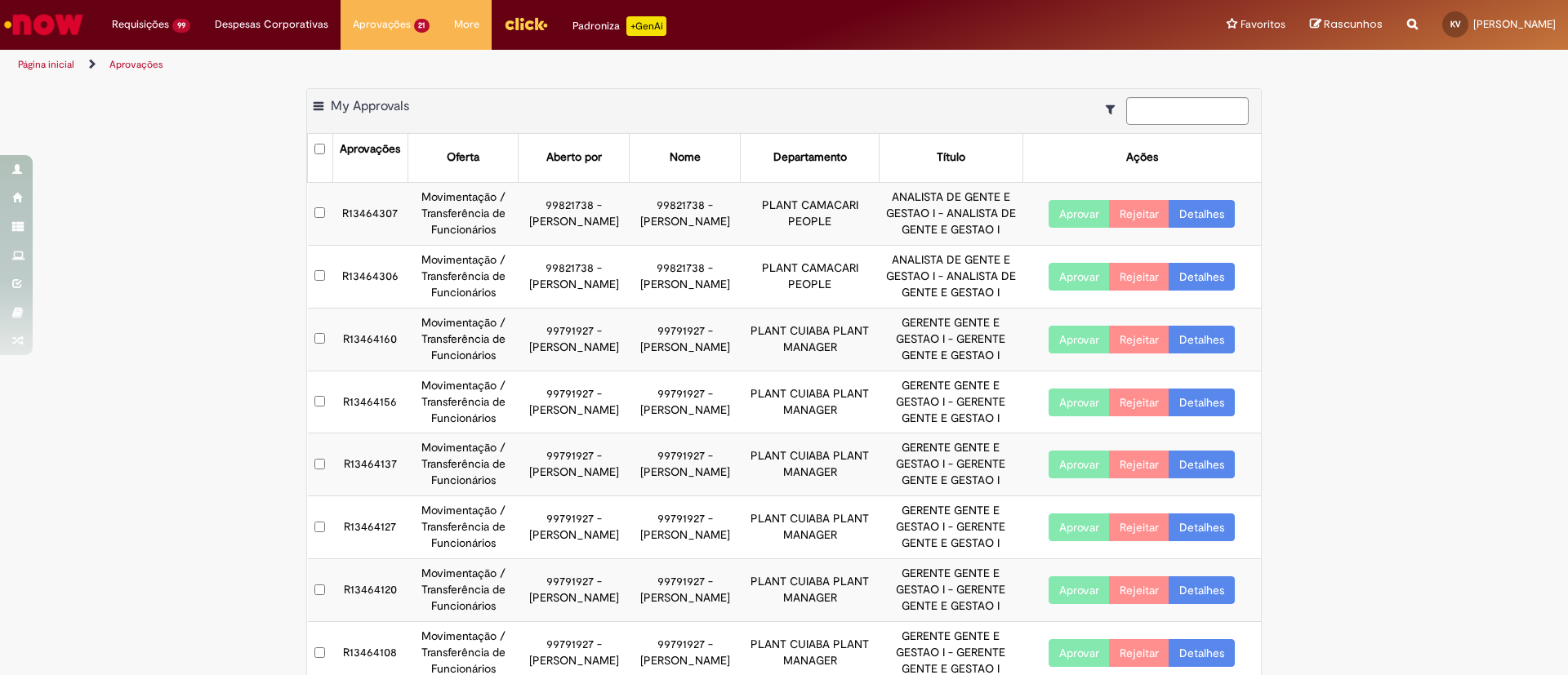
click at [1185, 222] on link "Detalhes" at bounding box center [1202, 213] width 67 height 27
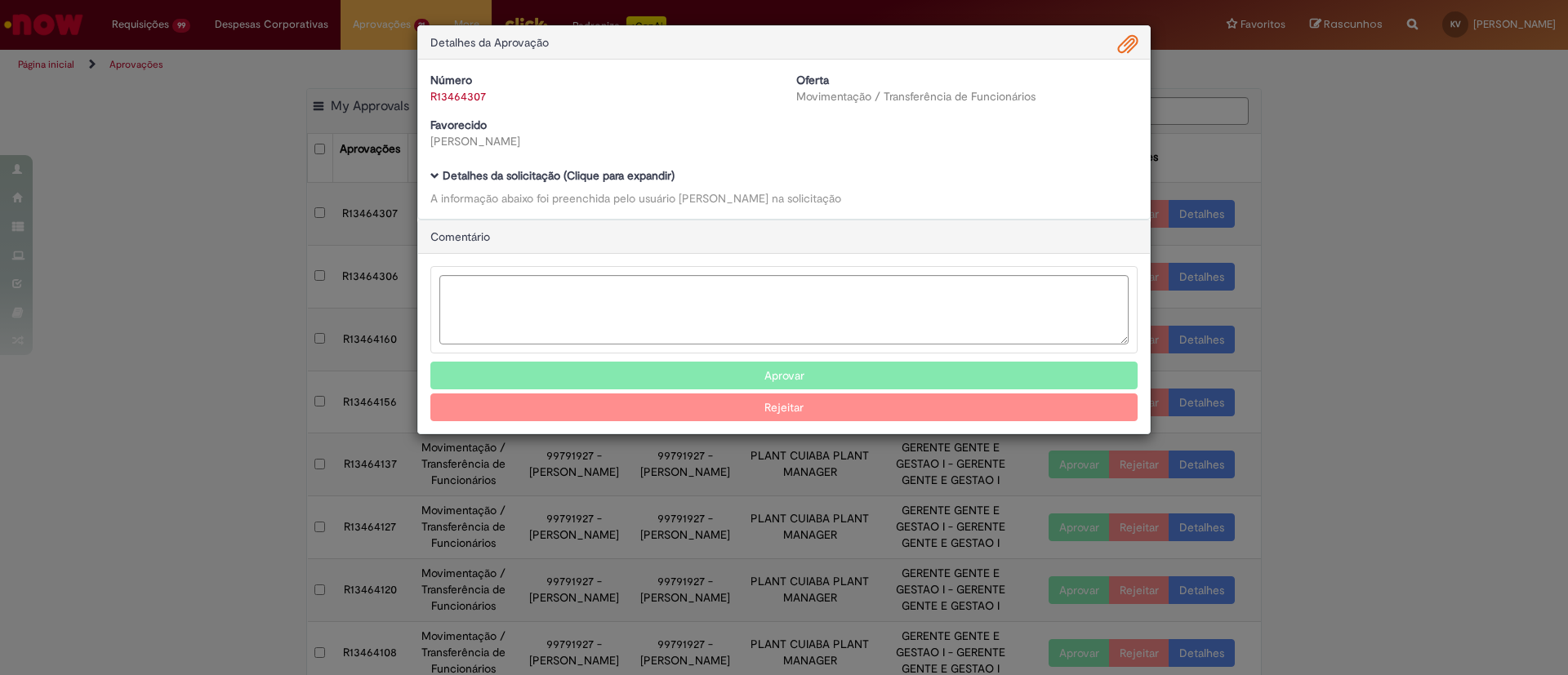
click at [582, 169] on b "Detalhes da solicitação (Clique para expandir)" at bounding box center [558, 176] width 232 height 15
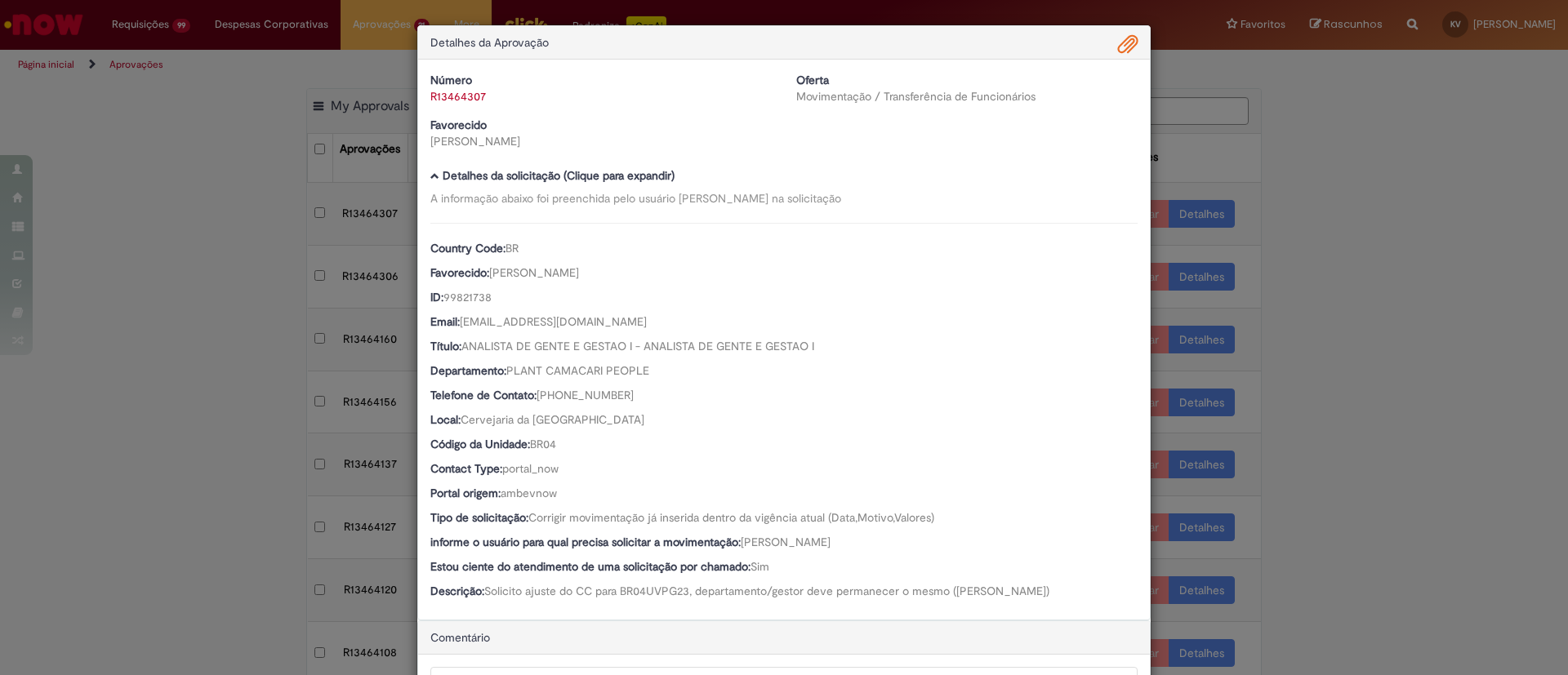
scroll to position [187, 0]
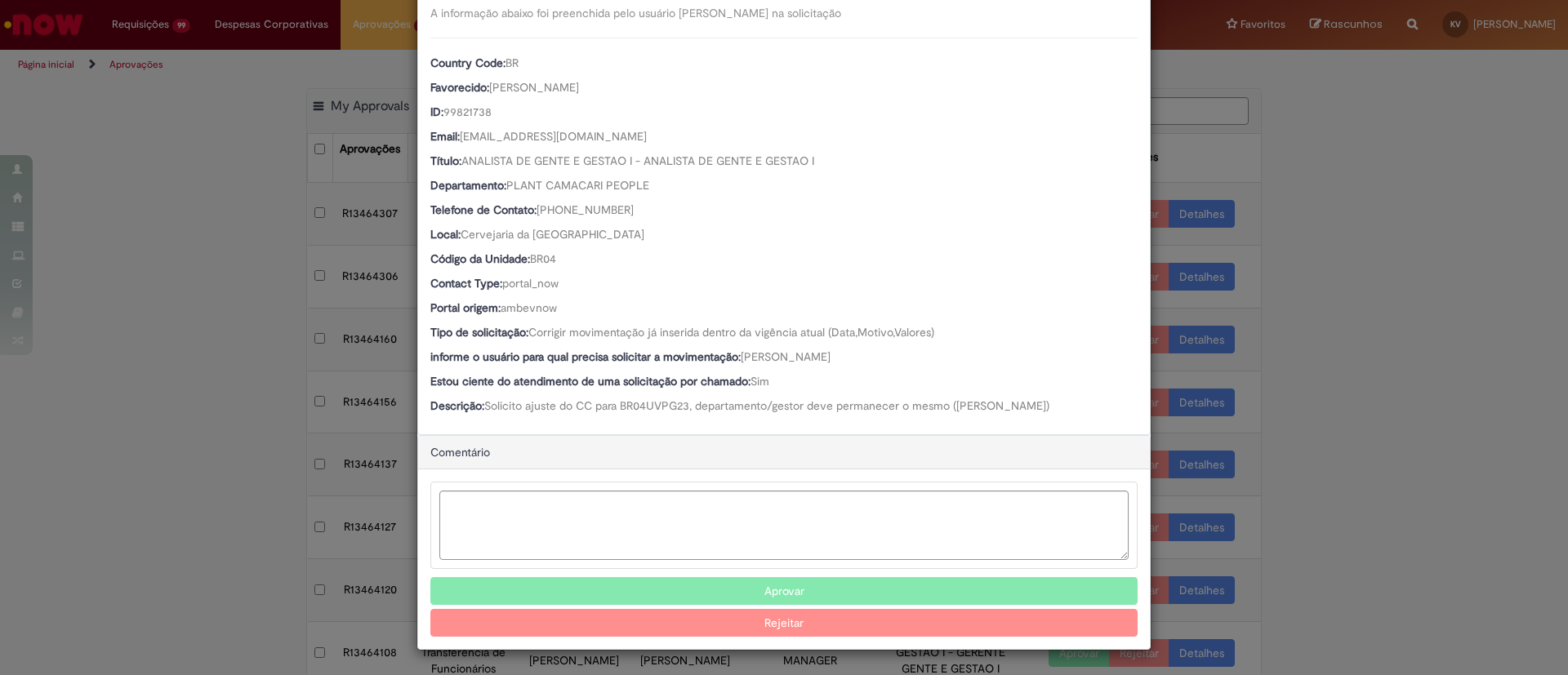
click at [798, 589] on button "Aprovar" at bounding box center [784, 591] width 707 height 27
click at [1312, 191] on div "Detalhes da Aprovação Número R13464307 Oferta Movimentação / Transferência de F…" at bounding box center [784, 337] width 1568 height 675
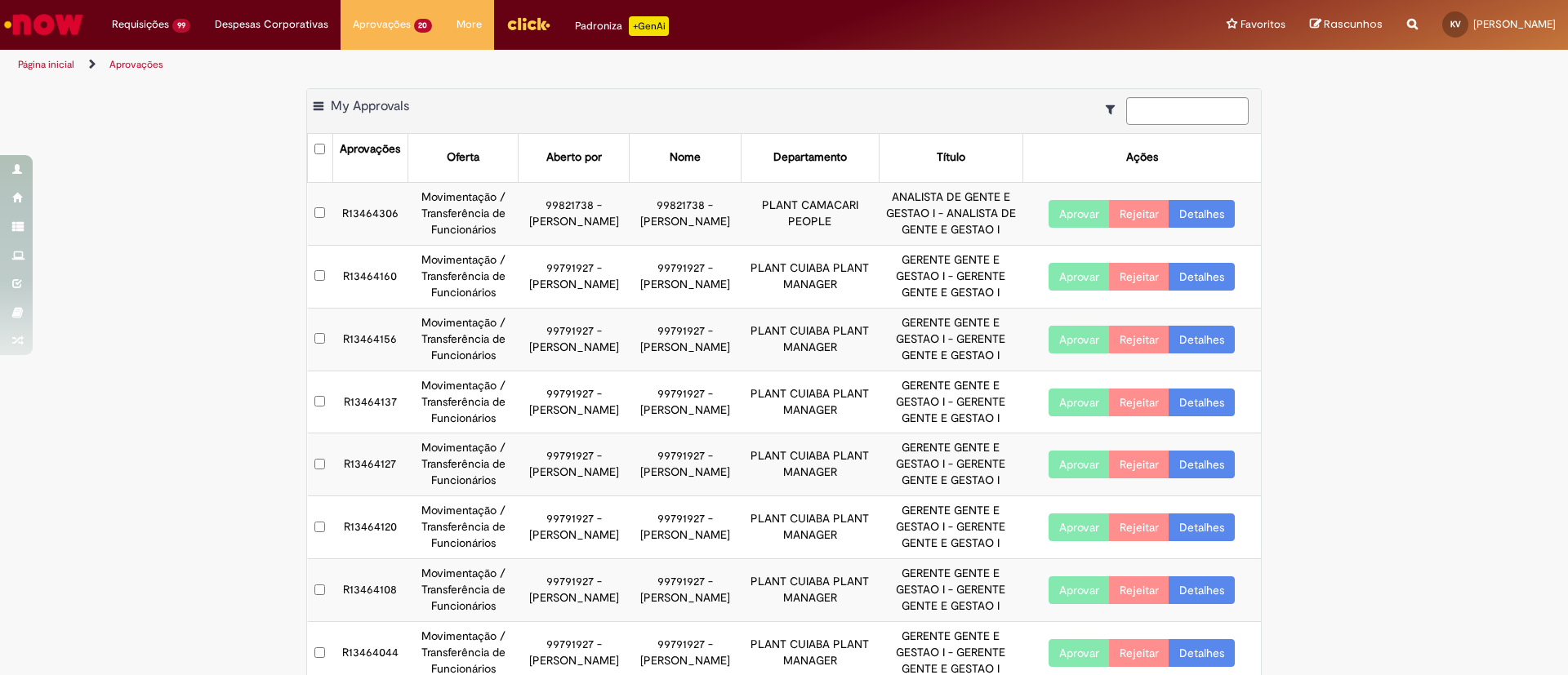
click at [1213, 216] on link "Detalhes" at bounding box center [1202, 213] width 67 height 27
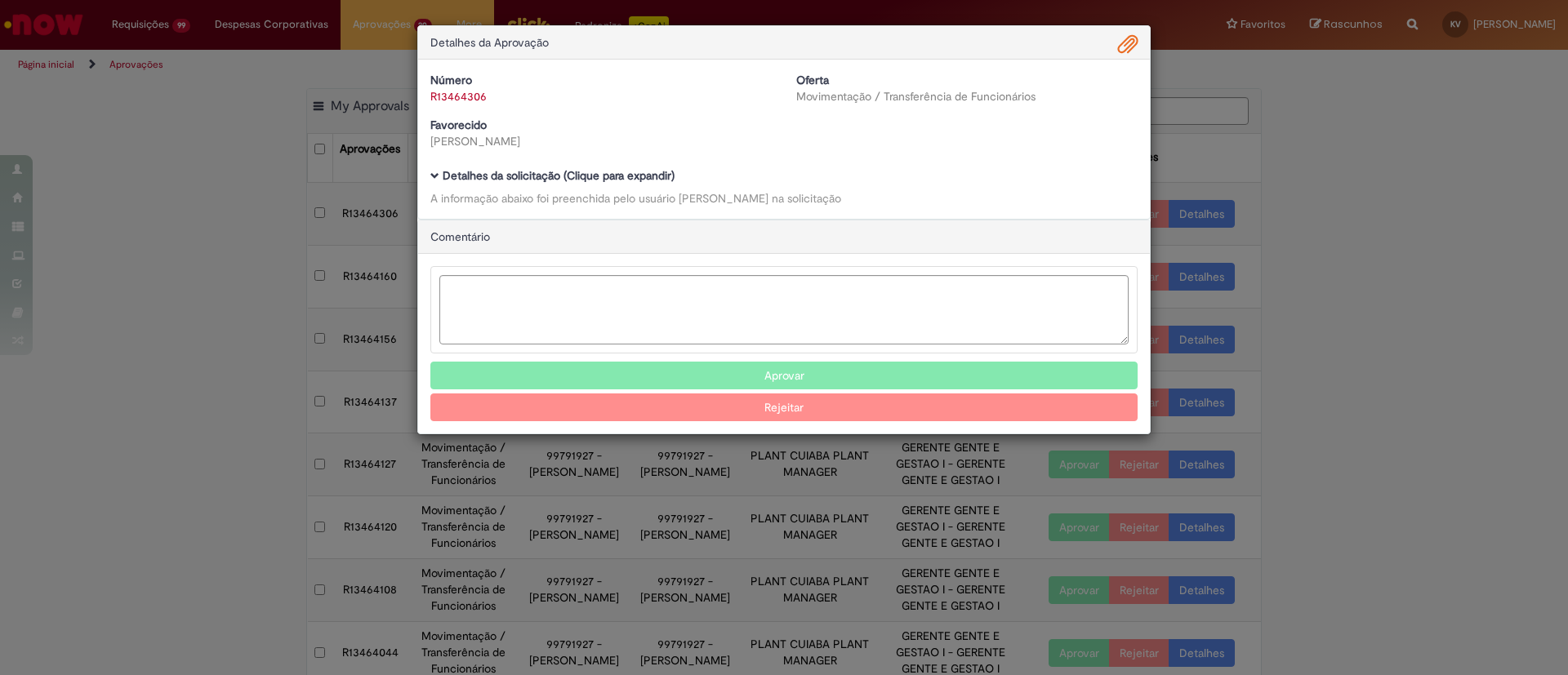
click at [567, 179] on b "Detalhes da solicitação (Clique para expandir)" at bounding box center [558, 176] width 232 height 15
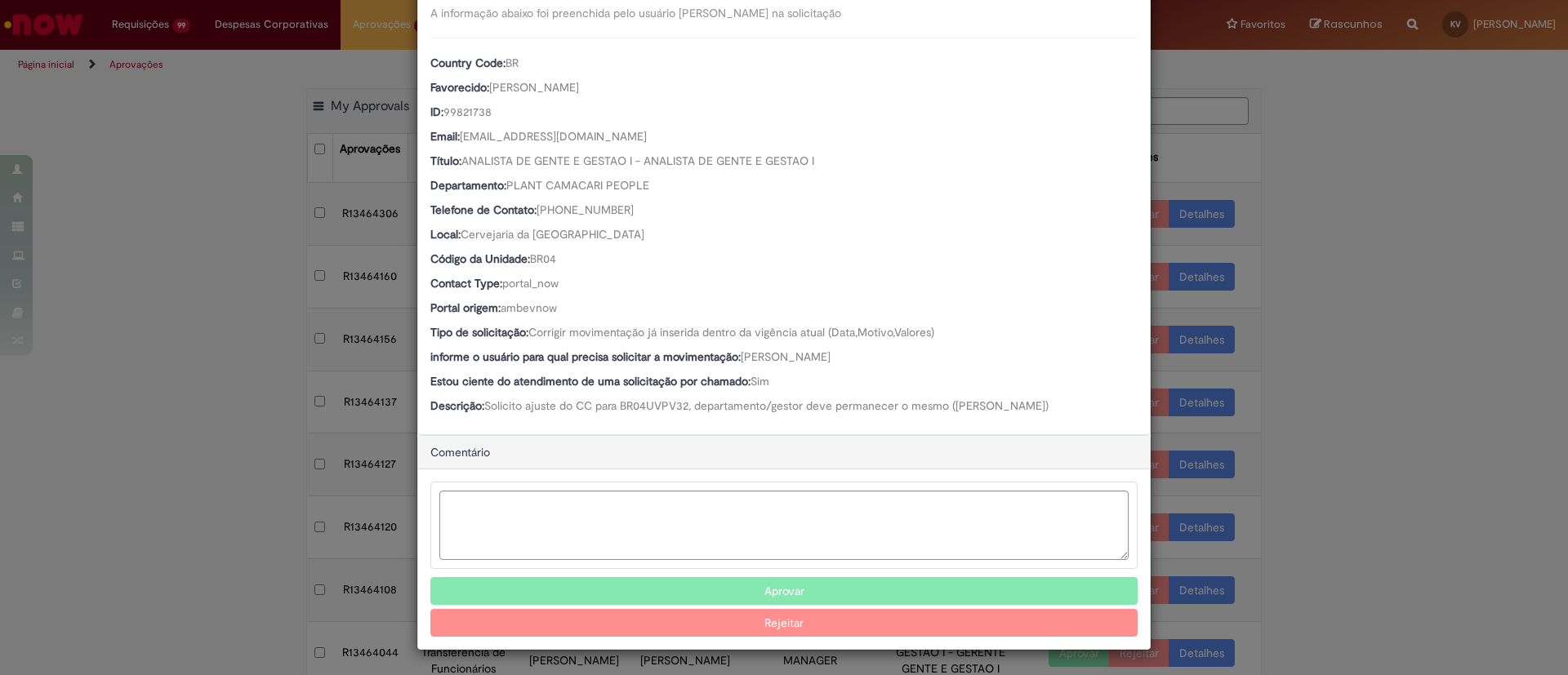
click at [784, 591] on button "Aprovar" at bounding box center [784, 591] width 707 height 27
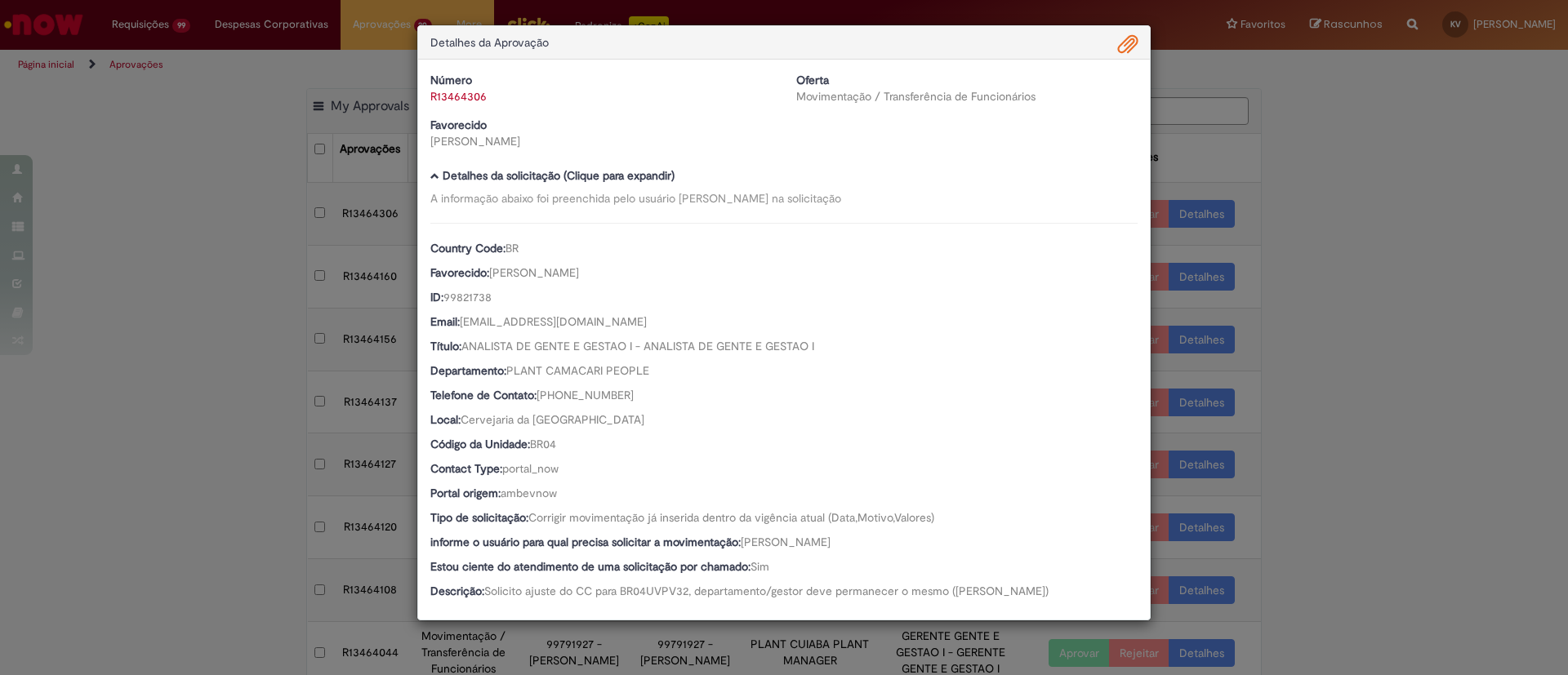
click at [1332, 208] on div "Detalhes da Aprovação Número R13464306 Oferta Movimentação / Transferência de F…" at bounding box center [784, 337] width 1568 height 675
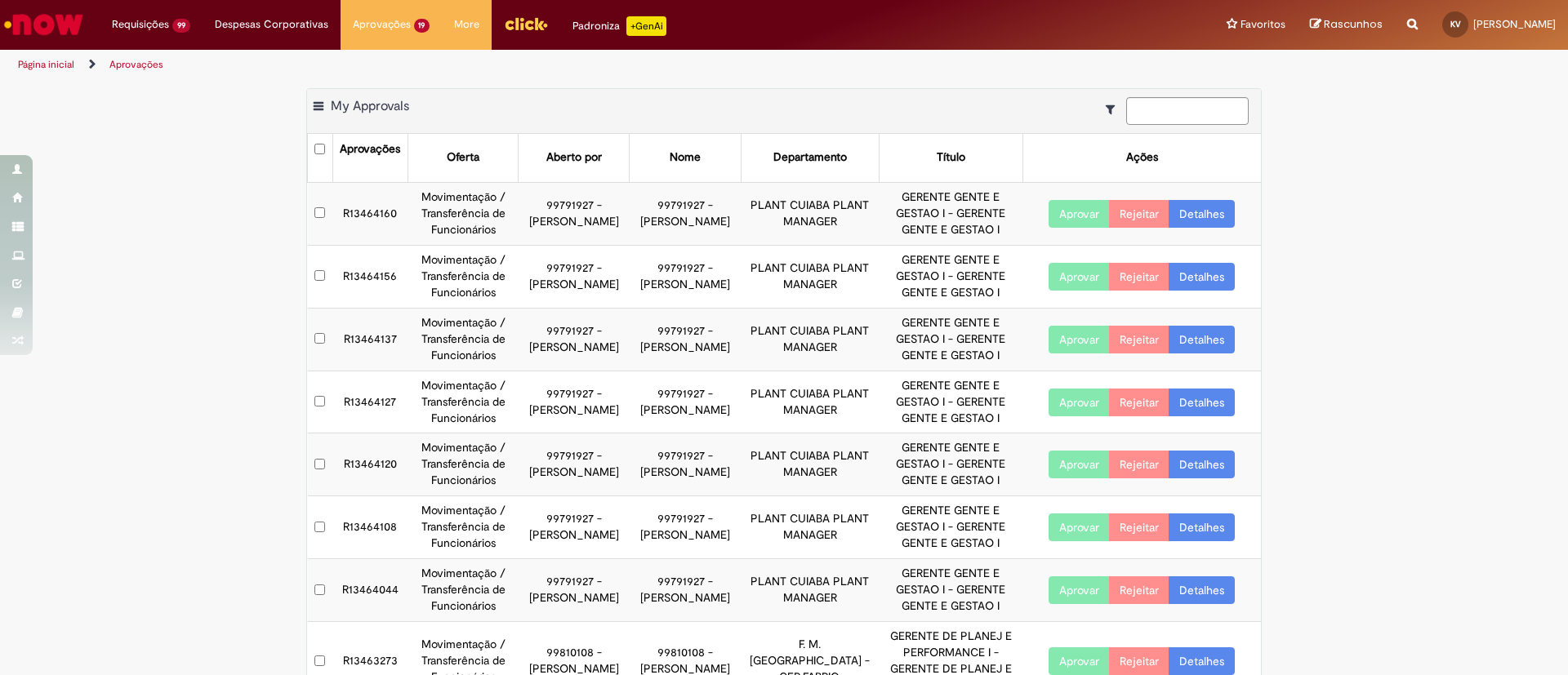
click at [1194, 215] on link "Detalhes" at bounding box center [1202, 213] width 67 height 27
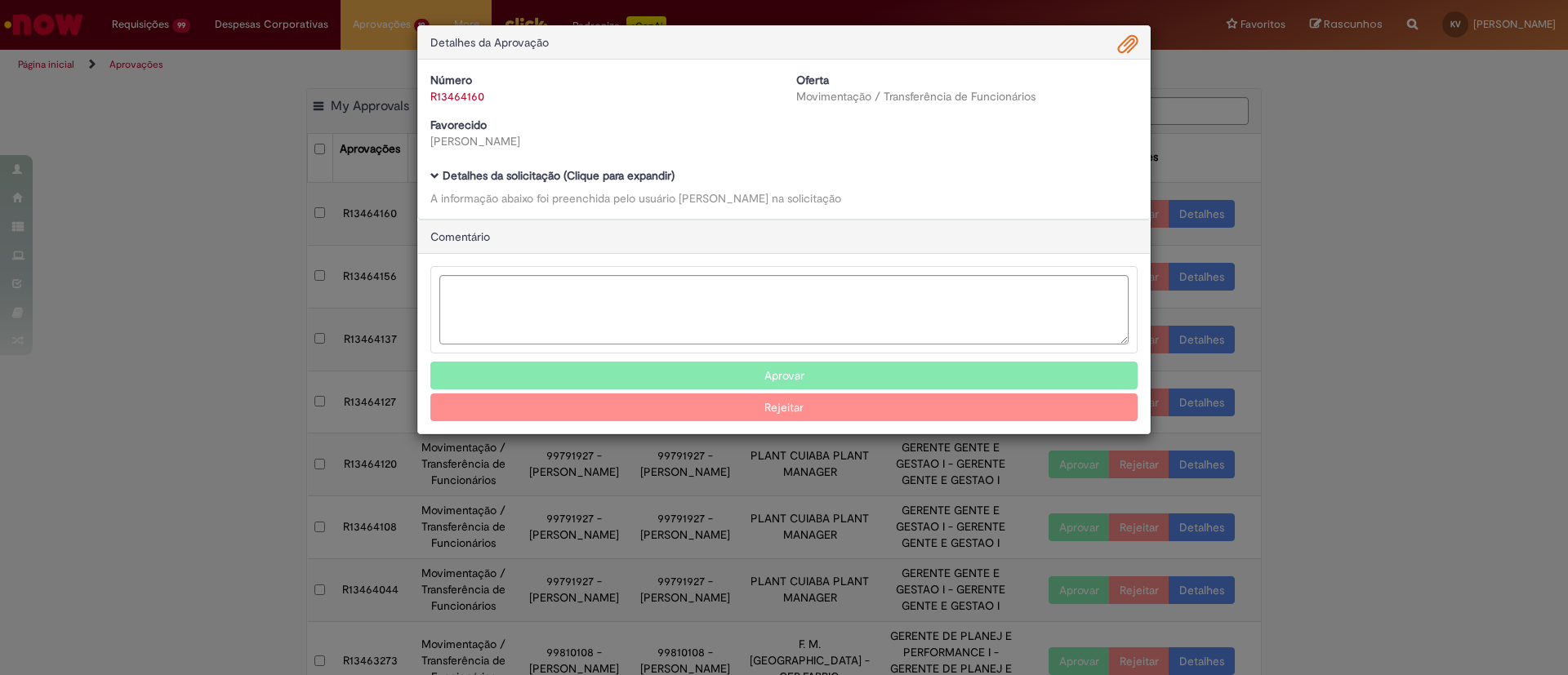
click at [538, 176] on b "Detalhes da solicitação (Clique para expandir)" at bounding box center [558, 176] width 232 height 15
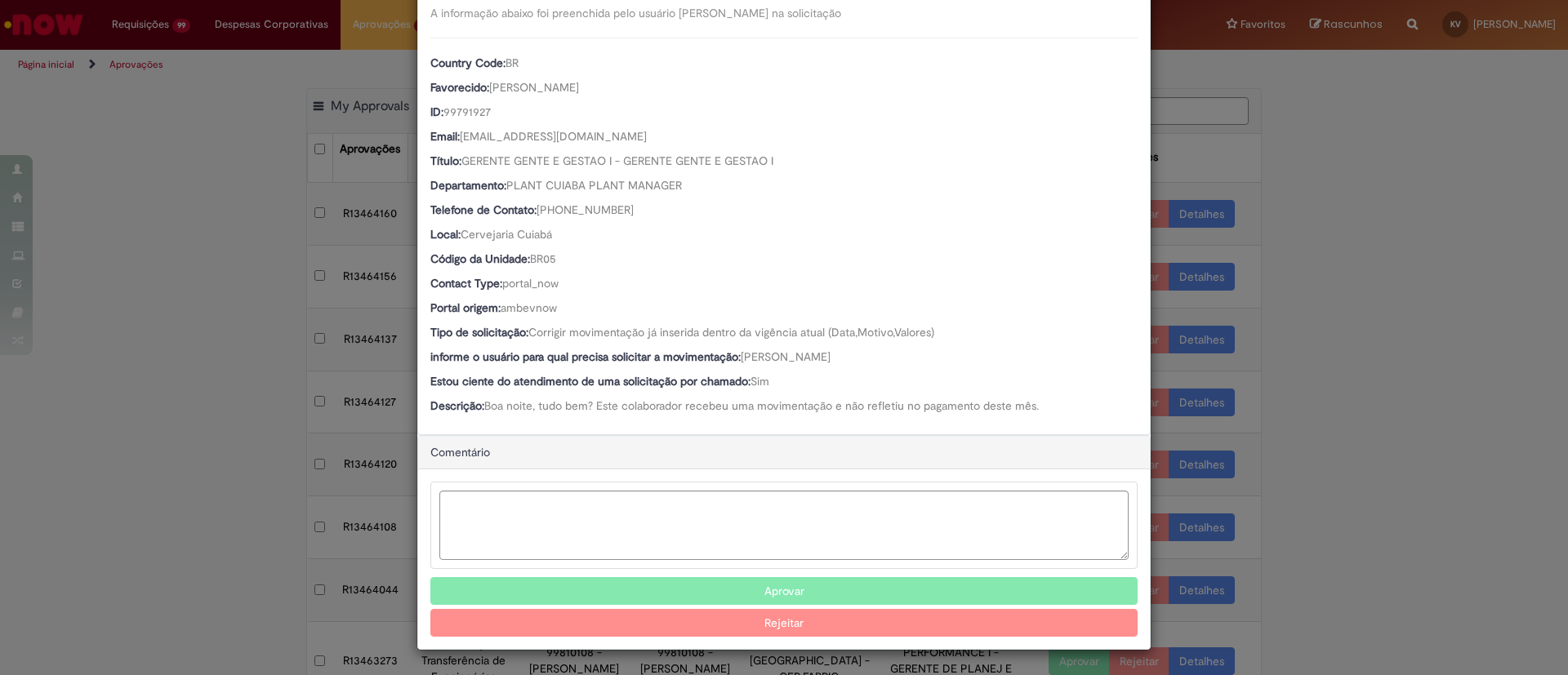
scroll to position [185, 0]
click at [808, 588] on button "Aprovar" at bounding box center [784, 591] width 707 height 27
click at [1432, 169] on div "Detalhes da Aprovação Número R13464160 Oferta Movimentação / Transferência de F…" at bounding box center [784, 337] width 1568 height 675
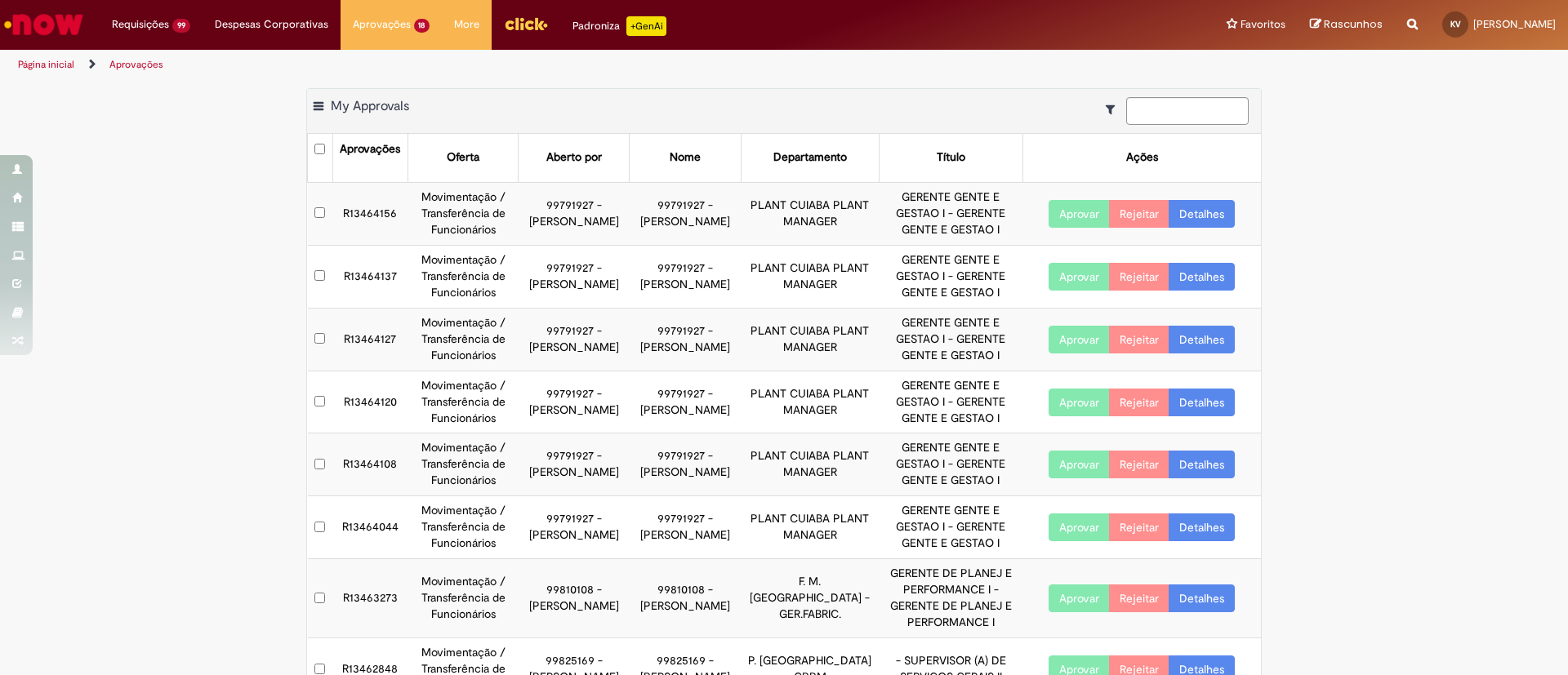
click at [1203, 217] on link "Detalhes" at bounding box center [1202, 213] width 67 height 27
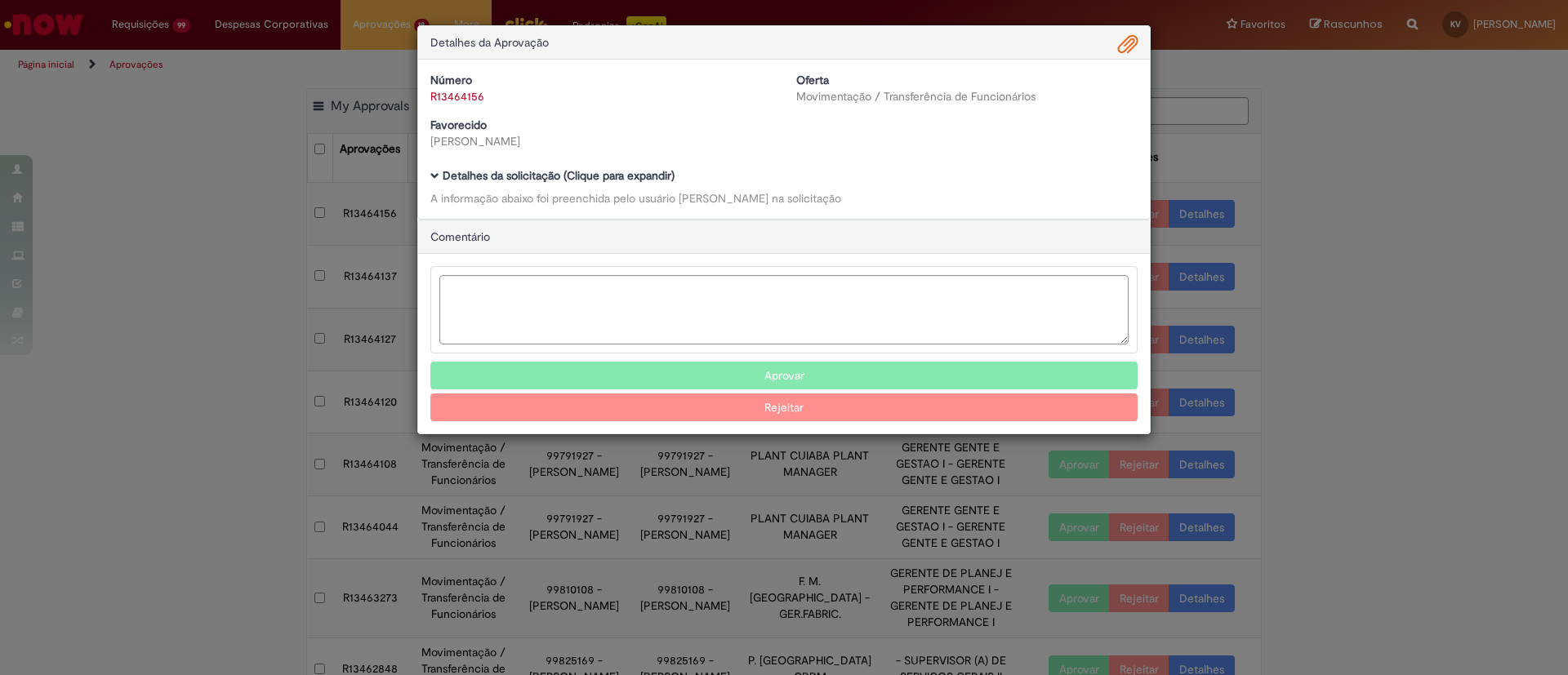
click at [503, 186] on div "Detalhes da solicitação (Clique para expandir) A informação abaixo foi preenchi…" at bounding box center [784, 187] width 707 height 36
click at [500, 175] on b "Detalhes da solicitação (Clique para expandir)" at bounding box center [558, 176] width 232 height 15
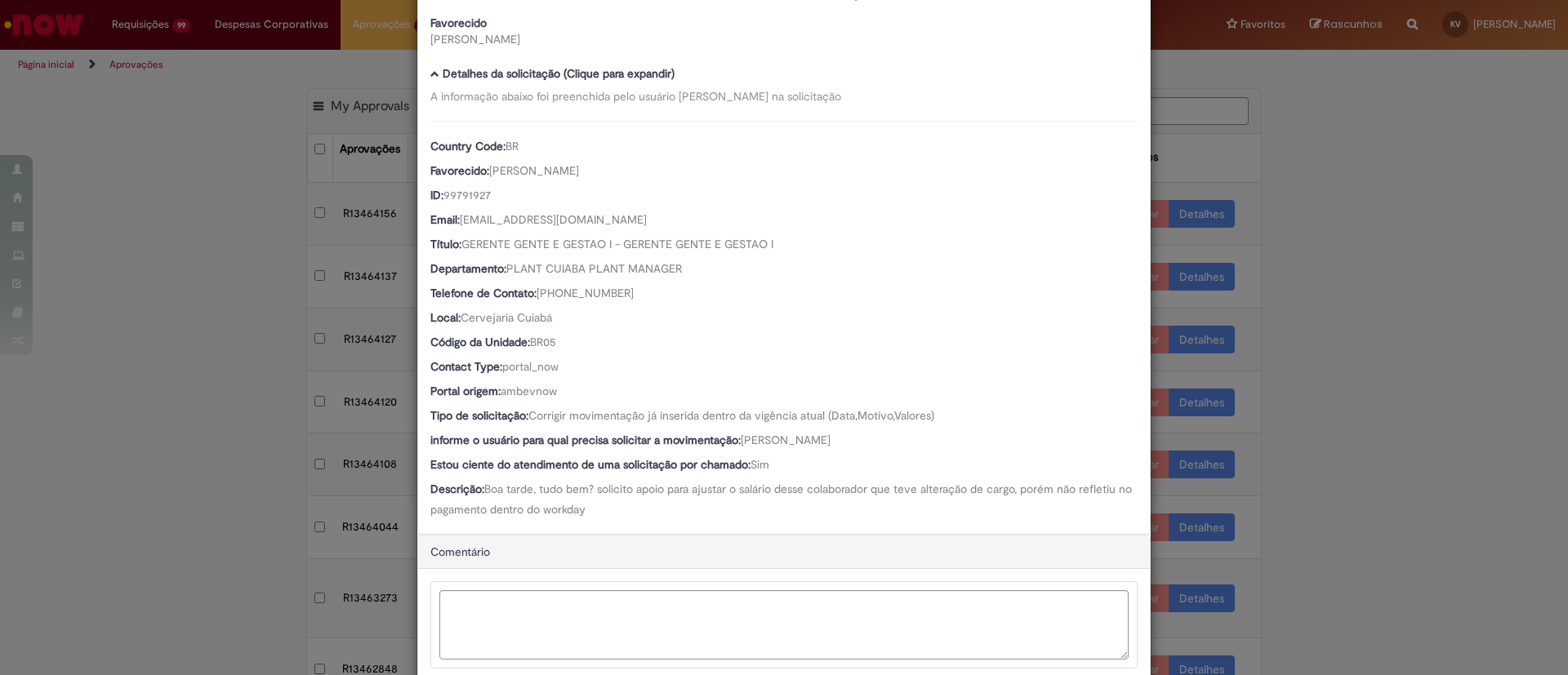
scroll to position [203, 0]
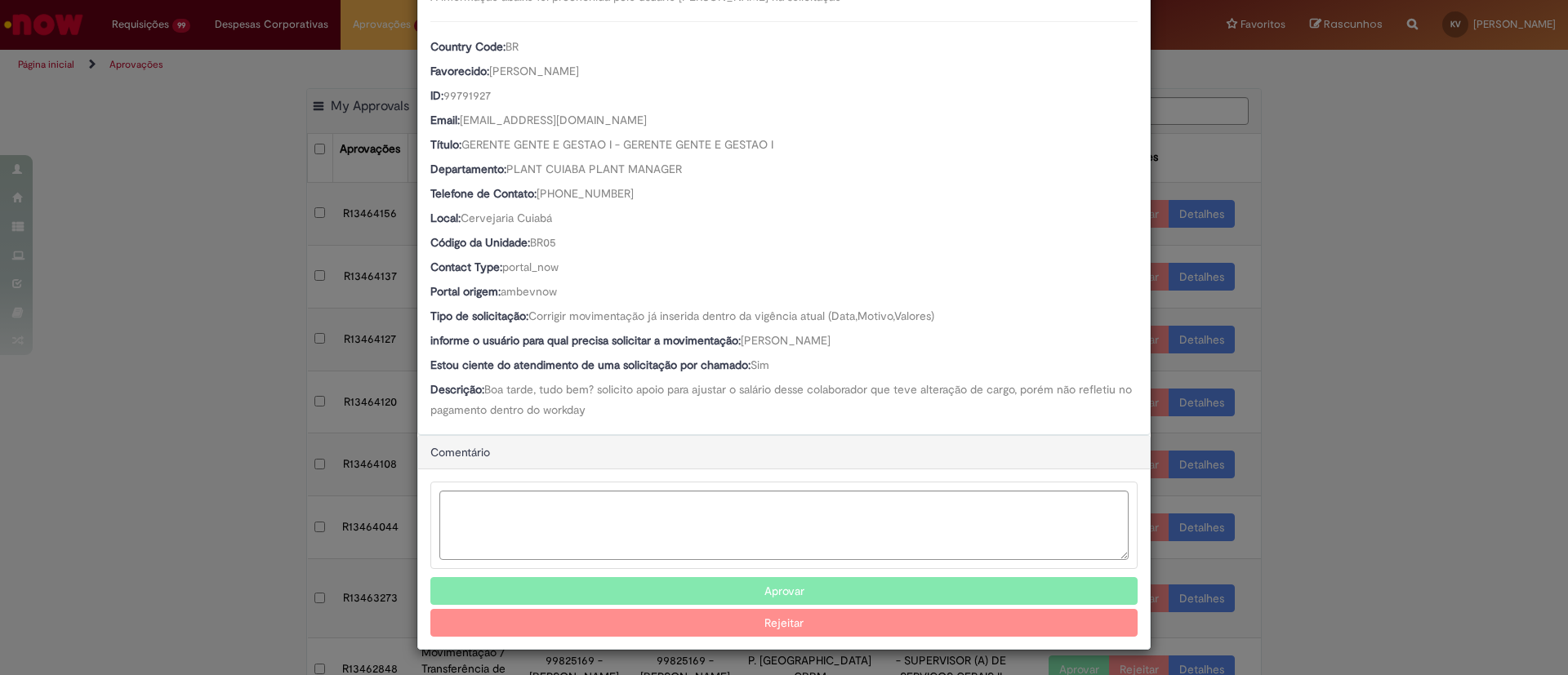
click at [749, 583] on button "Aprovar" at bounding box center [784, 591] width 707 height 27
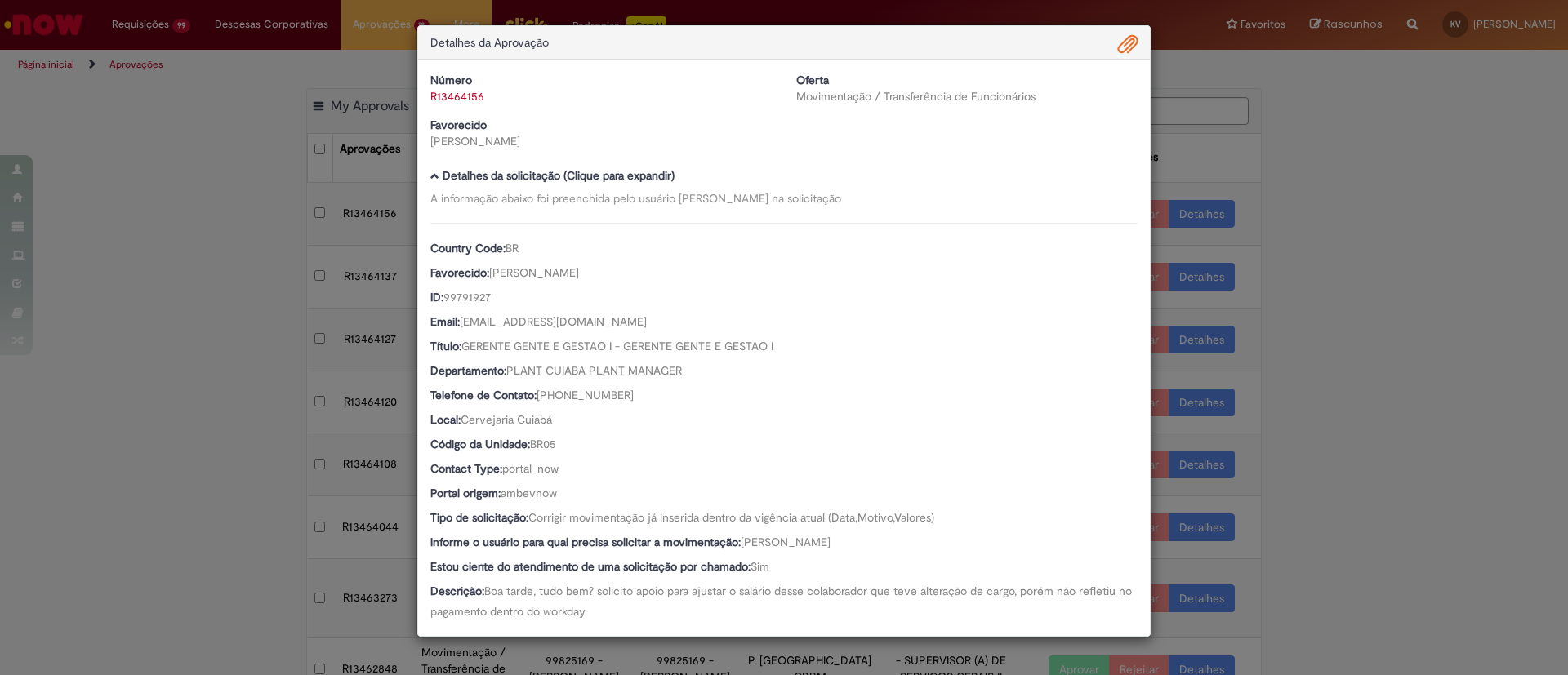
click at [1401, 145] on div "Detalhes da Aprovação Número R13464156 Oferta Movimentação / Transferência de F…" at bounding box center [784, 337] width 1568 height 675
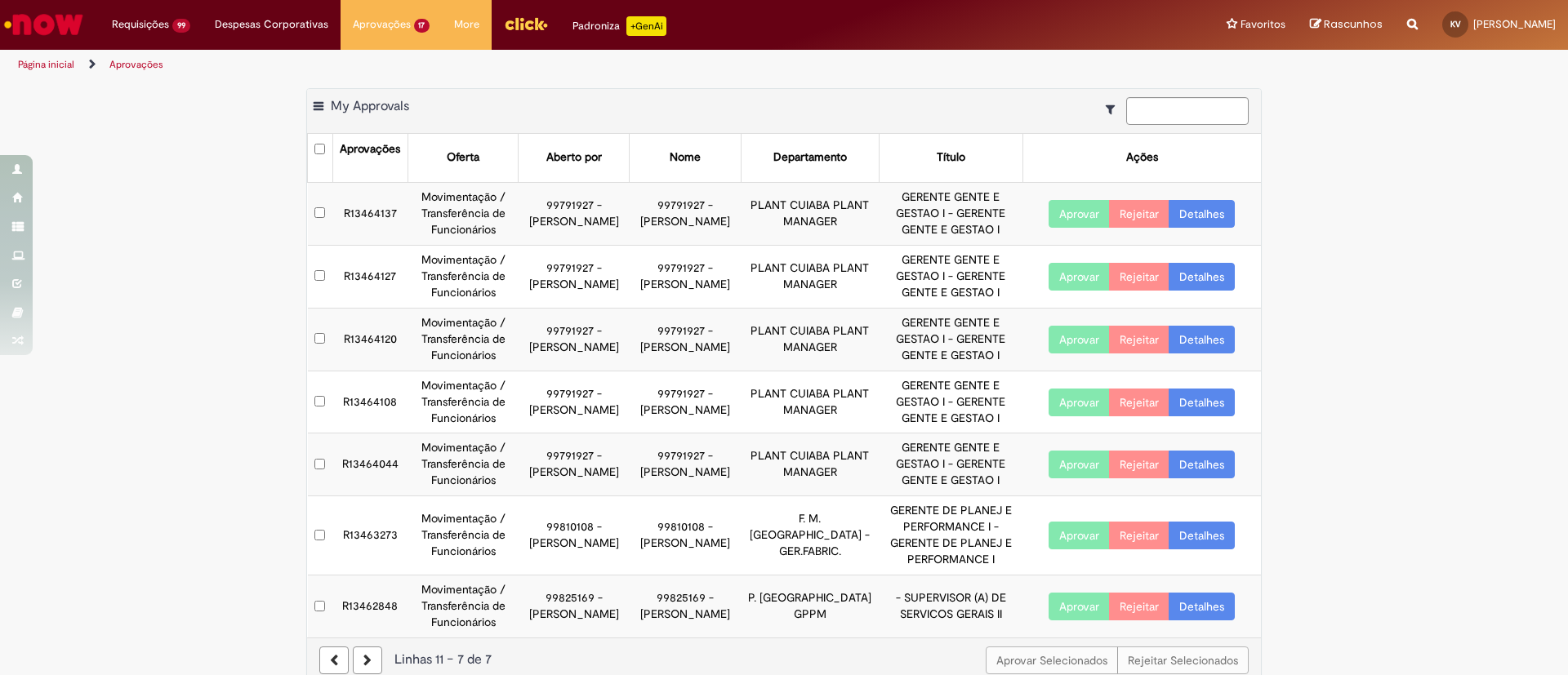
click at [1189, 210] on link "Detalhes" at bounding box center [1202, 213] width 67 height 27
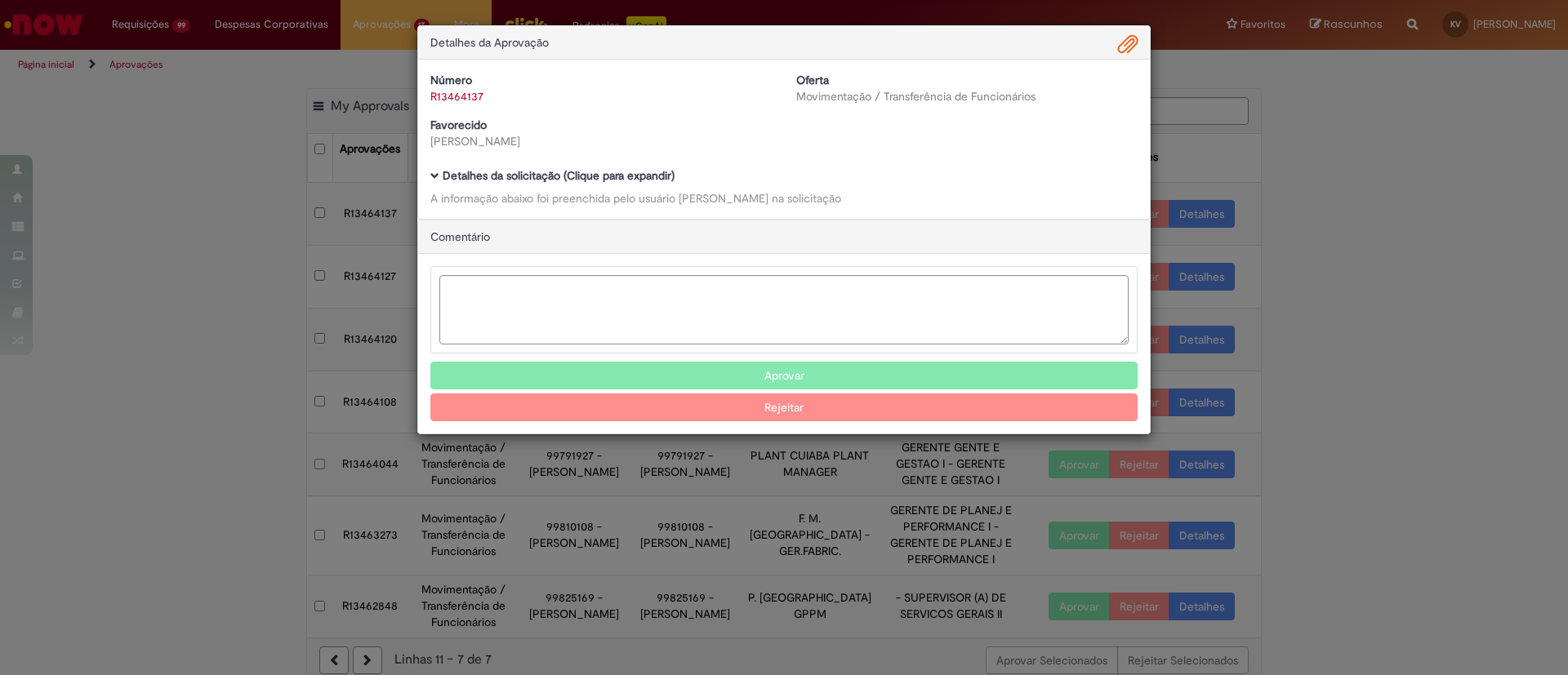
click at [528, 177] on b "Detalhes da solicitação (Clique para expandir)" at bounding box center [558, 176] width 232 height 15
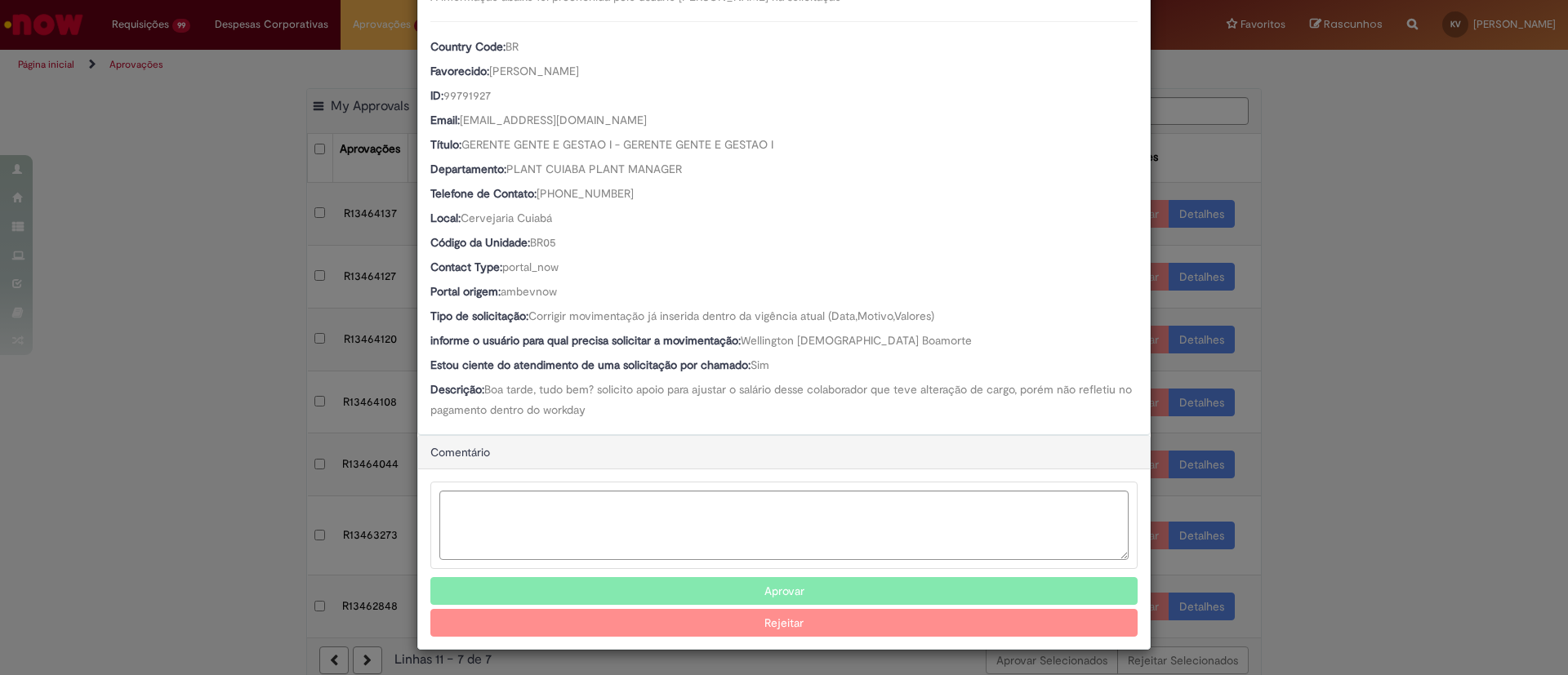
scroll to position [201, 0]
click at [820, 577] on button "Aprovar" at bounding box center [784, 591] width 707 height 27
click at [1349, 184] on div "Detalhes da Aprovação Número R13464137 Oferta Movimentação / Transferência de F…" at bounding box center [784, 337] width 1568 height 675
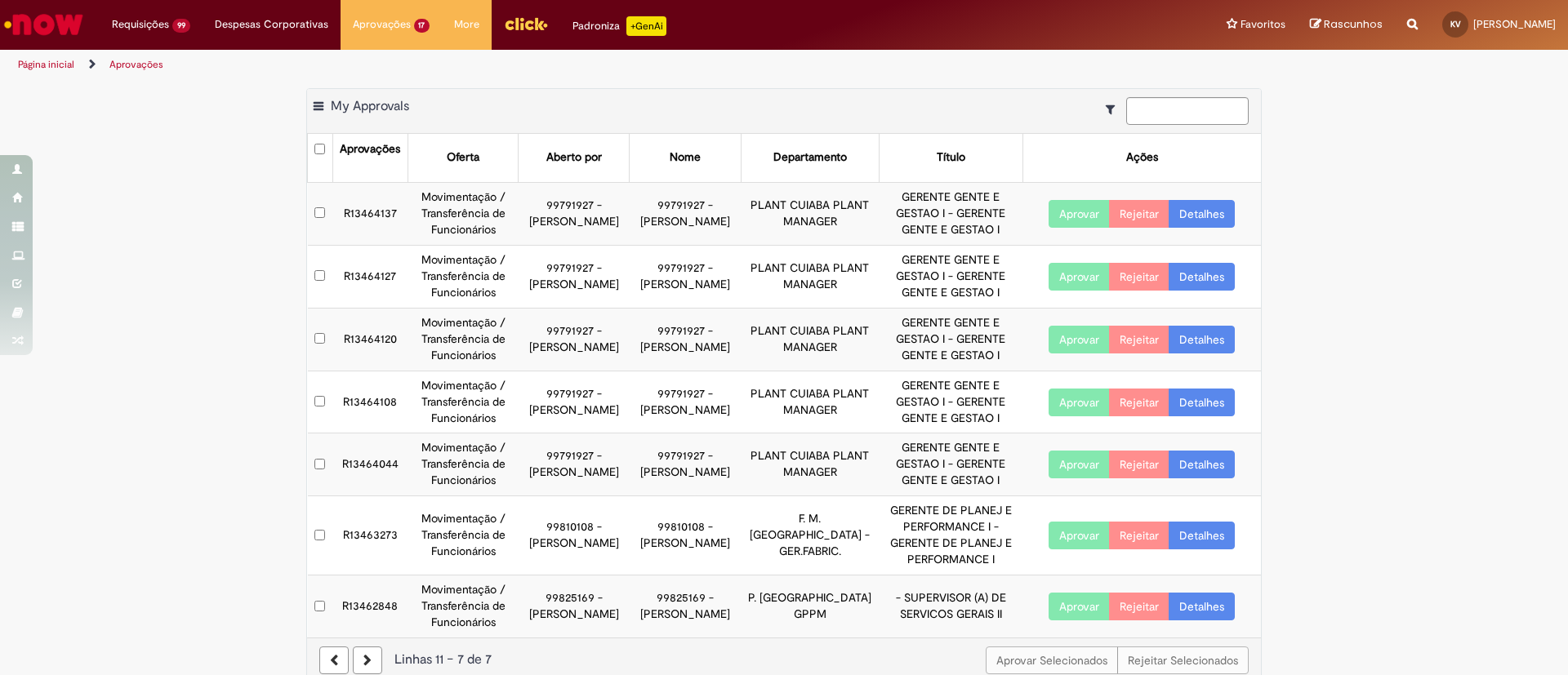
scroll to position [0, 0]
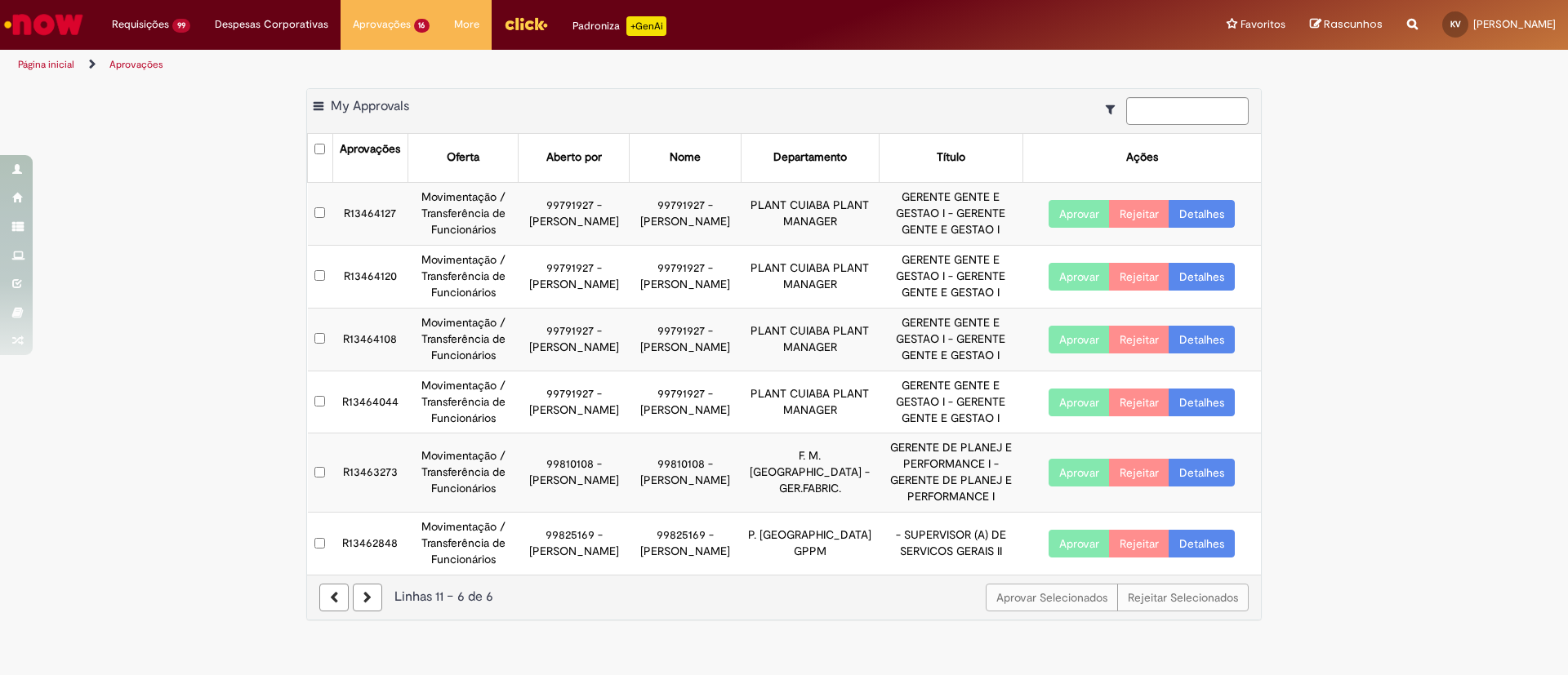
click at [1195, 214] on link "Detalhes" at bounding box center [1202, 213] width 67 height 27
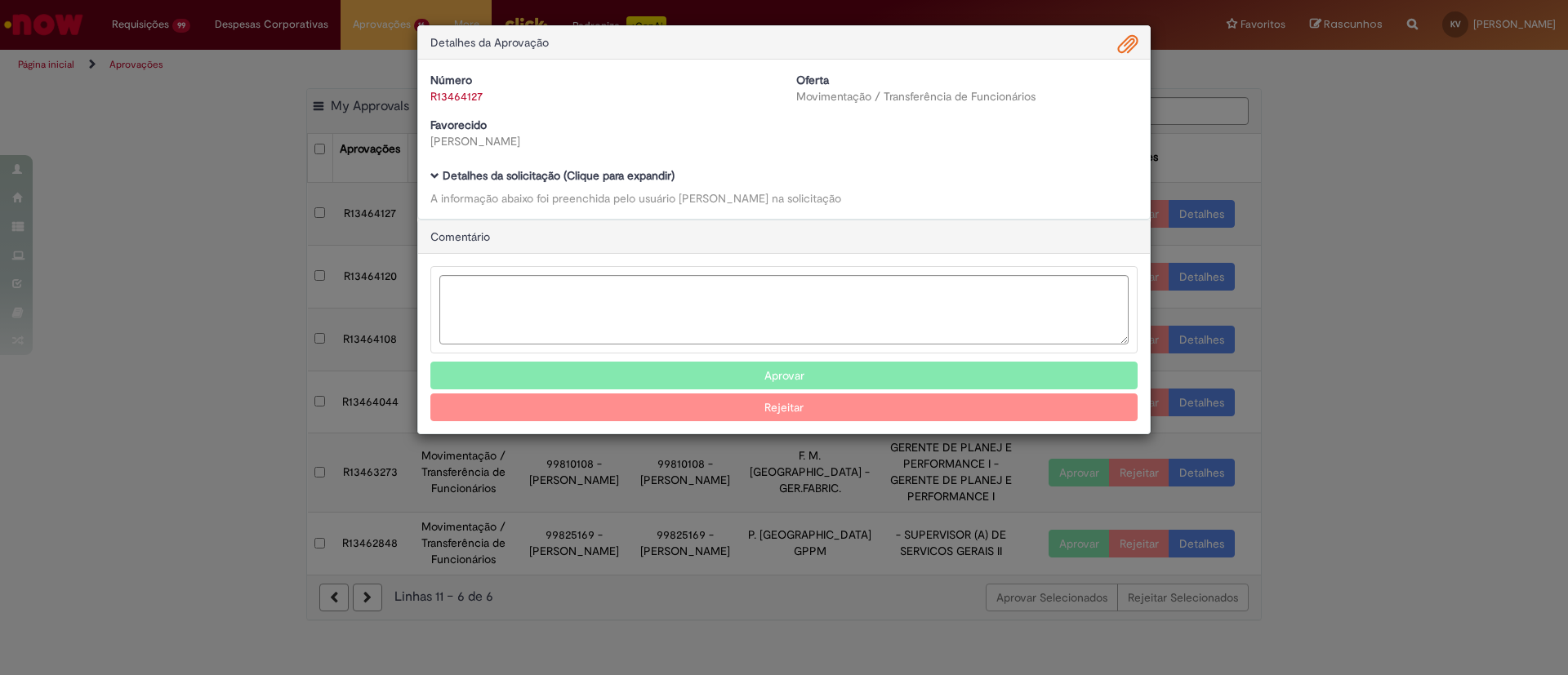
click at [605, 169] on b "Detalhes da solicitação (Clique para expandir)" at bounding box center [558, 176] width 232 height 15
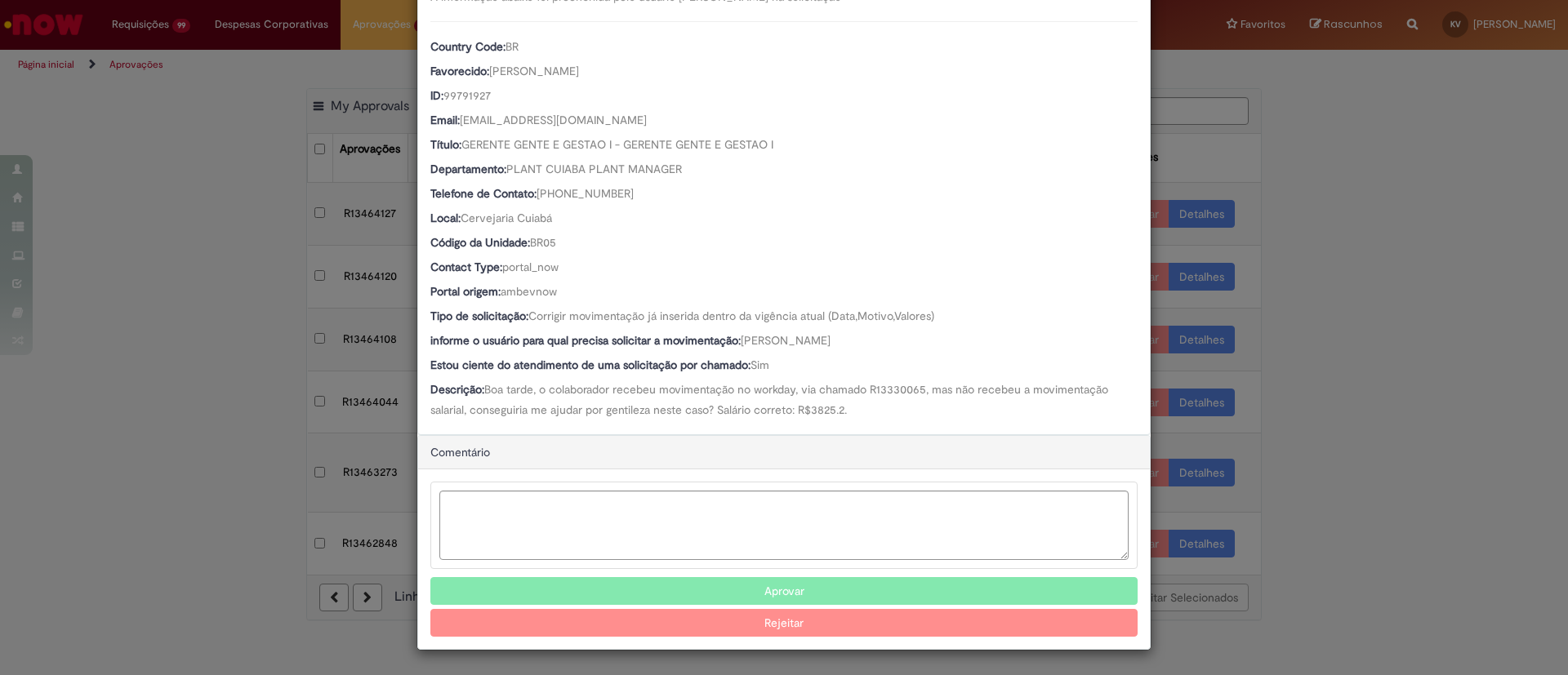
scroll to position [201, 0]
click at [804, 593] on button "Aprovar" at bounding box center [784, 591] width 707 height 27
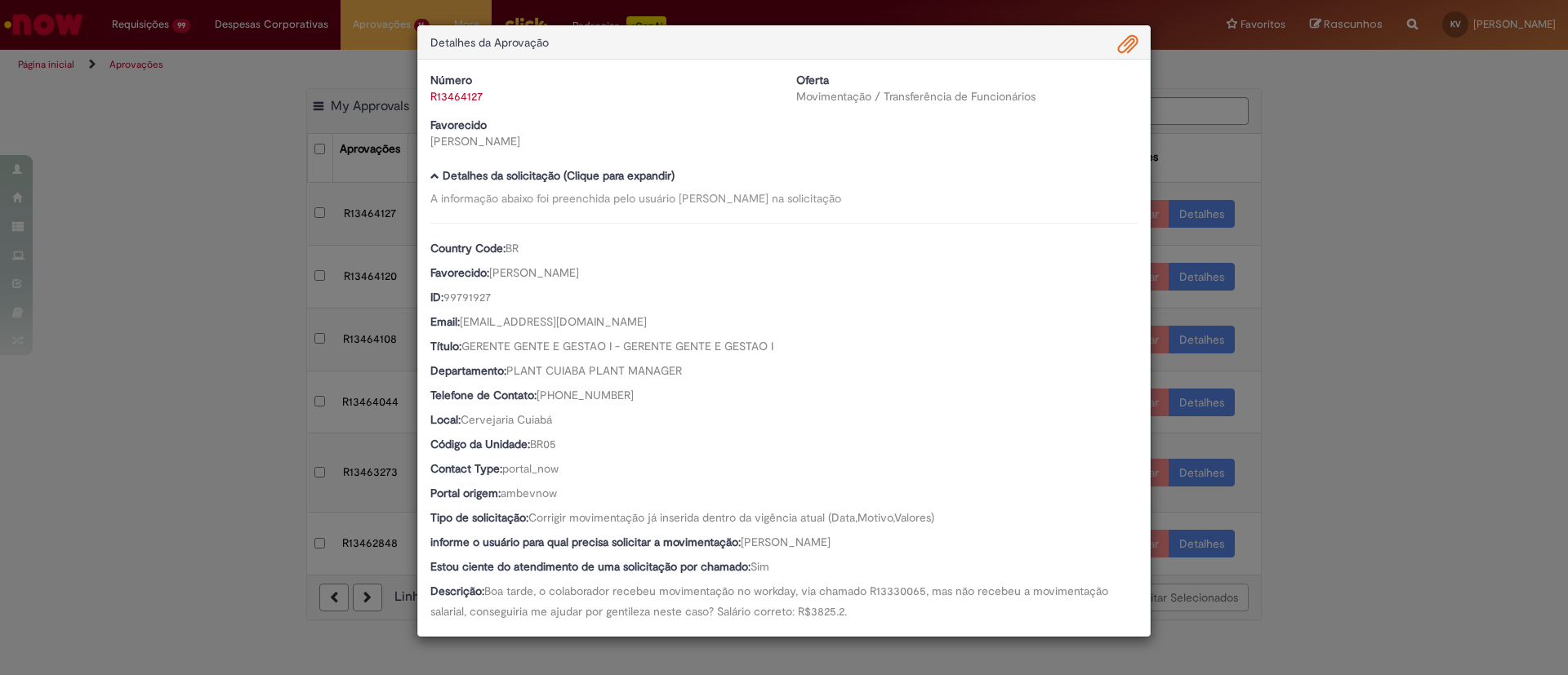
scroll to position [0, 0]
click at [1420, 231] on div "Detalhes da Aprovação Número R13464127 Oferta Movimentação / Transferência de F…" at bounding box center [784, 337] width 1568 height 675
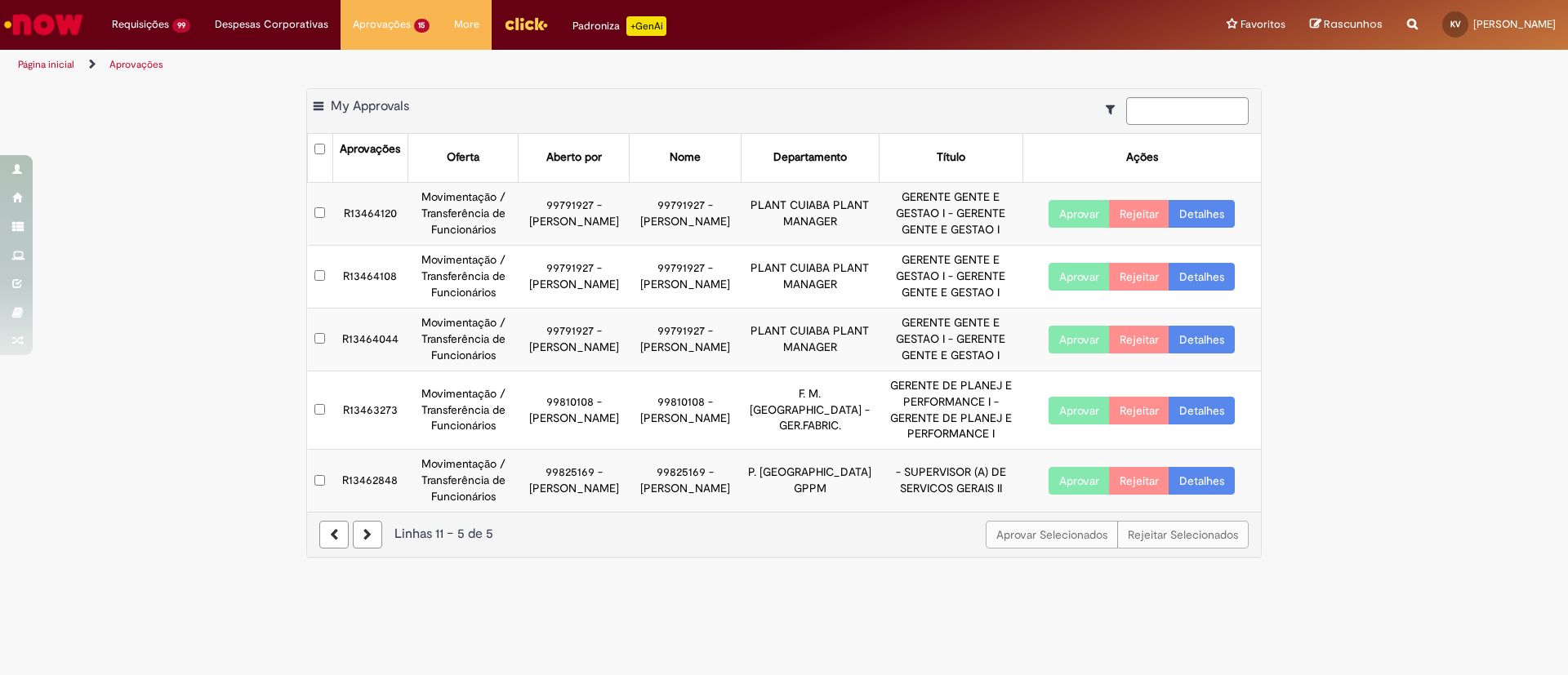
click at [1217, 207] on link "Detalhes" at bounding box center [1202, 213] width 67 height 27
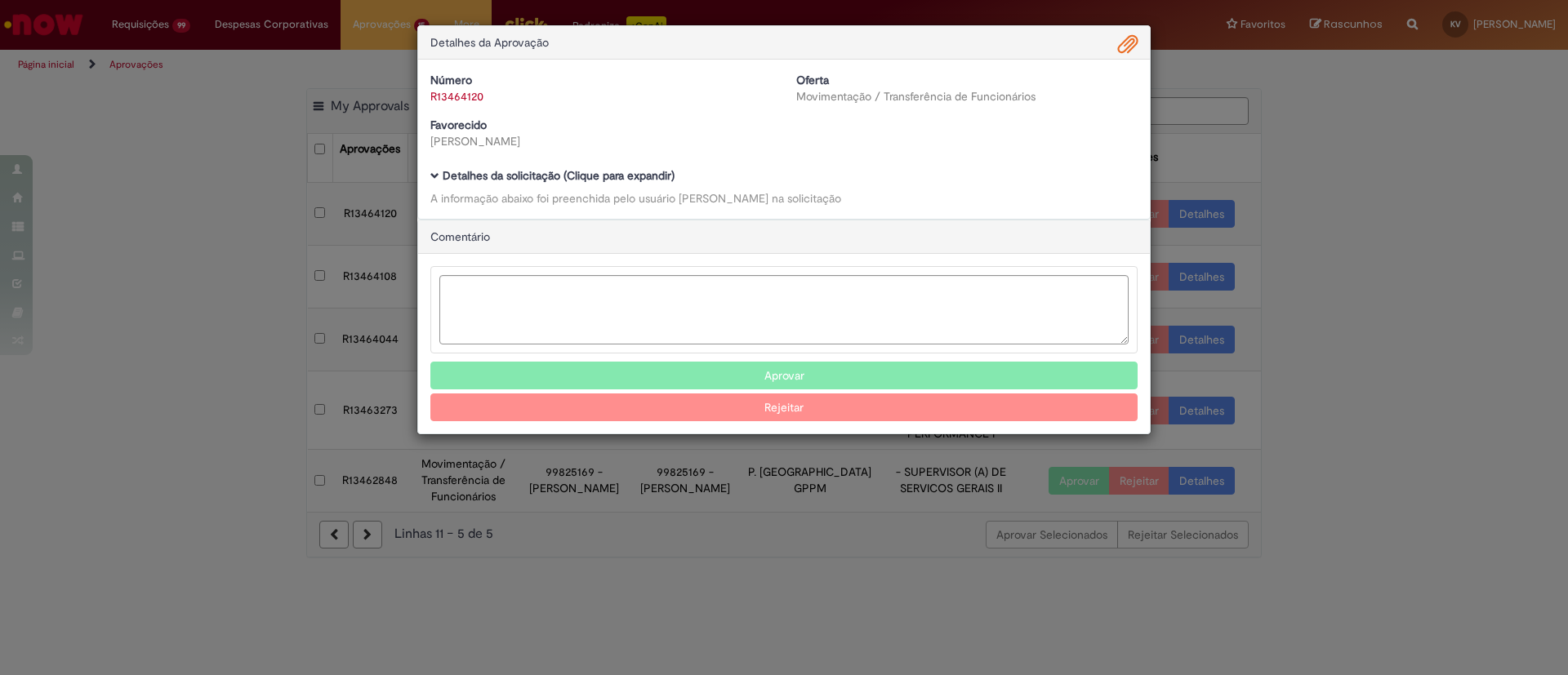
click at [563, 169] on b "Detalhes da solicitação (Clique para expandir)" at bounding box center [558, 176] width 232 height 15
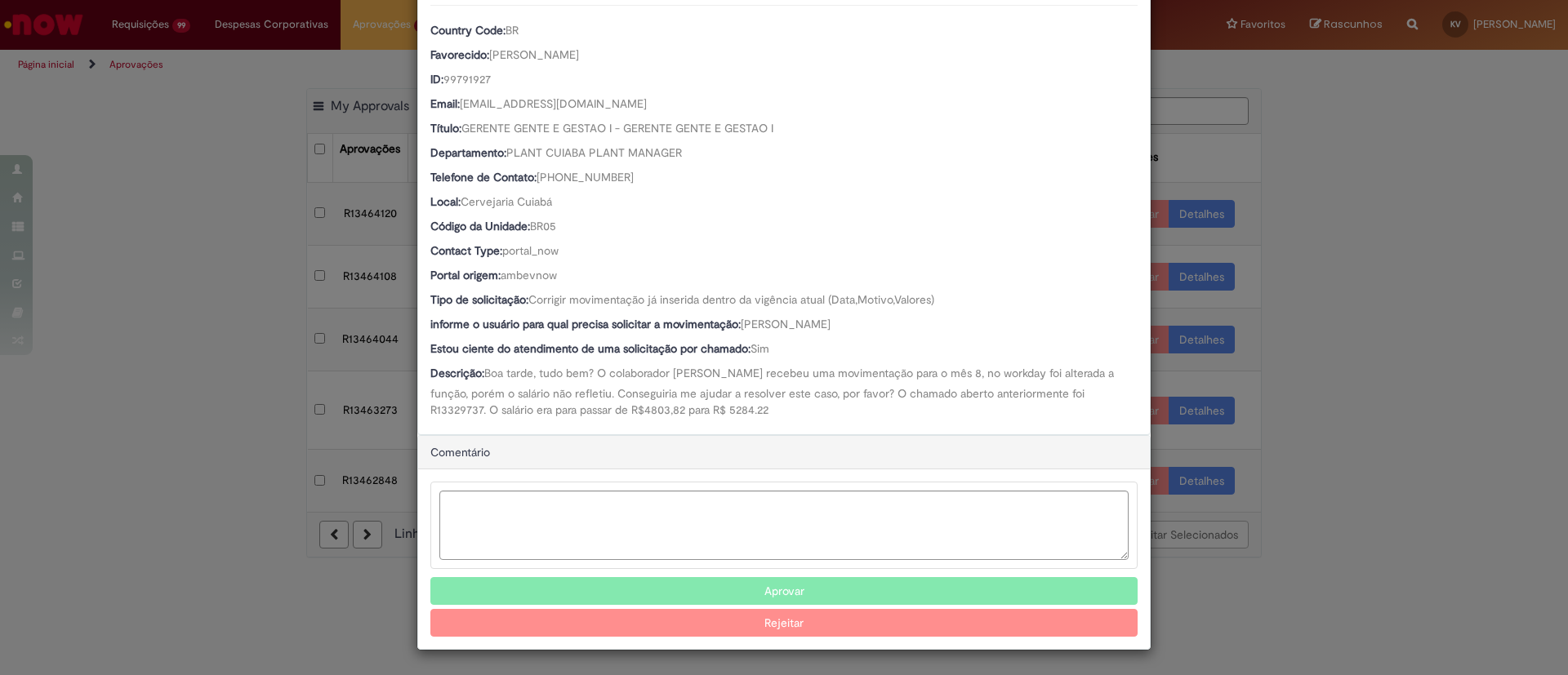
click at [721, 590] on button "Aprovar" at bounding box center [784, 591] width 707 height 27
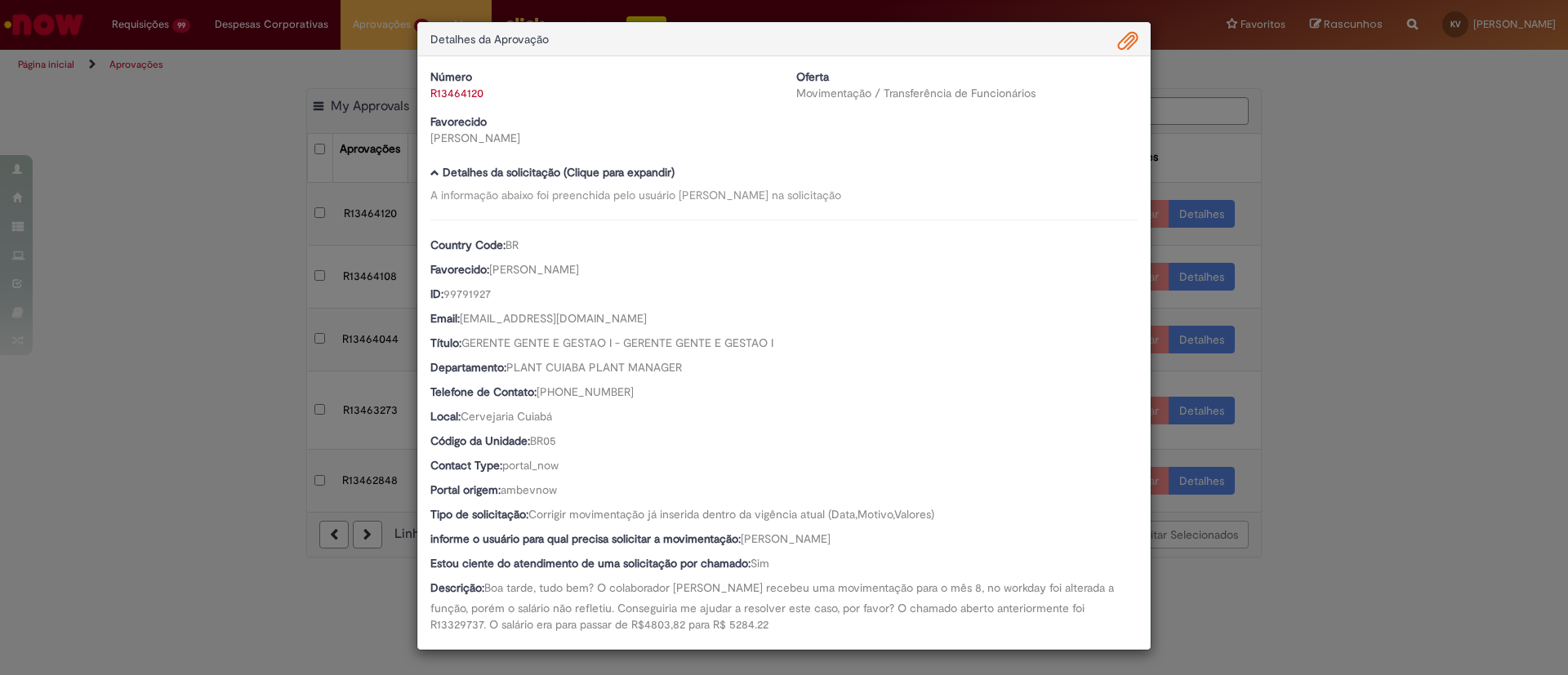
click at [1450, 208] on div "Detalhes da Aprovação Número R13464120 Oferta Movimentação / Transferência de F…" at bounding box center [784, 337] width 1568 height 675
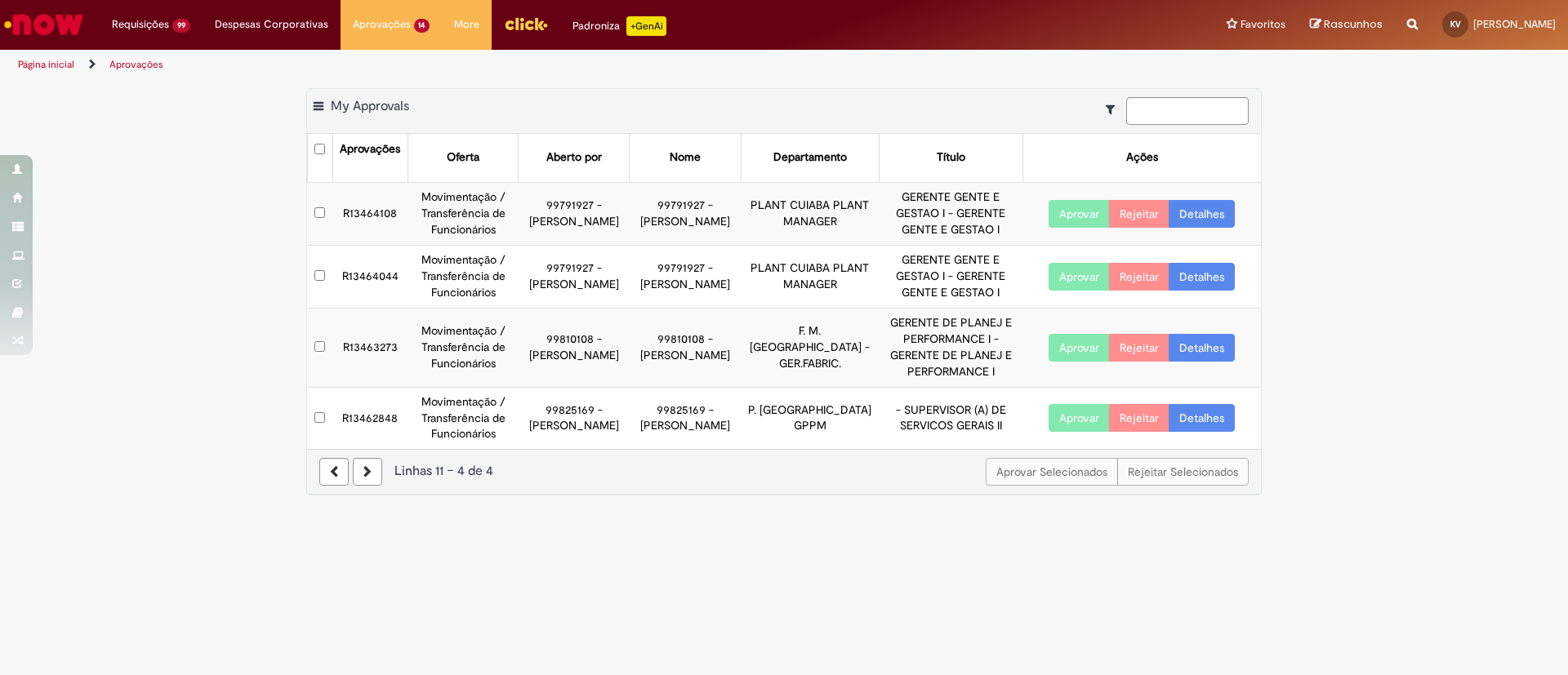
click at [1228, 209] on link "Detalhes" at bounding box center [1202, 213] width 67 height 27
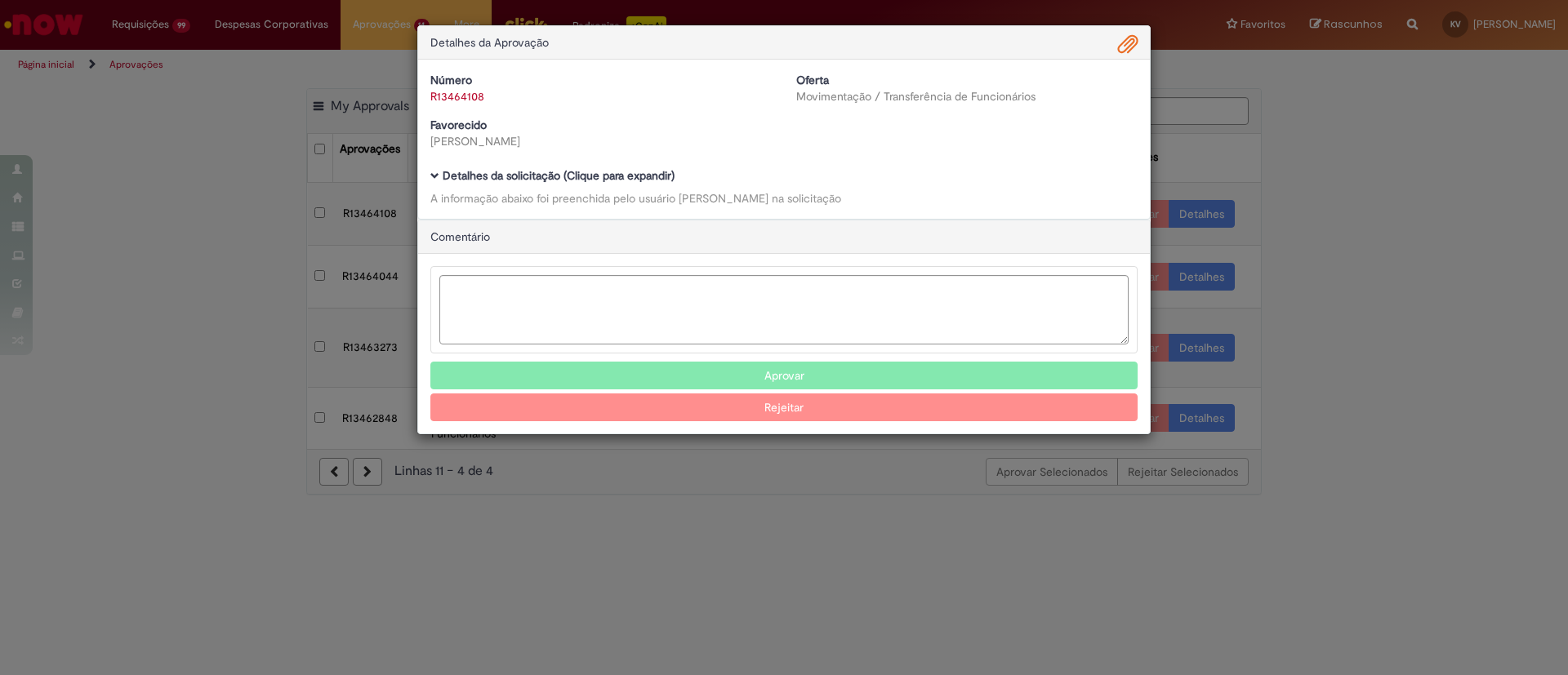
click at [489, 179] on b "Detalhes da solicitação (Clique para expandir)" at bounding box center [558, 176] width 232 height 15
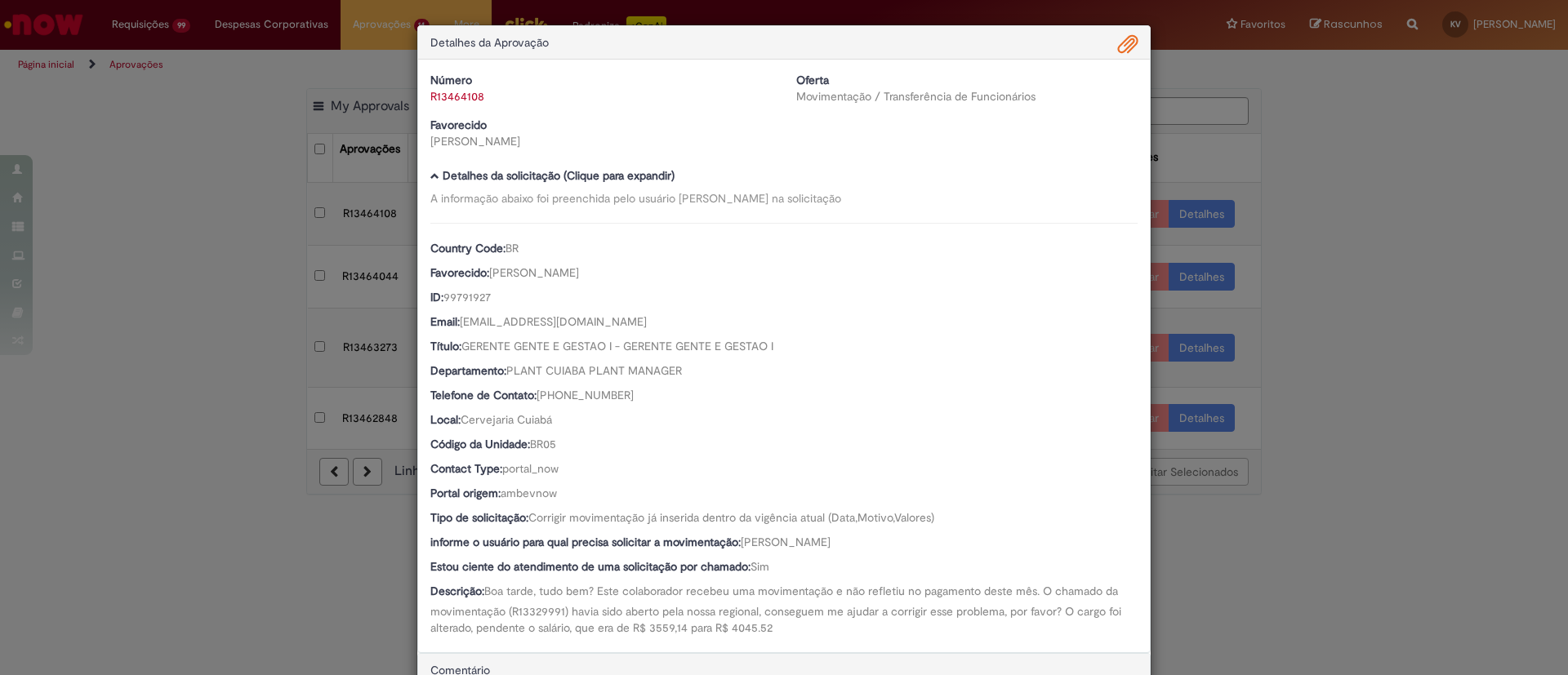
scroll to position [220, 0]
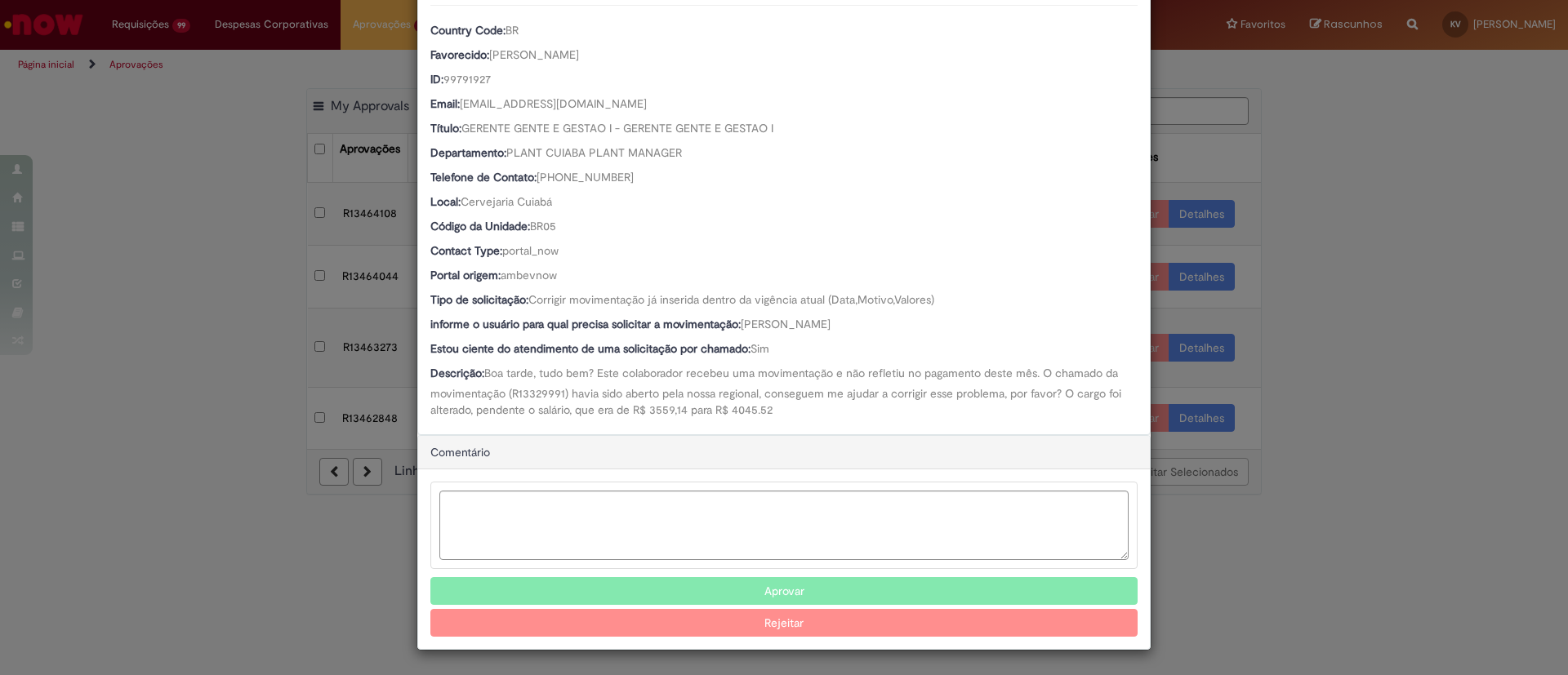
click at [778, 585] on button "Aprovar" at bounding box center [784, 591] width 707 height 27
click at [1358, 245] on div "Detalhes da Aprovação Número R13464108 Oferta Movimentação / Transferência de F…" at bounding box center [784, 337] width 1568 height 675
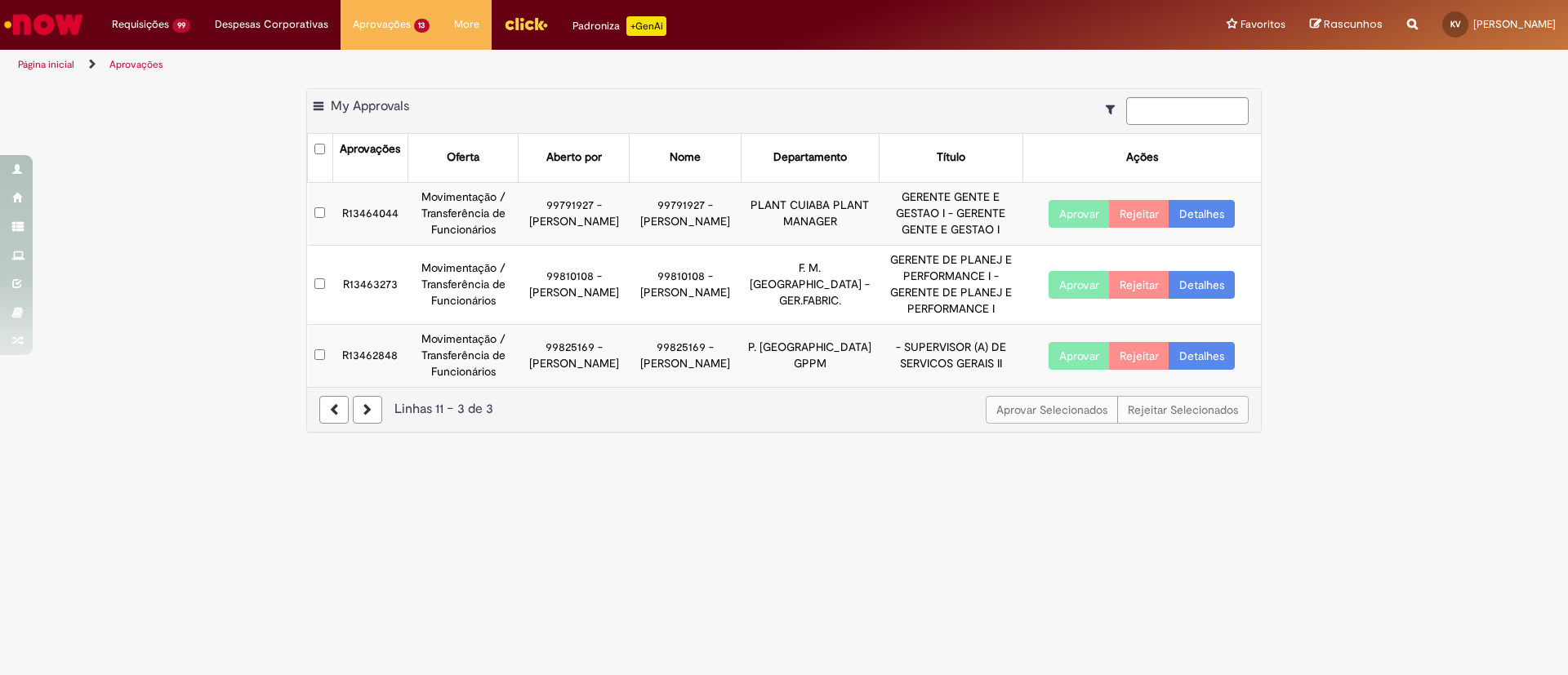
click at [1199, 200] on link "Detalhes" at bounding box center [1202, 213] width 67 height 27
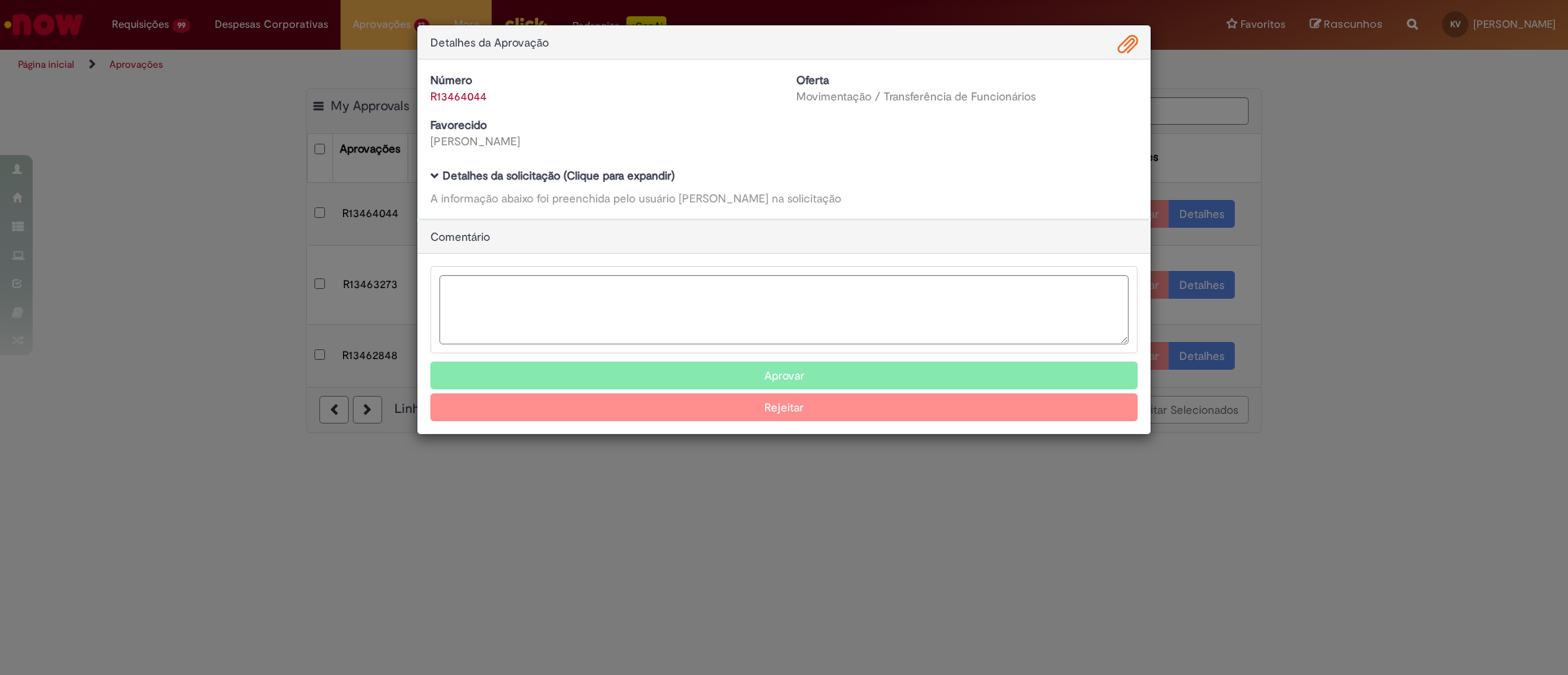
click at [437, 179] on span "Ambev Approval Modal" at bounding box center [435, 176] width 9 height 9
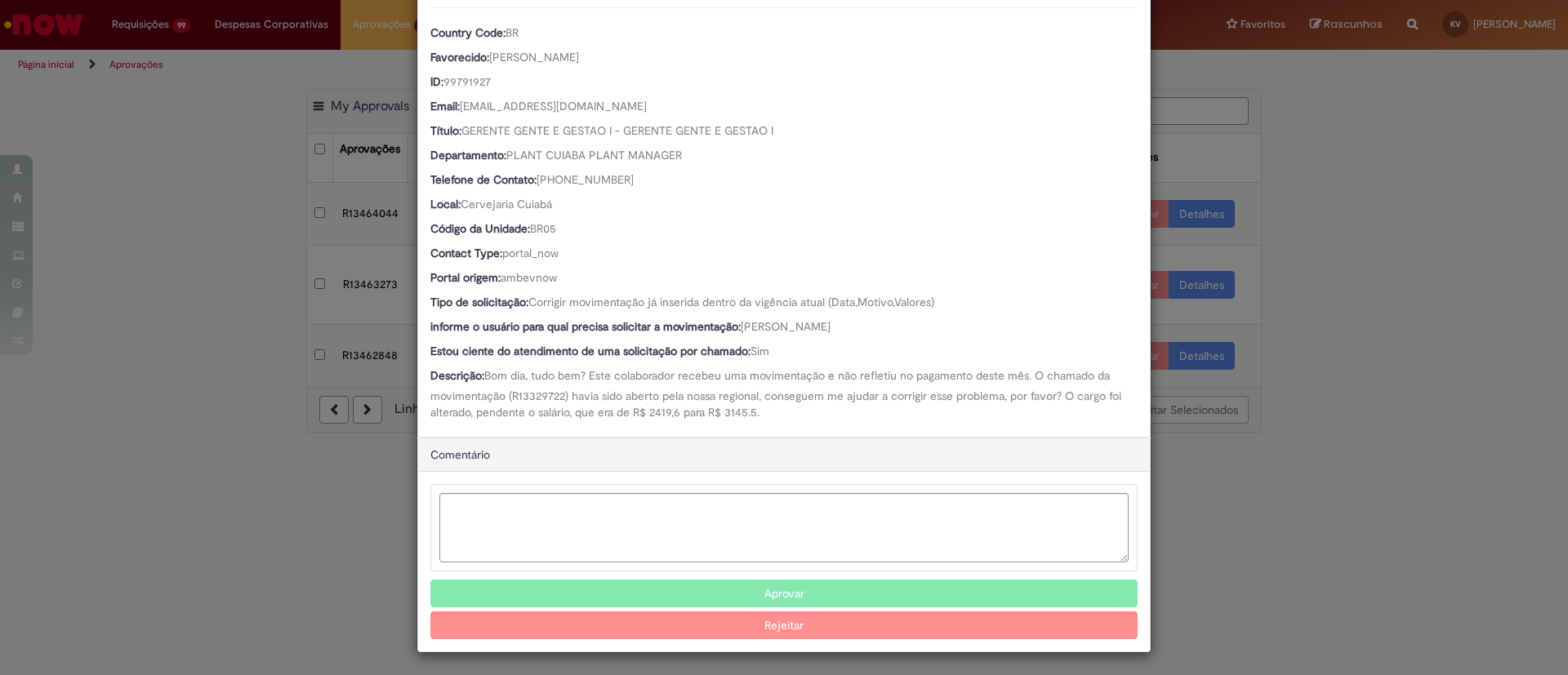
scroll to position [220, 0]
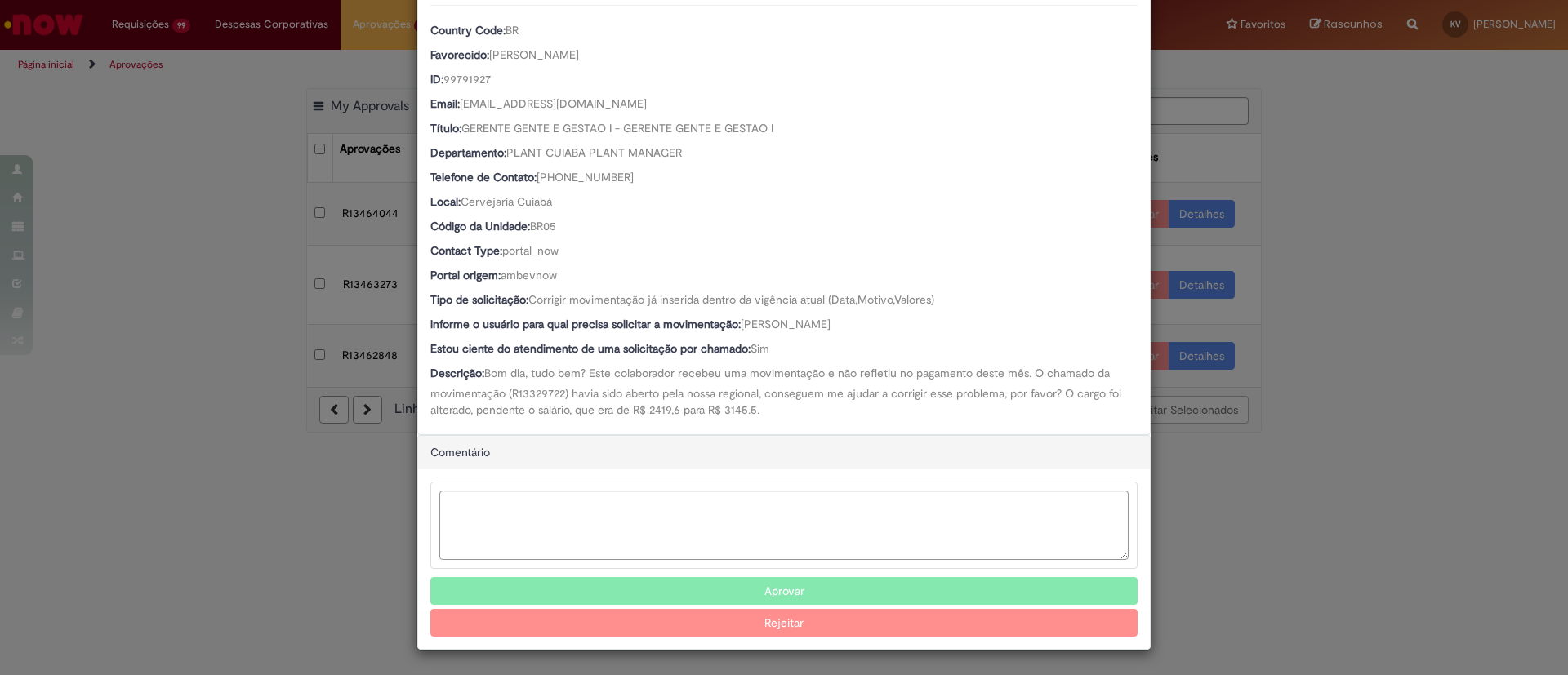
click at [834, 578] on button "Aprovar" at bounding box center [784, 591] width 707 height 27
click at [1389, 168] on div "Detalhes da Aprovação Número R13464044 Oferta Movimentação / Transferência de F…" at bounding box center [784, 337] width 1568 height 675
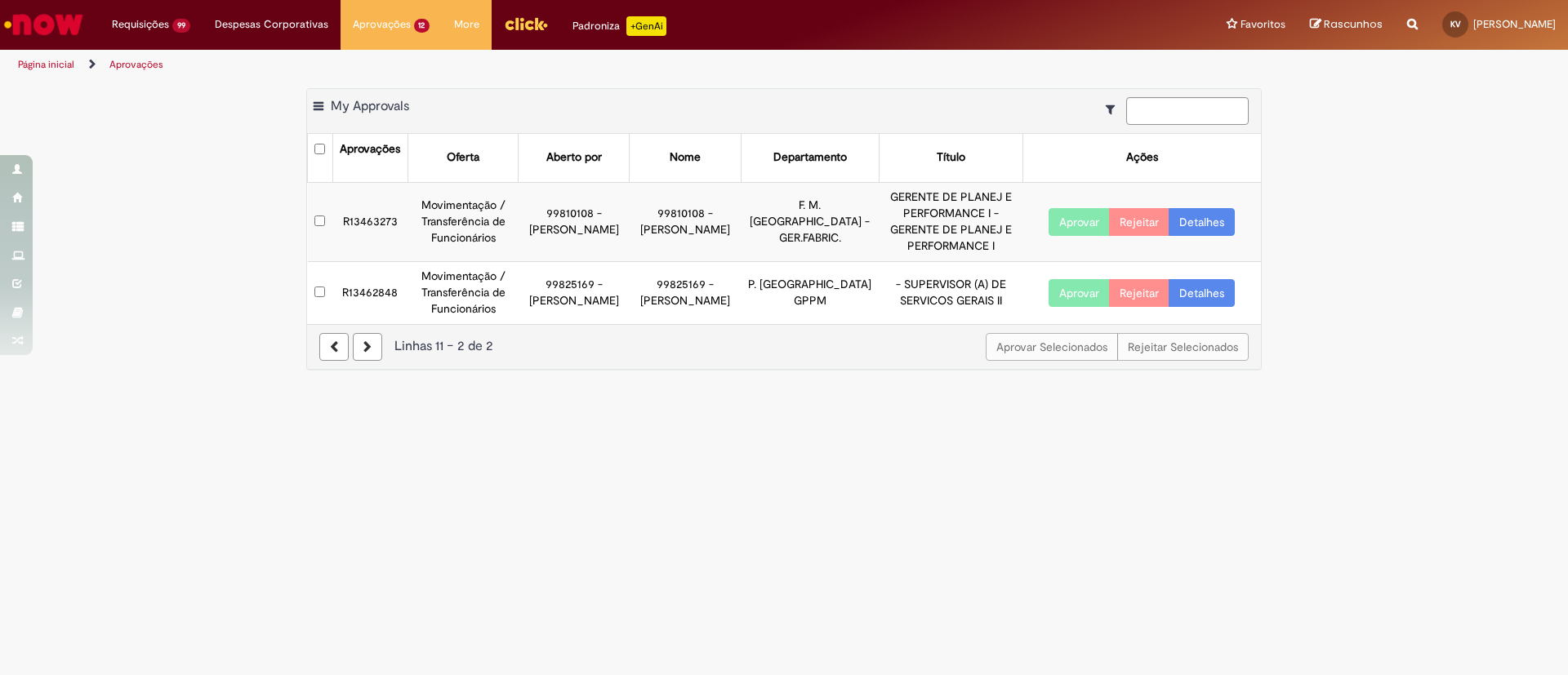
click at [1204, 215] on link "Detalhes" at bounding box center [1202, 222] width 67 height 27
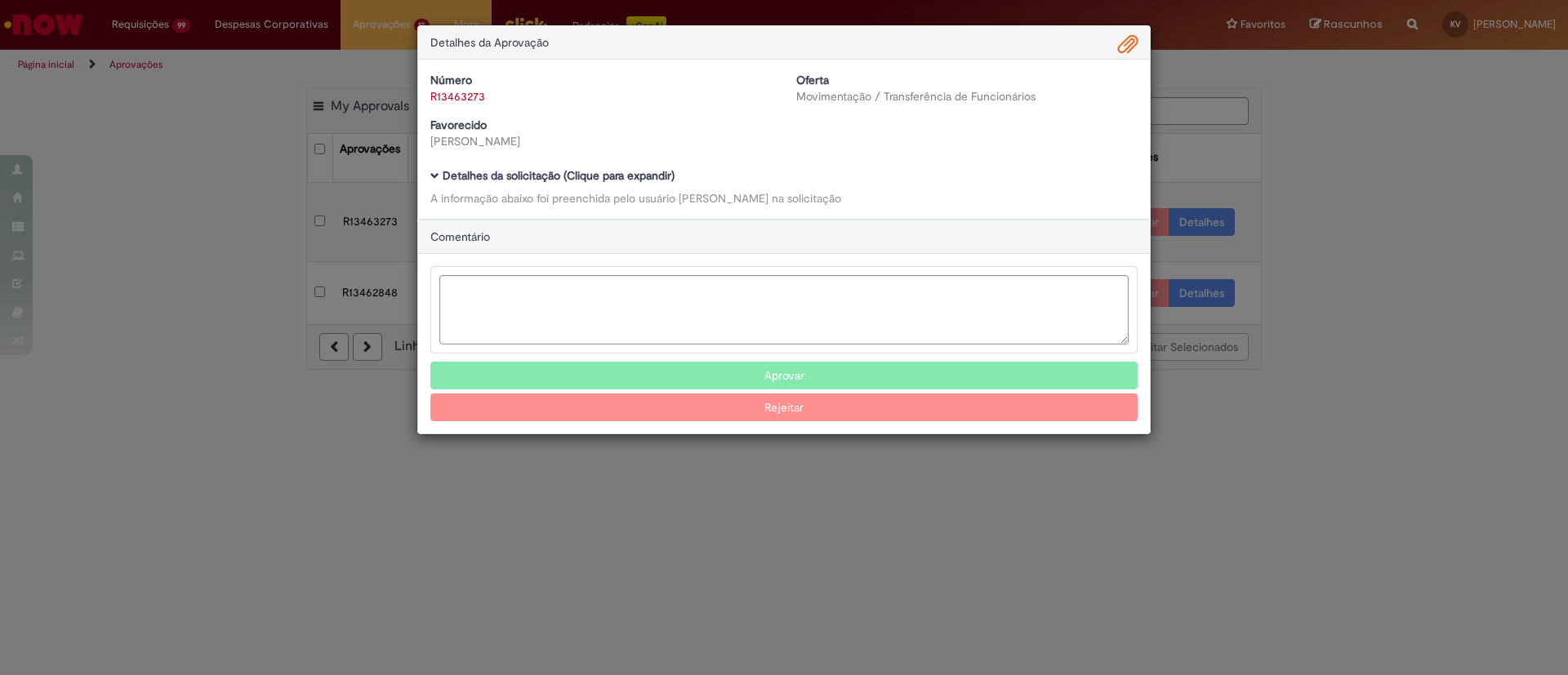
click at [500, 177] on b "Detalhes da solicitação (Clique para expandir)" at bounding box center [558, 176] width 232 height 15
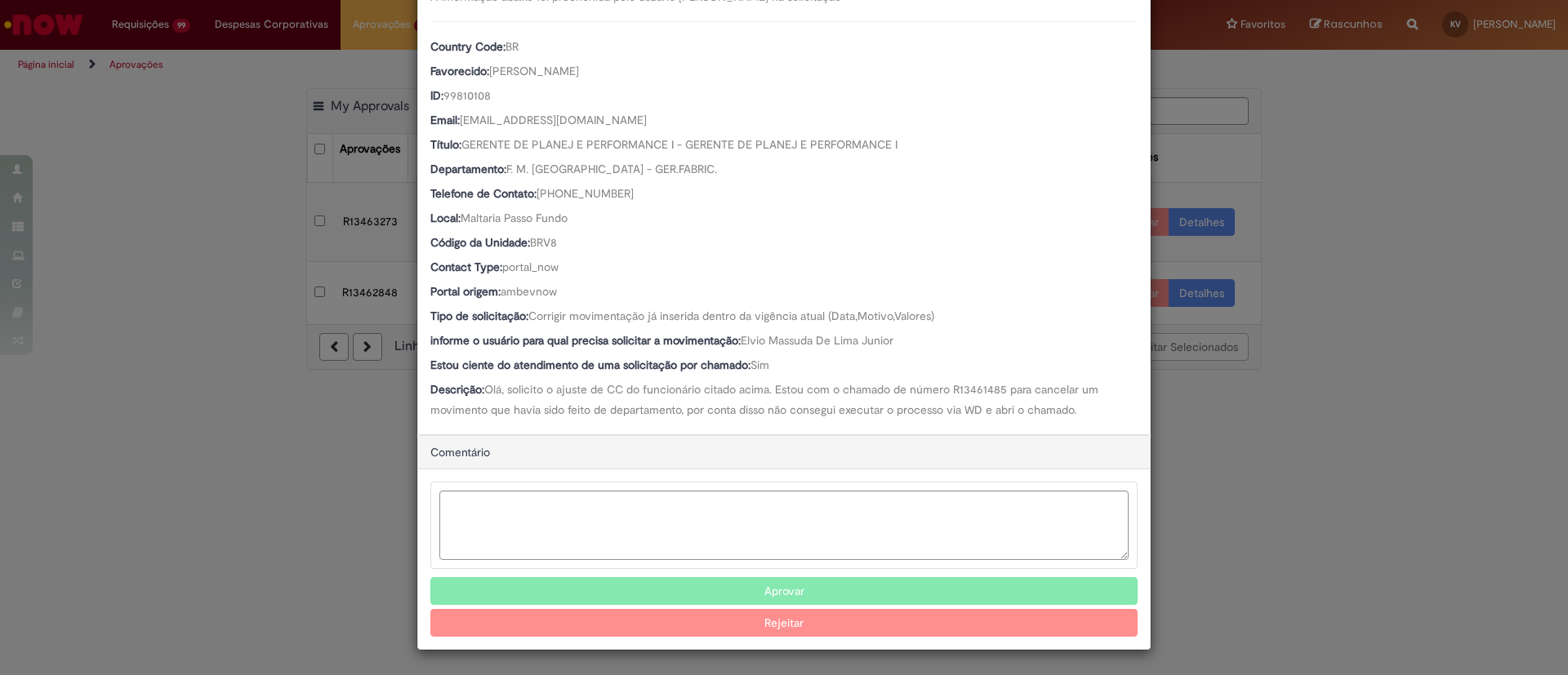
scroll to position [201, 0]
click at [789, 591] on button "Aprovar" at bounding box center [784, 591] width 707 height 27
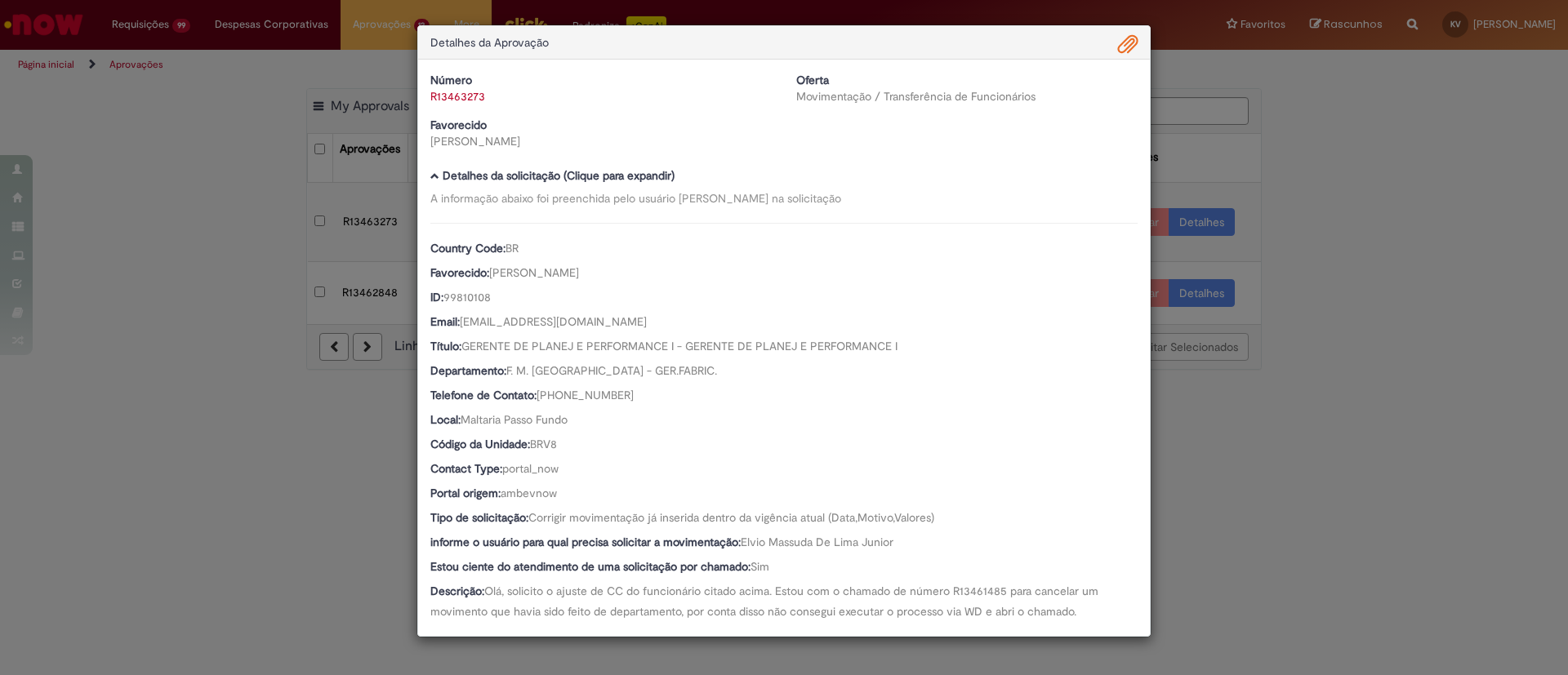
click at [1450, 150] on div "Detalhes da Aprovação Número R13463273 Oferta Movimentação / Transferência de F…" at bounding box center [784, 337] width 1568 height 675
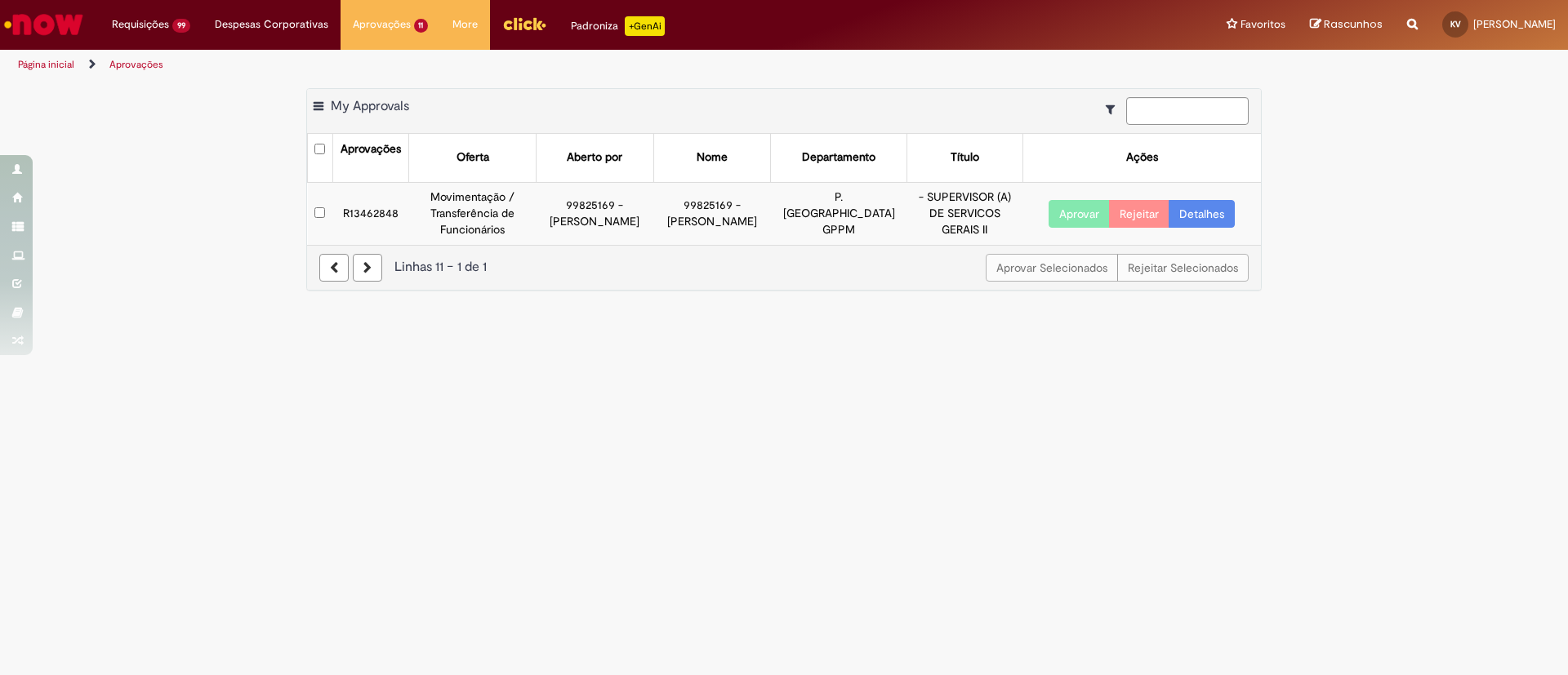
click at [1219, 218] on div "Detalhes da Aprovação Número R13463273 Oferta Movimentação / Transferência de F…" at bounding box center [784, 337] width 1568 height 675
click at [1210, 215] on link "Detalhes" at bounding box center [1202, 213] width 67 height 27
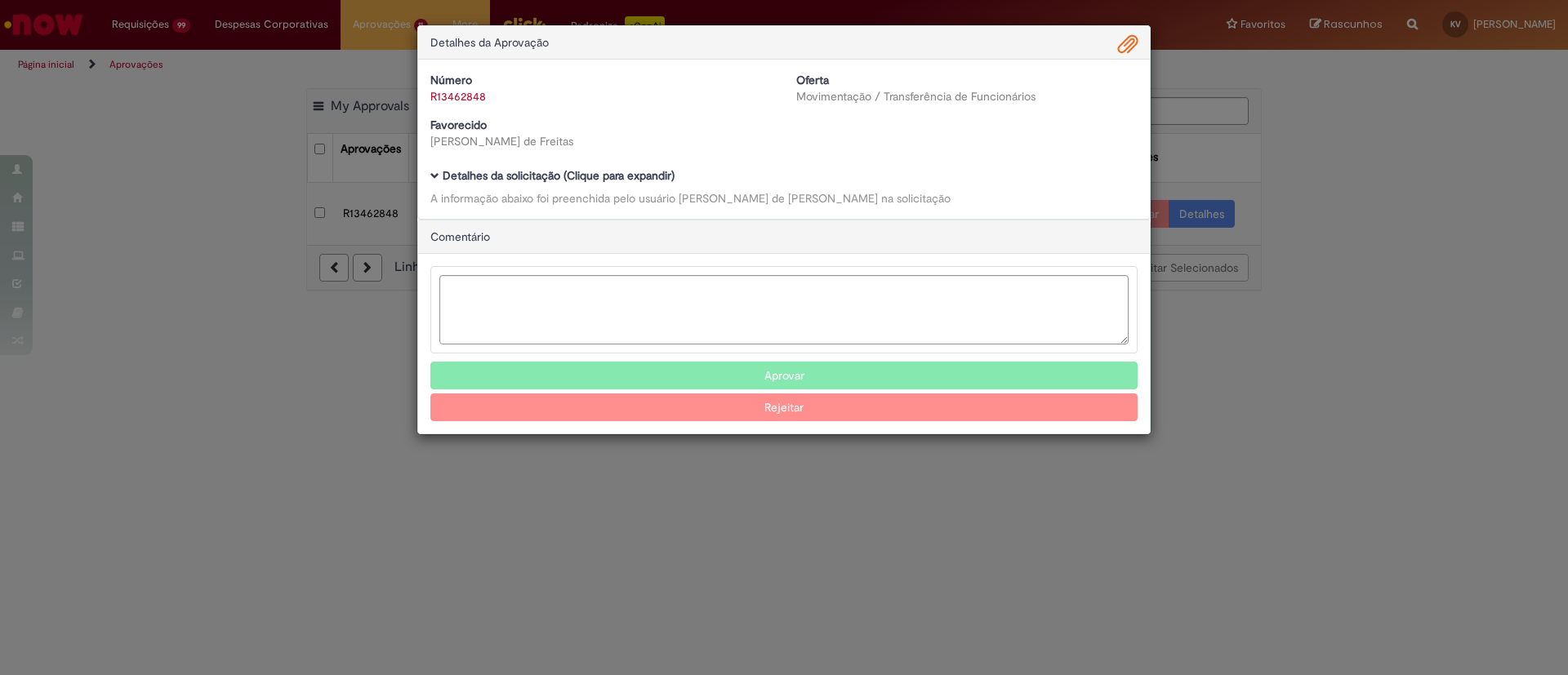
click at [457, 181] on b "Detalhes da solicitação (Clique para expandir)" at bounding box center [558, 176] width 232 height 15
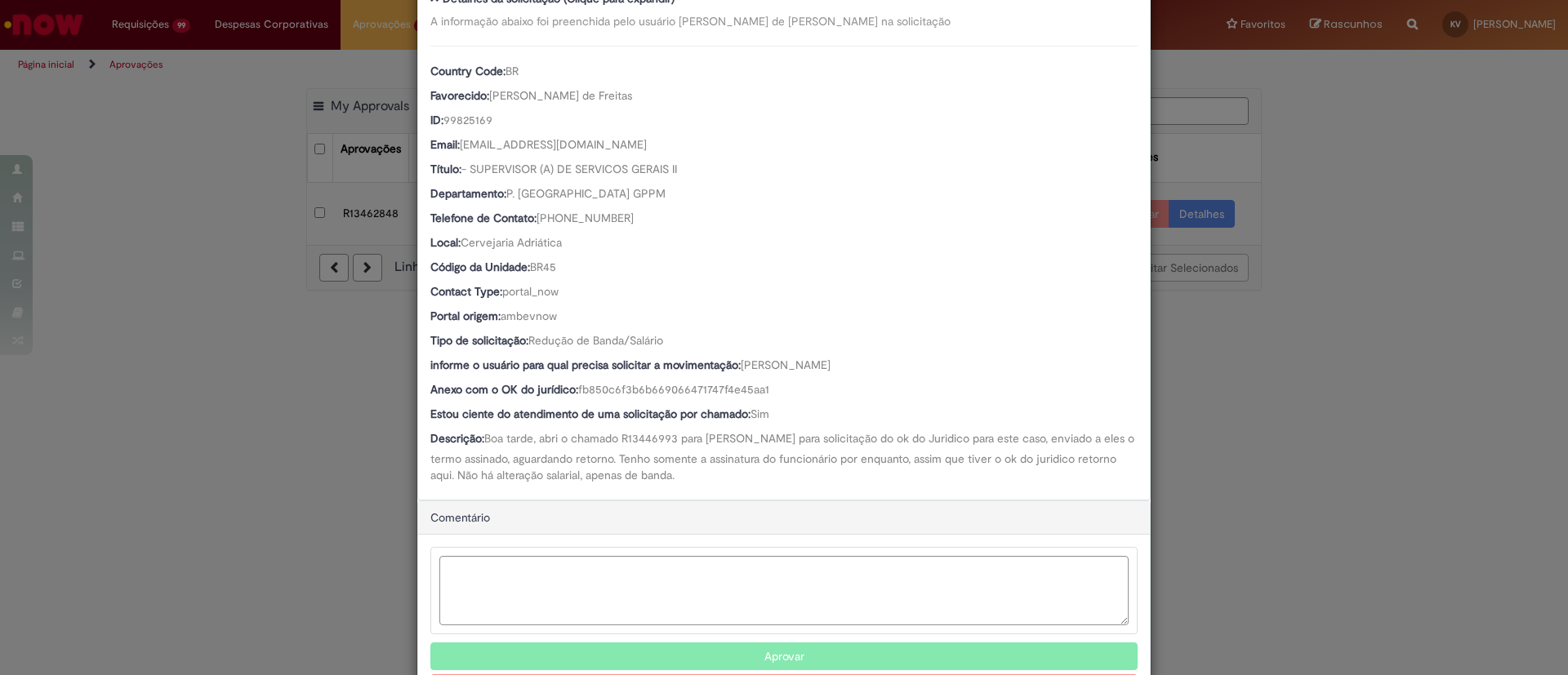
scroll to position [244, 0]
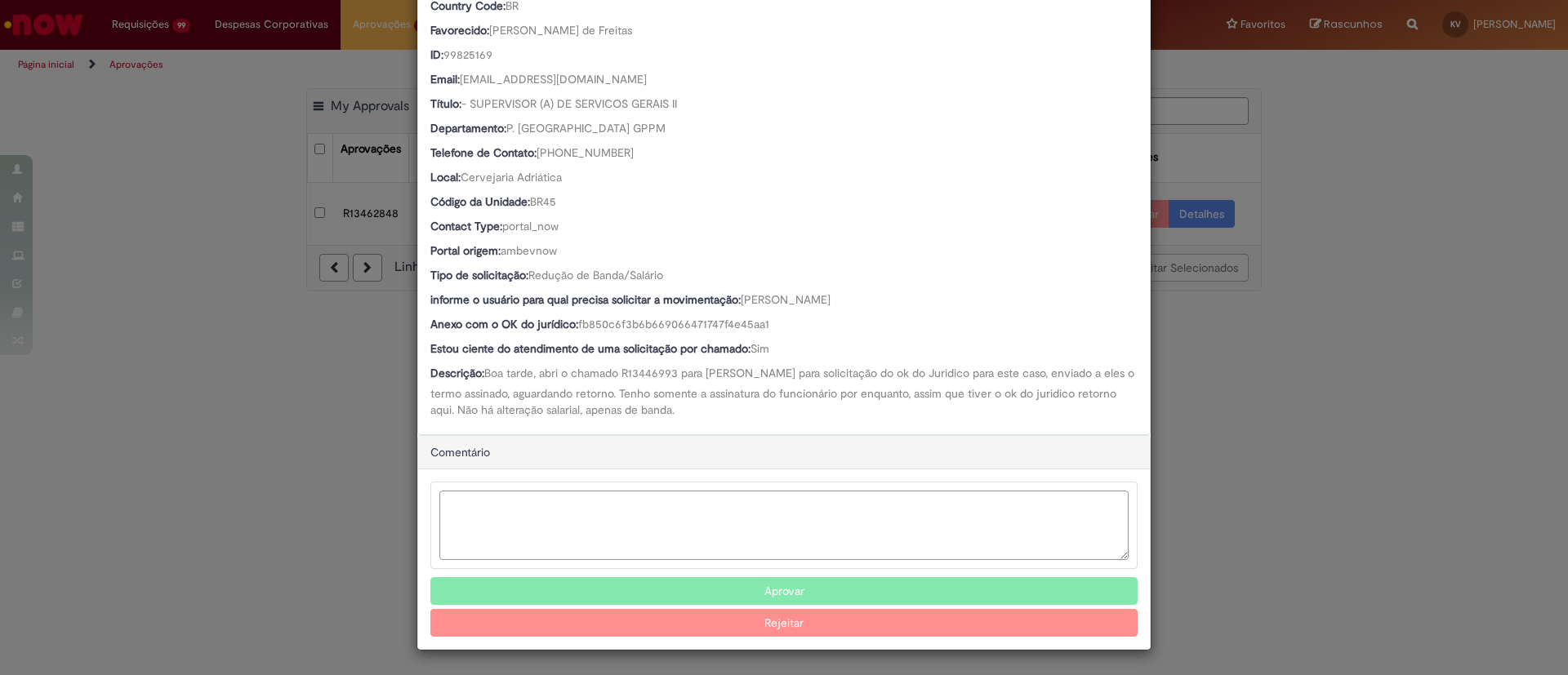
click at [753, 497] on textarea "Ambev Approval Modal" at bounding box center [784, 525] width 689 height 69
type textarea "**********"
click at [784, 627] on button "Rejeitar" at bounding box center [784, 623] width 707 height 27
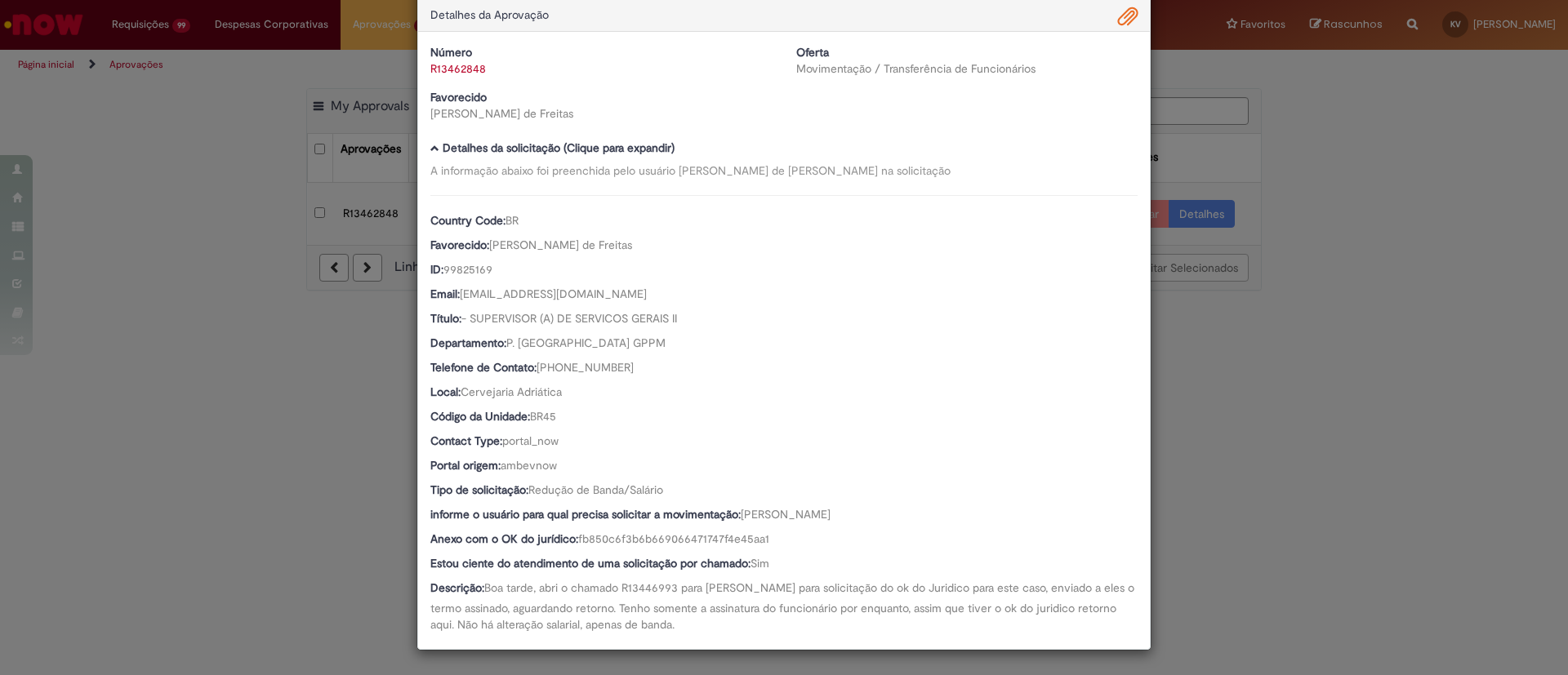
click at [1462, 227] on div "1 Fluxo de trabalho de R13462848 foi cancelado Detalhes da Aprovação Número R13…" at bounding box center [784, 337] width 1568 height 675
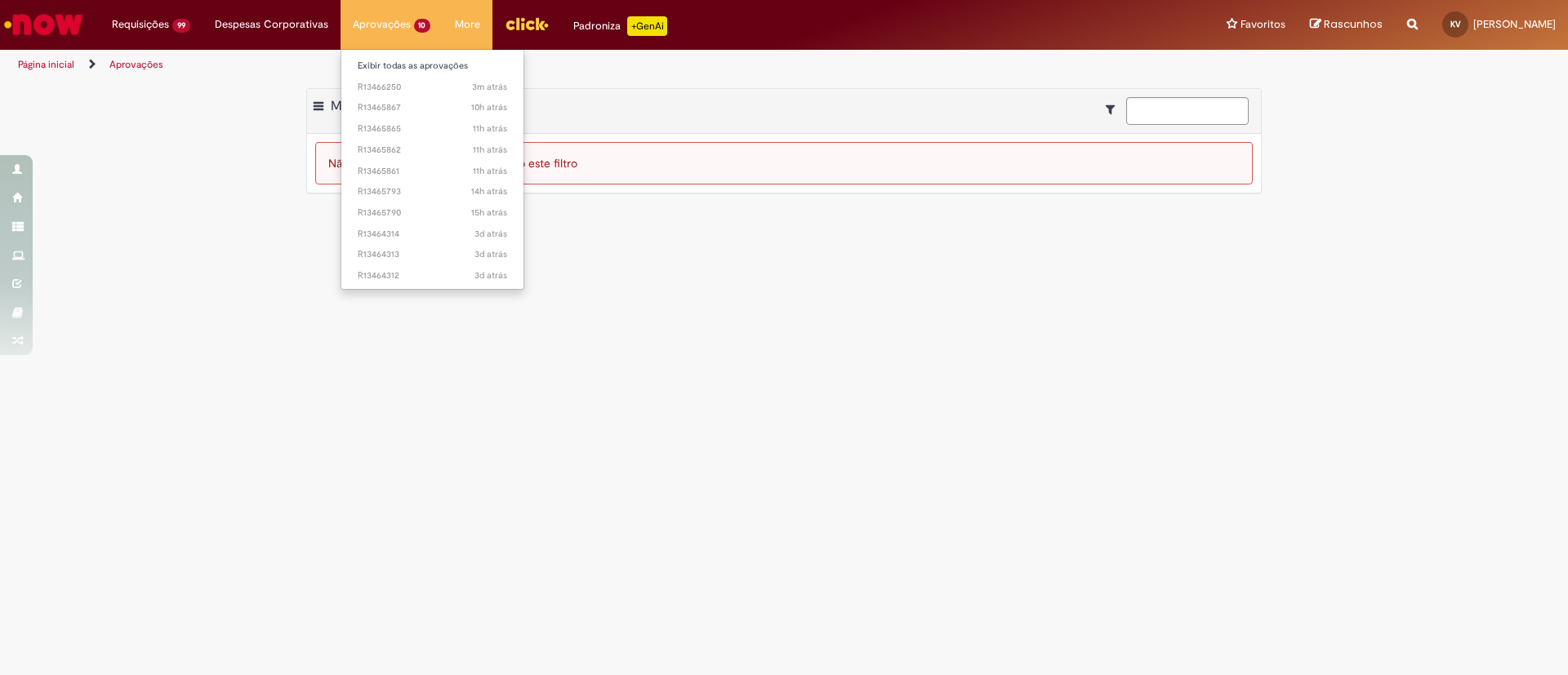
click at [374, 26] on li "Aprovações 10 Exibir todas as aprovações 3m atrás 3 minutos atrás R13466250 10h…" at bounding box center [392, 24] width 103 height 49
click at [383, 54] on li "Exibir todas as aprovações" at bounding box center [433, 65] width 183 height 21
click at [391, 63] on link "Exibir todas as aprovações" at bounding box center [433, 66] width 183 height 18
click at [407, 59] on link "Exibir todas as aprovações" at bounding box center [433, 66] width 183 height 18
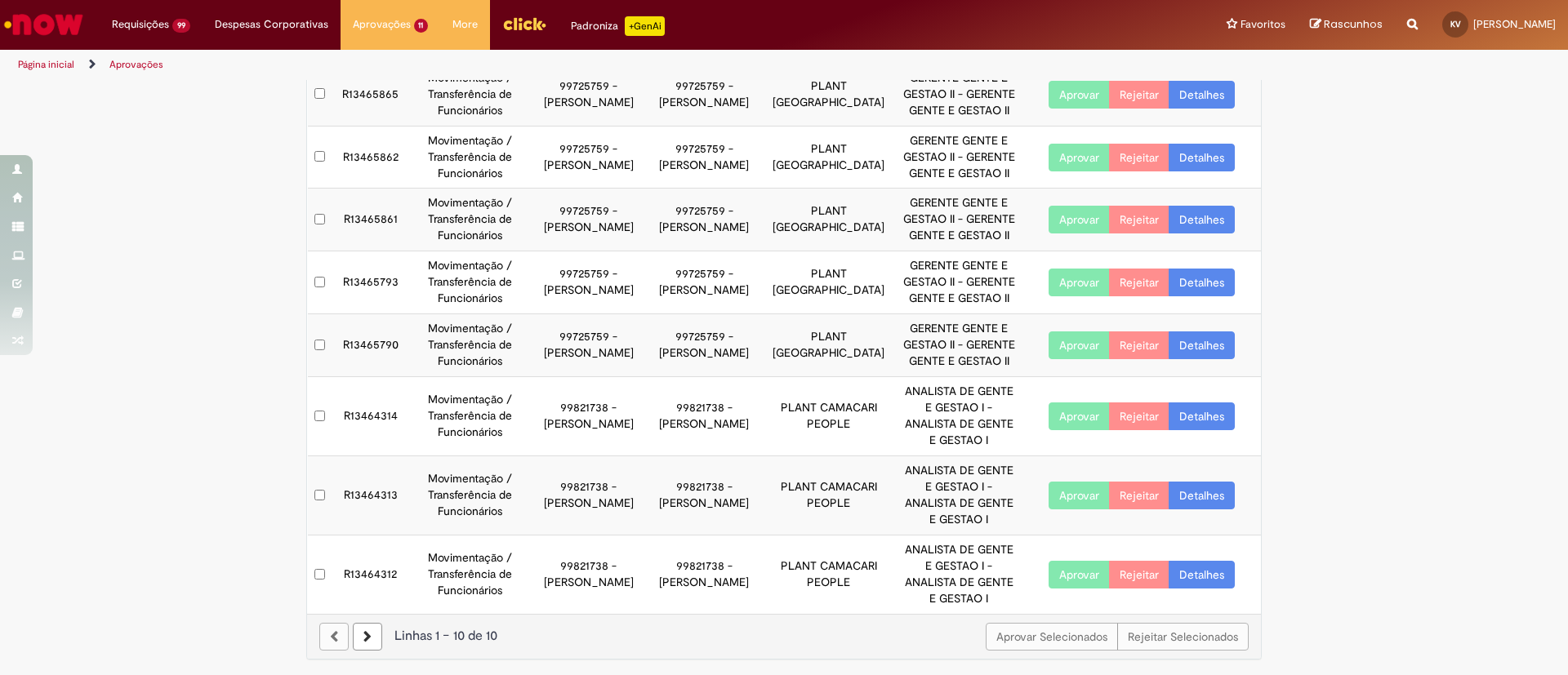
scroll to position [246, 0]
click at [1204, 412] on link "Detalhes" at bounding box center [1202, 415] width 67 height 27
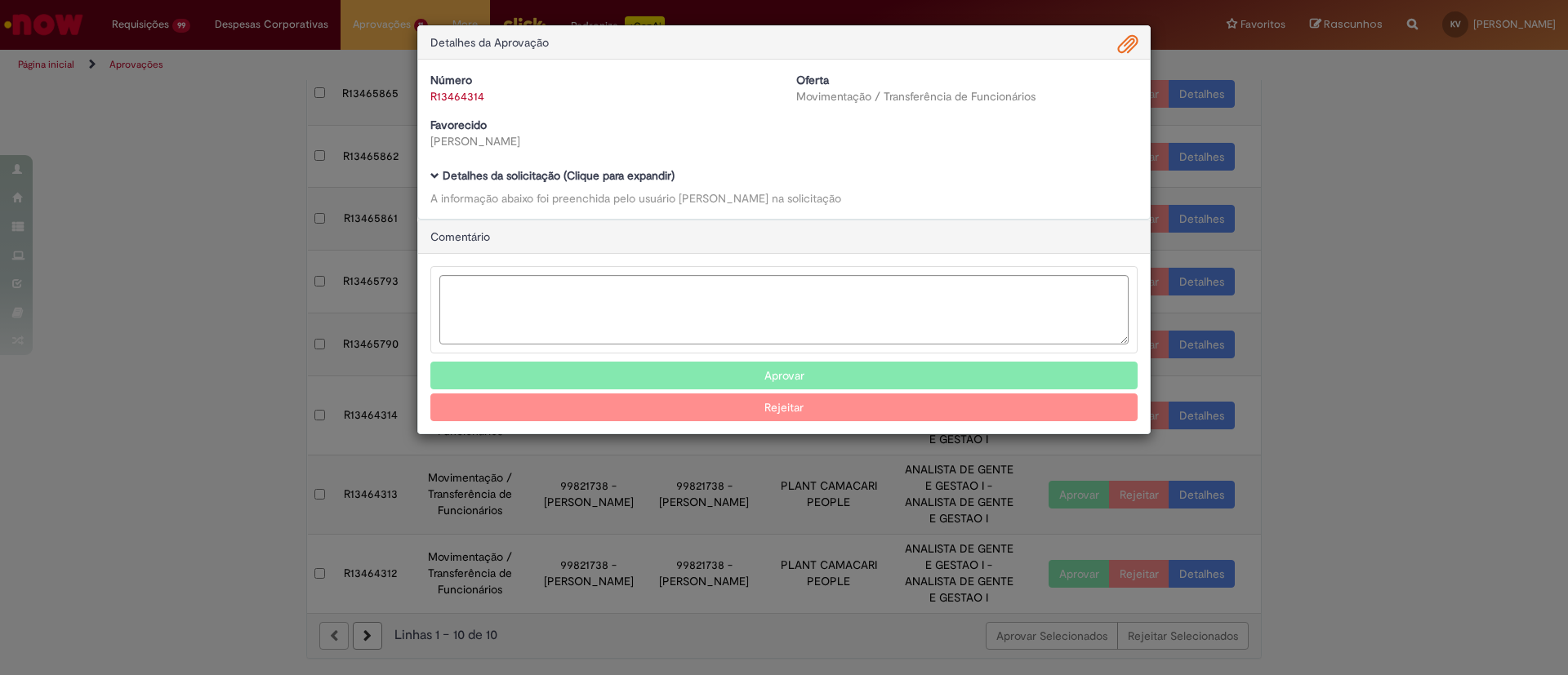
click at [519, 170] on b "Detalhes da solicitação (Clique para expandir)" at bounding box center [558, 176] width 232 height 15
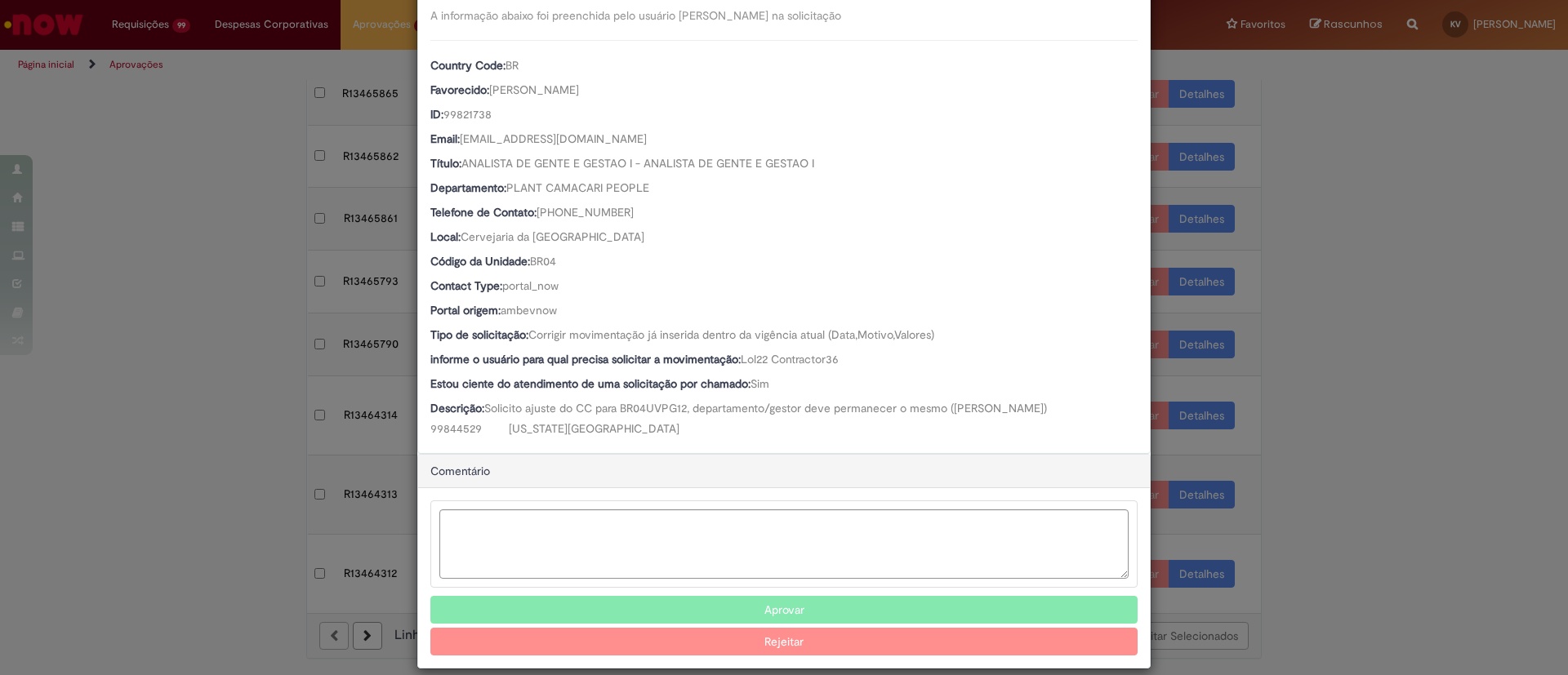
scroll to position [203, 0]
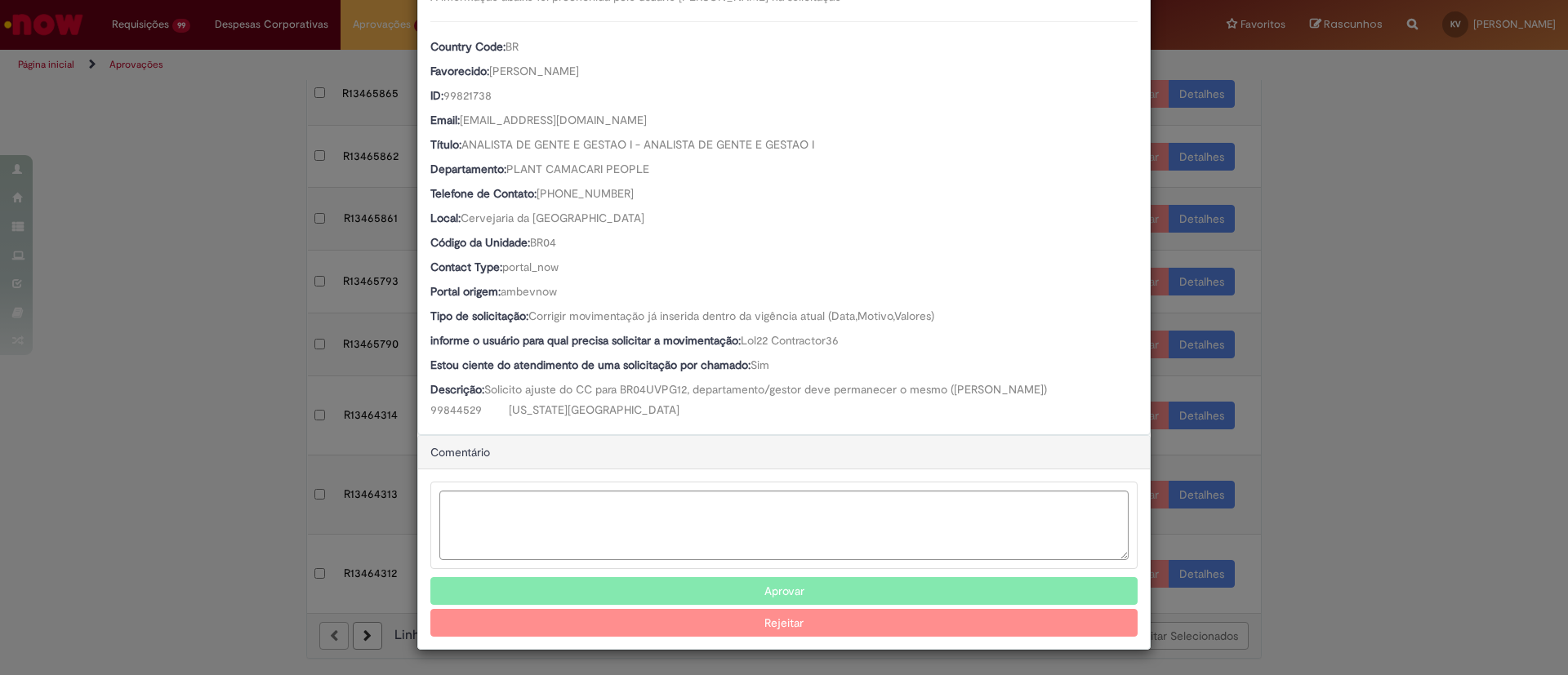
click at [790, 585] on button "Aprovar" at bounding box center [784, 591] width 707 height 27
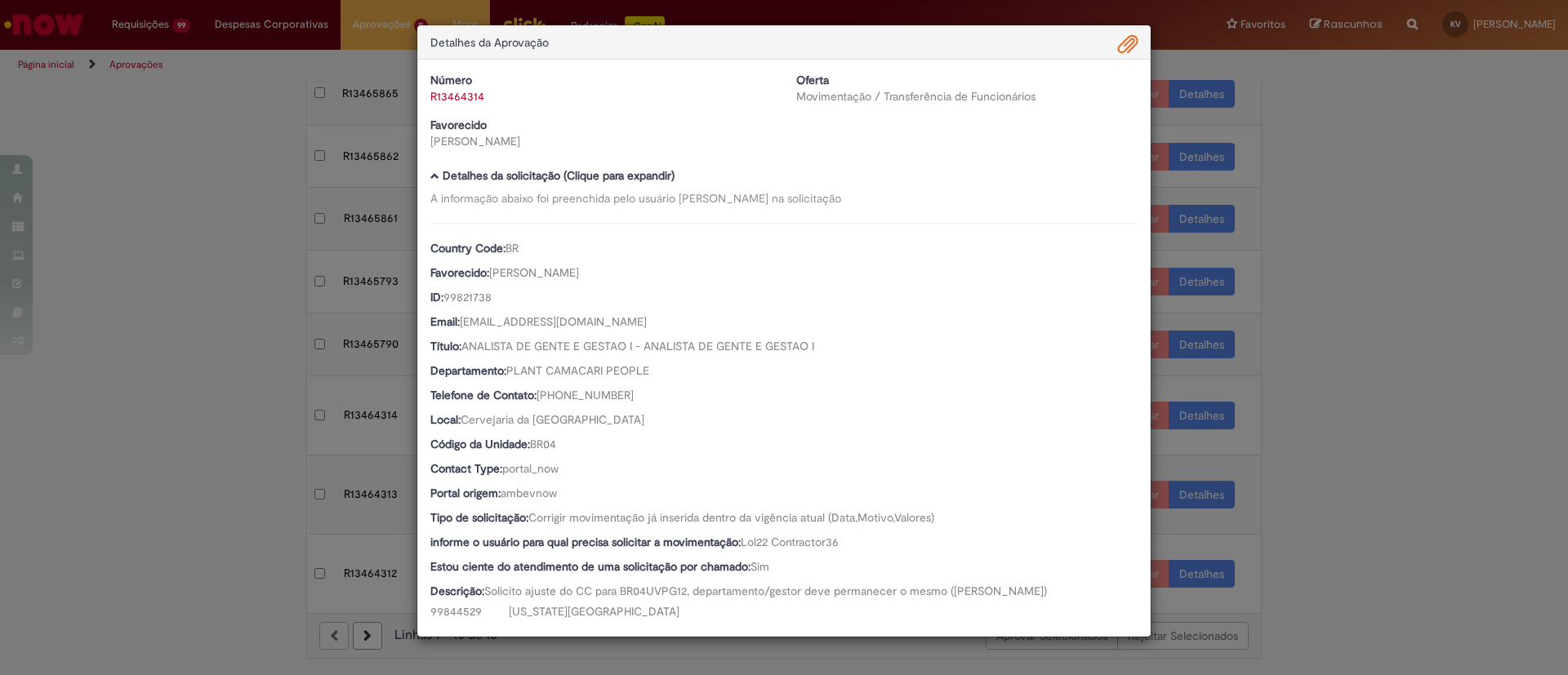
click at [1286, 316] on div "Detalhes da Aprovação Número R13464314 Oferta Movimentação / Transferência de F…" at bounding box center [784, 337] width 1568 height 675
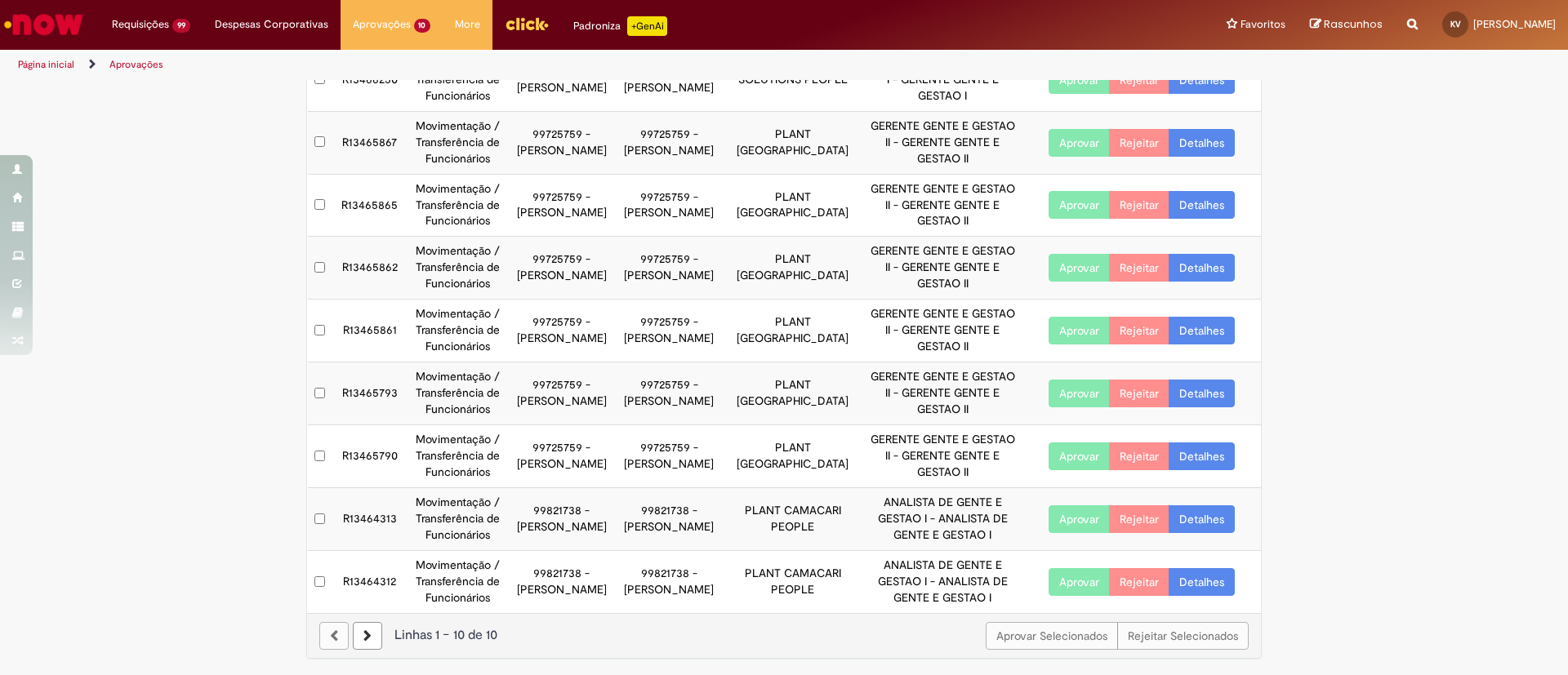
click at [1215, 512] on link "Detalhes" at bounding box center [1202, 519] width 67 height 27
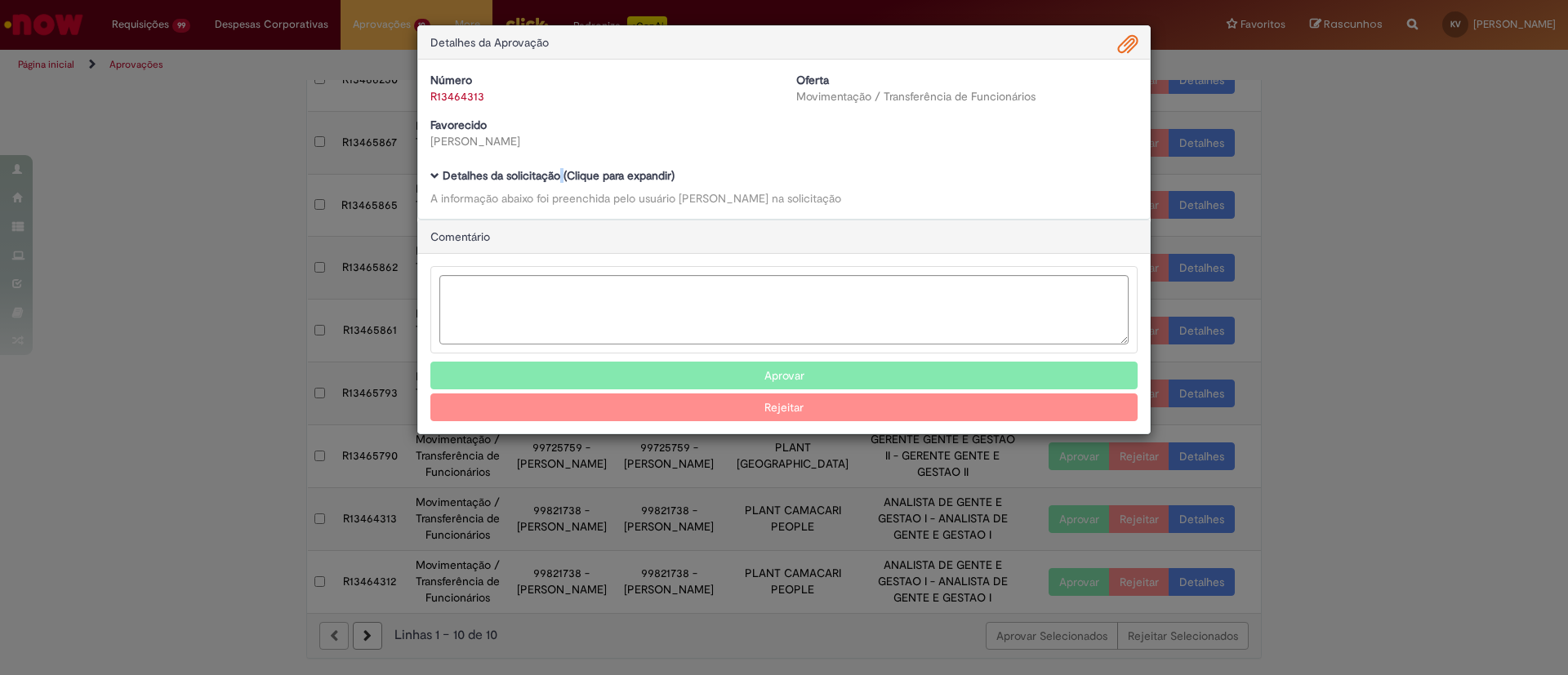
click at [561, 169] on b "Detalhes da solicitação (Clique para expandir)" at bounding box center [558, 176] width 232 height 15
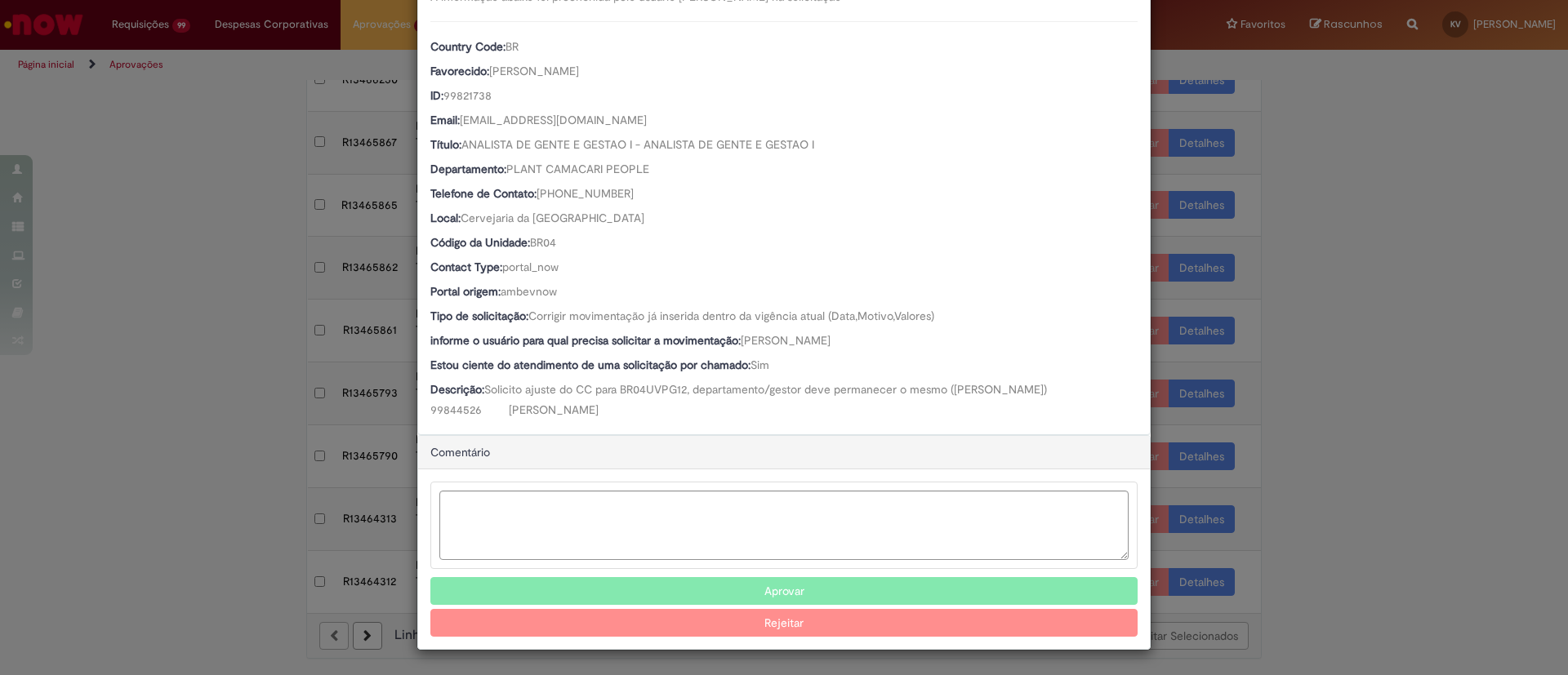
scroll to position [201, 0]
click at [819, 585] on button "Aprovar" at bounding box center [784, 591] width 707 height 27
click at [1278, 231] on div "Detalhes da Aprovação Número R13464313 Oferta Movimentação / Transferência de F…" at bounding box center [784, 337] width 1568 height 675
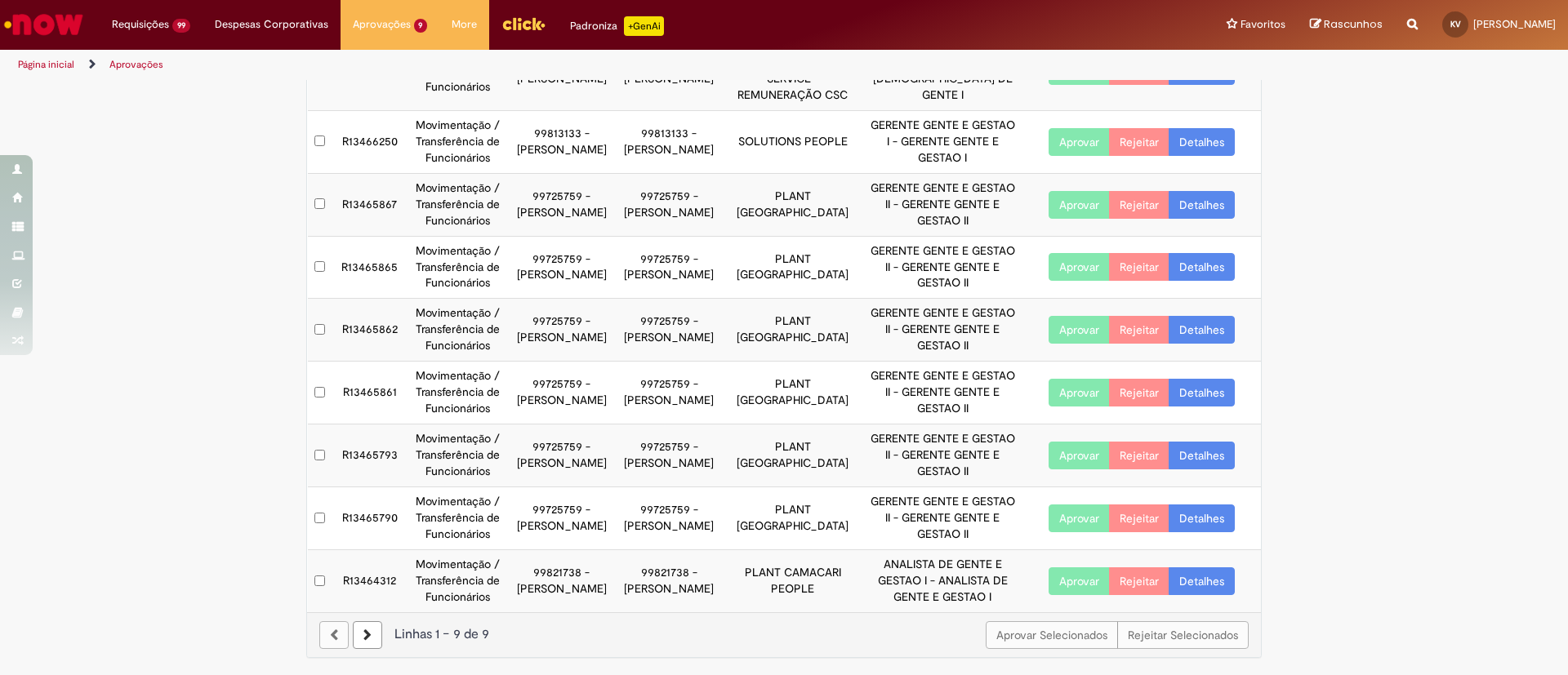
scroll to position [184, 0]
click at [1202, 573] on link "Detalhes" at bounding box center [1202, 581] width 67 height 27
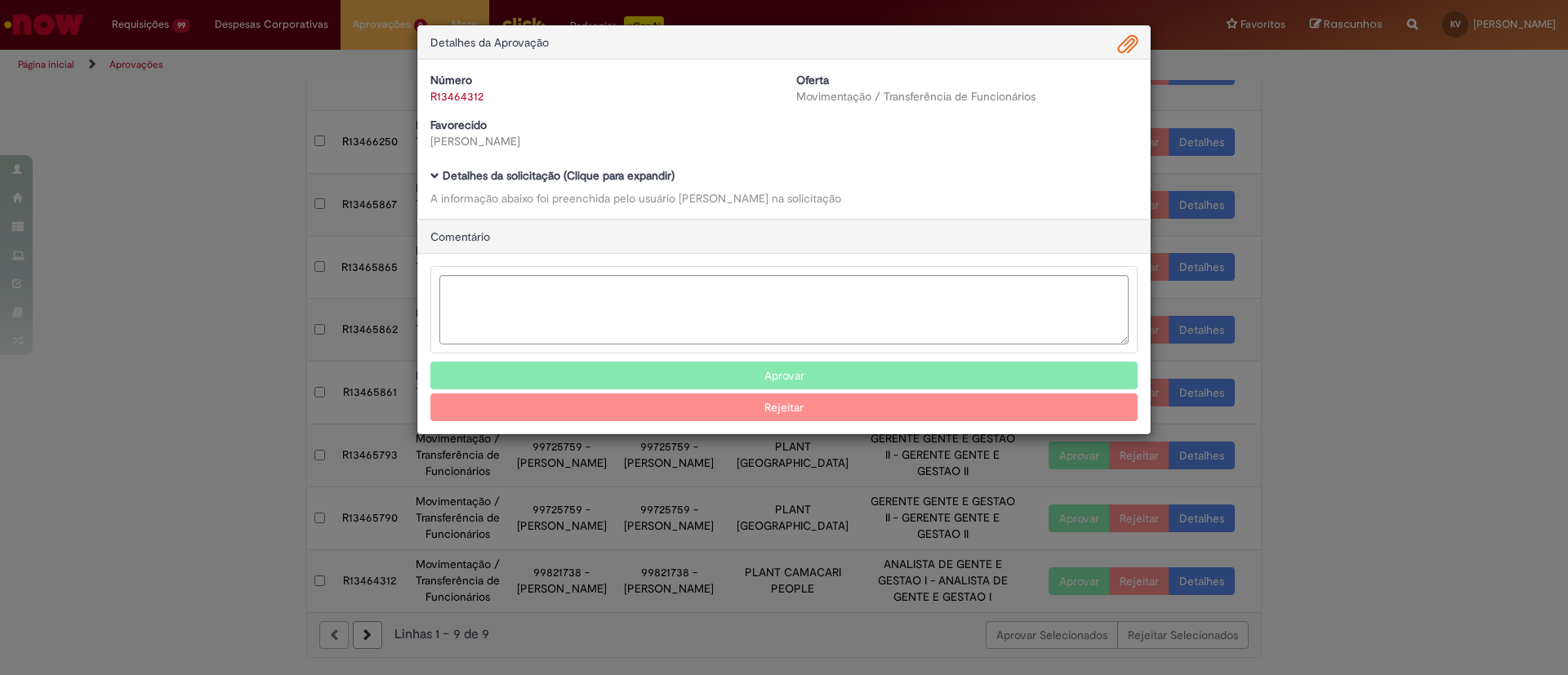
click at [462, 171] on b "Detalhes da solicitação (Clique para expandir)" at bounding box center [558, 176] width 232 height 15
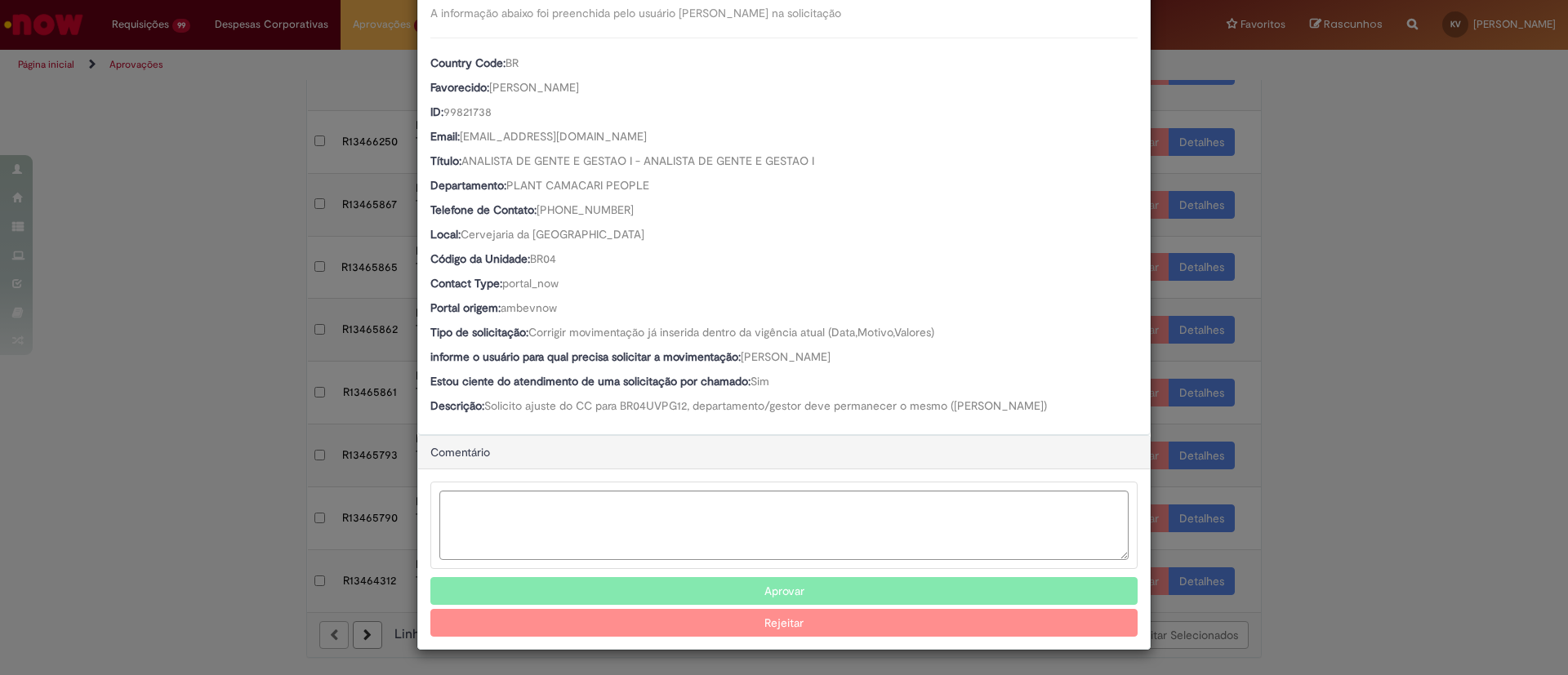
scroll to position [185, 0]
click at [815, 589] on button "Aprovar" at bounding box center [784, 591] width 707 height 27
click at [1366, 186] on div "Detalhes da Aprovação Número R13464312 Oferta Movimentação / Transferência de F…" at bounding box center [784, 337] width 1568 height 675
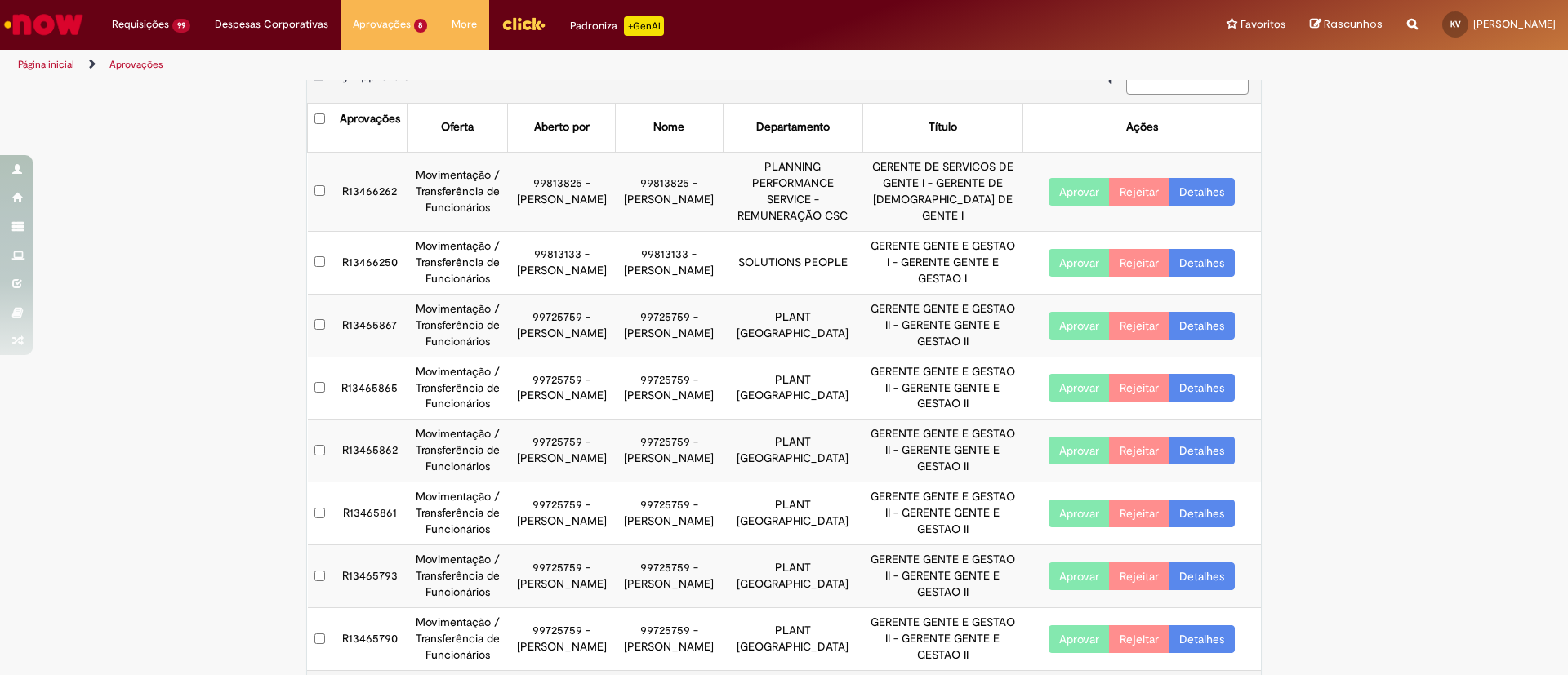
scroll to position [0, 0]
